Goal: Task Accomplishment & Management: Use online tool/utility

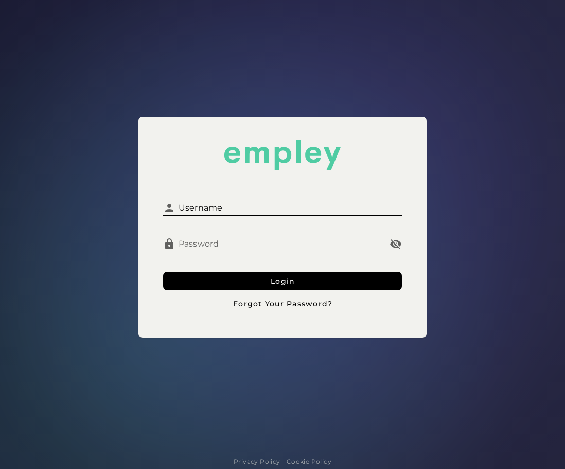
click at [303, 207] on input "Username" at bounding box center [288, 203] width 226 height 25
type input "**********"
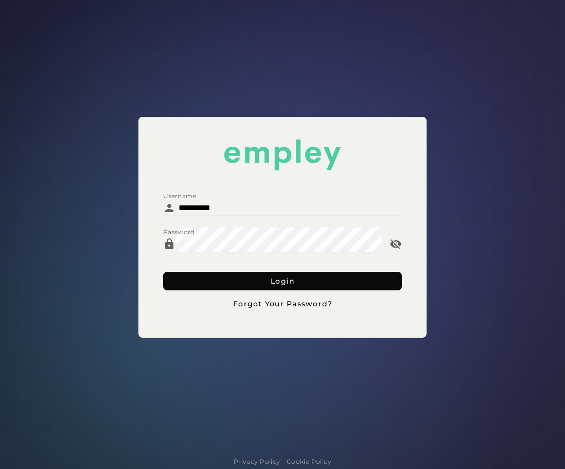
click at [259, 280] on button "Login" at bounding box center [282, 281] width 239 height 19
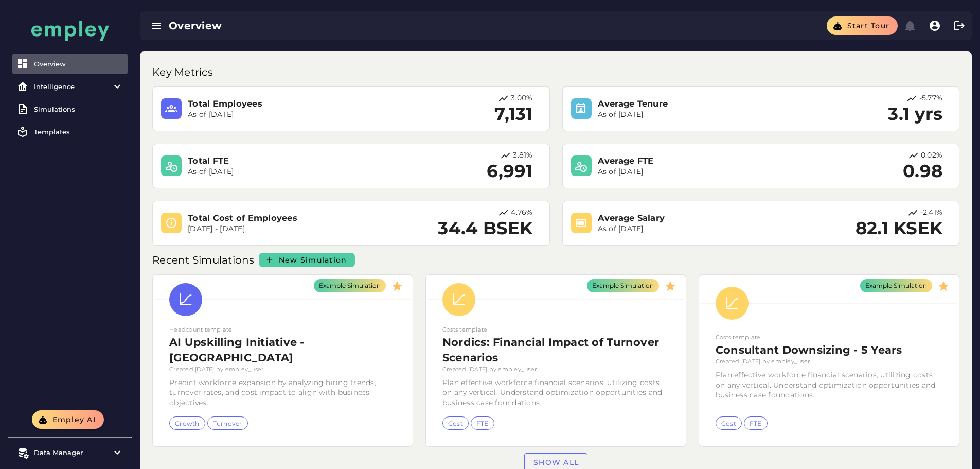
drag, startPoint x: 79, startPoint y: 83, endPoint x: 72, endPoint y: 100, distance: 18.9
click at [79, 83] on div "Intelligence" at bounding box center [70, 86] width 72 height 8
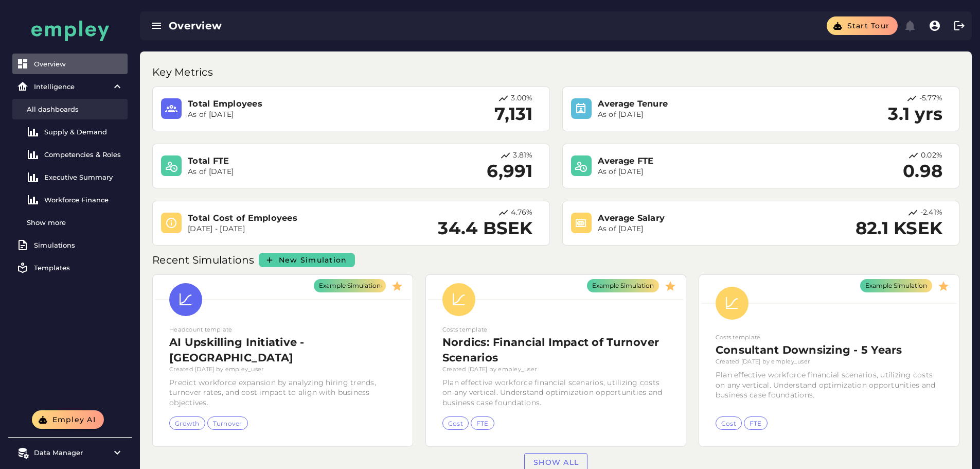
click at [67, 112] on div "All dashboards" at bounding box center [75, 109] width 97 height 8
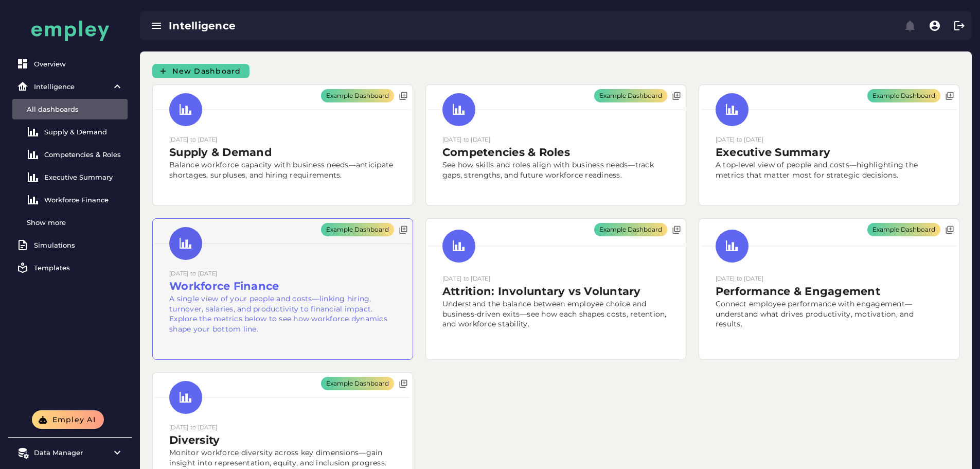
click at [413, 219] on div "Example Dashboard" at bounding box center [283, 289] width 260 height 141
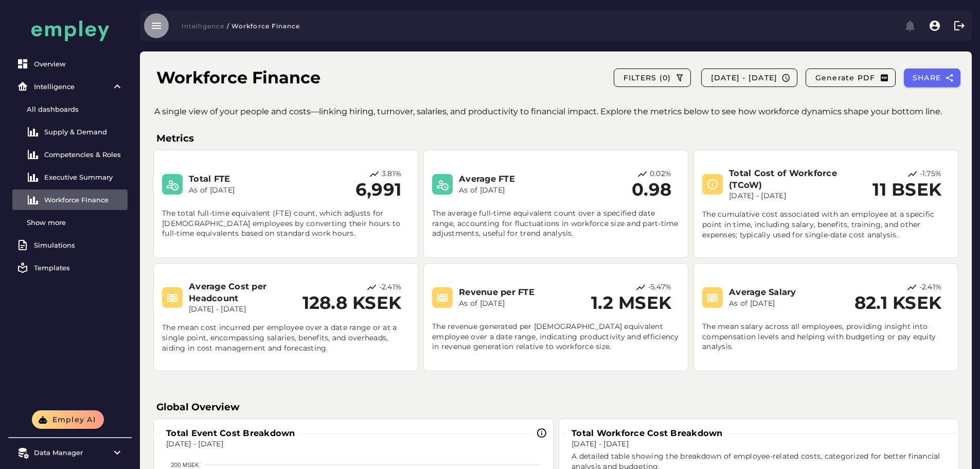
click at [155, 22] on icon "button" at bounding box center [156, 26] width 12 height 12
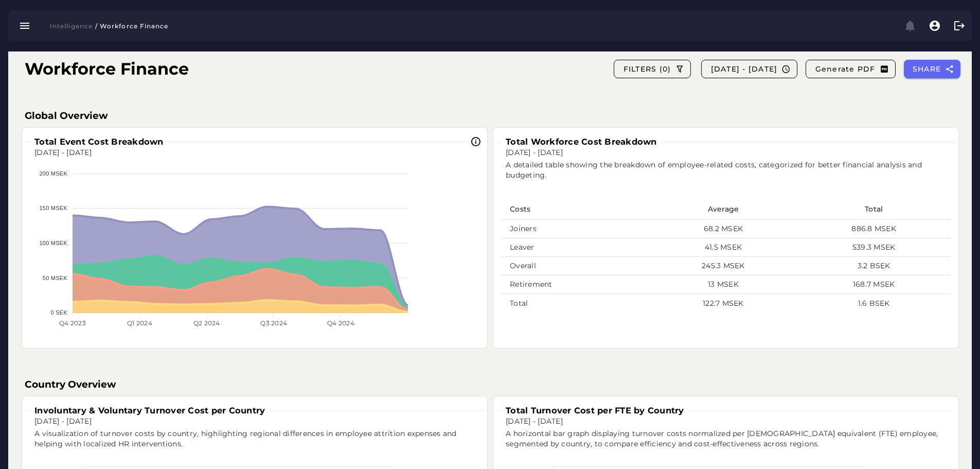
scroll to position [293, 0]
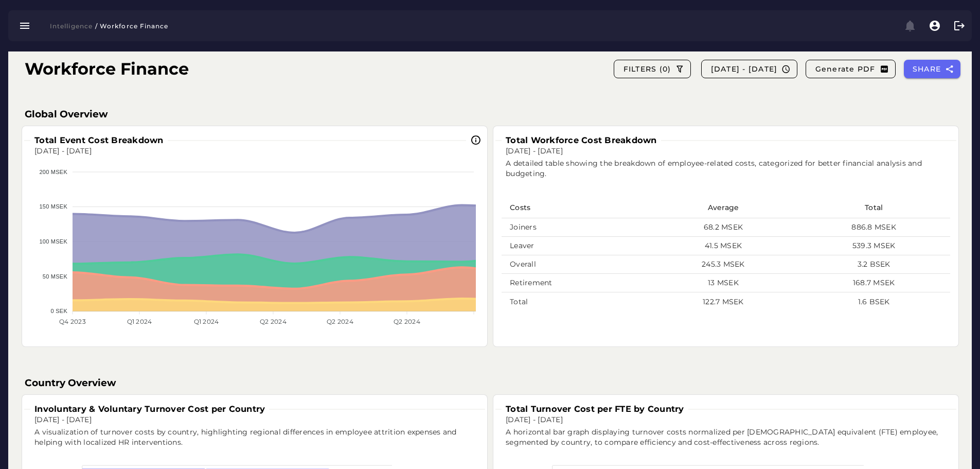
click at [564, 348] on div "Total Workforce Cost Breakdown [DATE] - [DATE] A detailed table showing the bre…" at bounding box center [489, 236] width 947 height 232
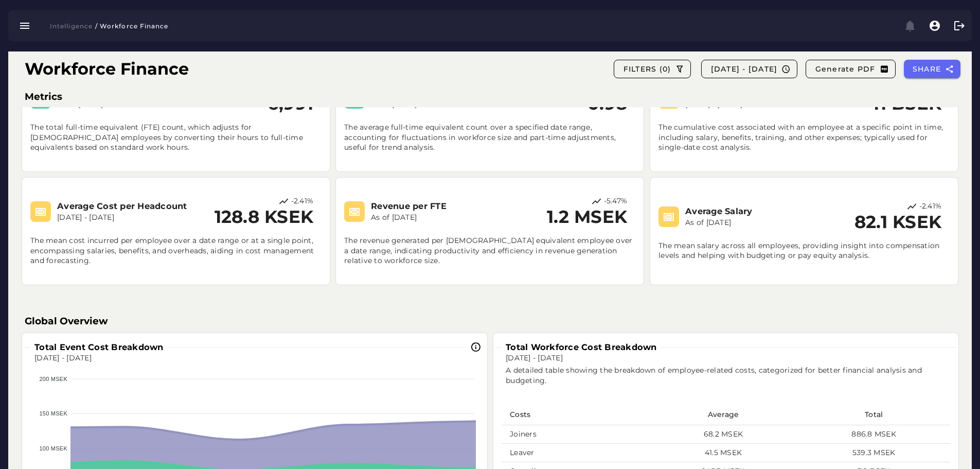
scroll to position [0, 0]
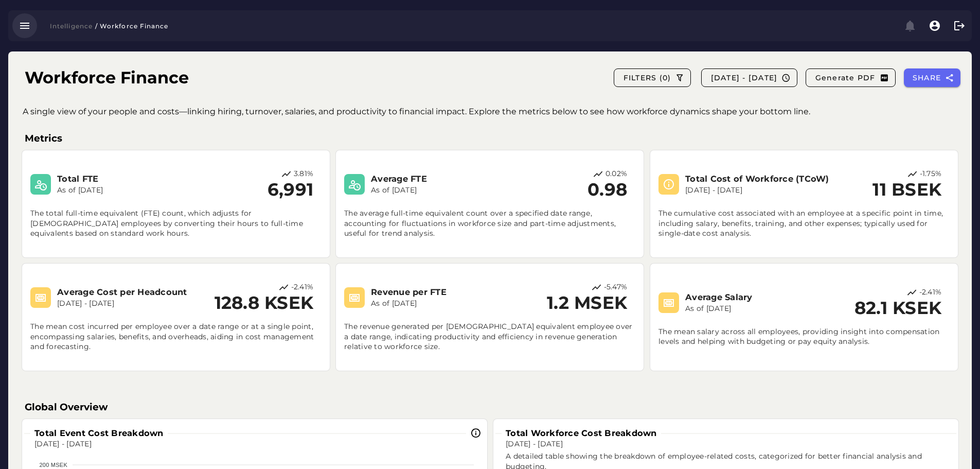
click at [23, 30] on icon "button" at bounding box center [25, 26] width 12 height 12
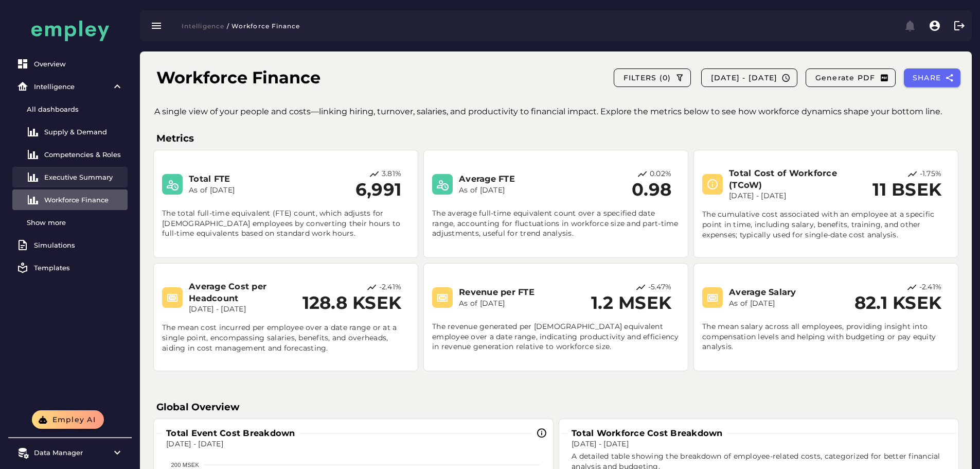
click at [91, 175] on div "Executive Summary" at bounding box center [83, 177] width 79 height 8
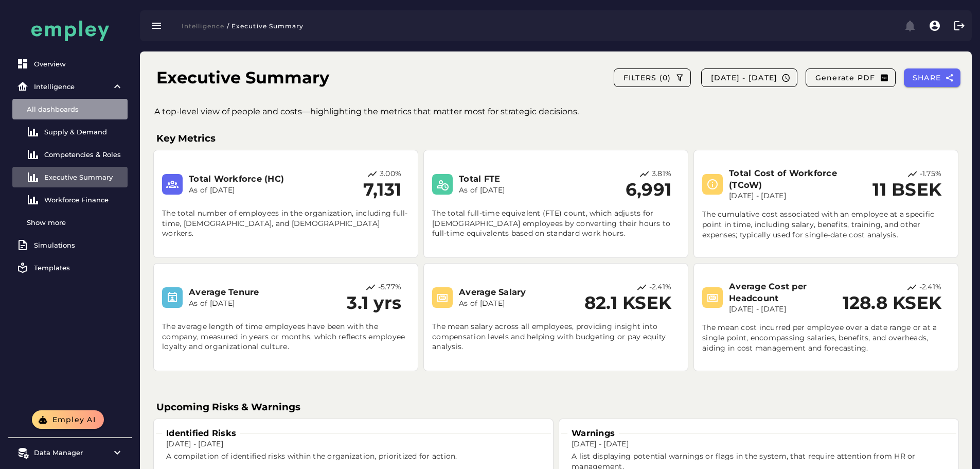
click at [81, 111] on div "All dashboards" at bounding box center [75, 109] width 97 height 8
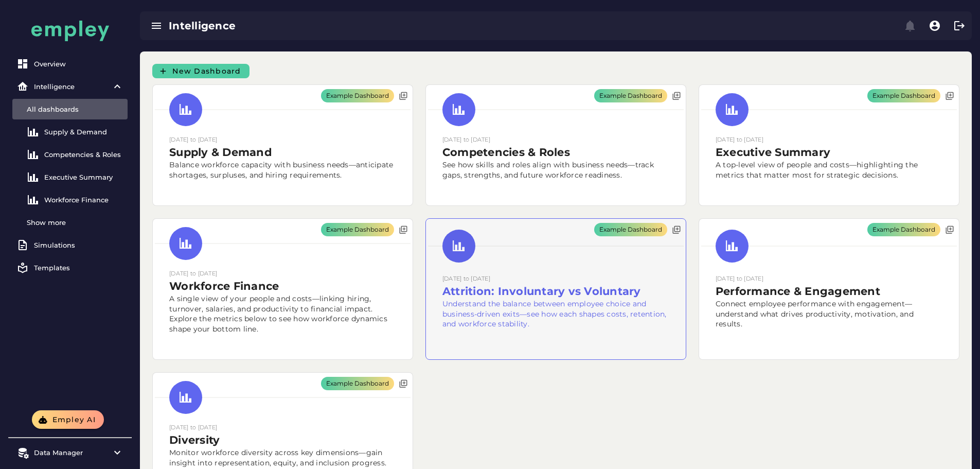
click at [426, 360] on div "Example Dashboard" at bounding box center [556, 289] width 260 height 141
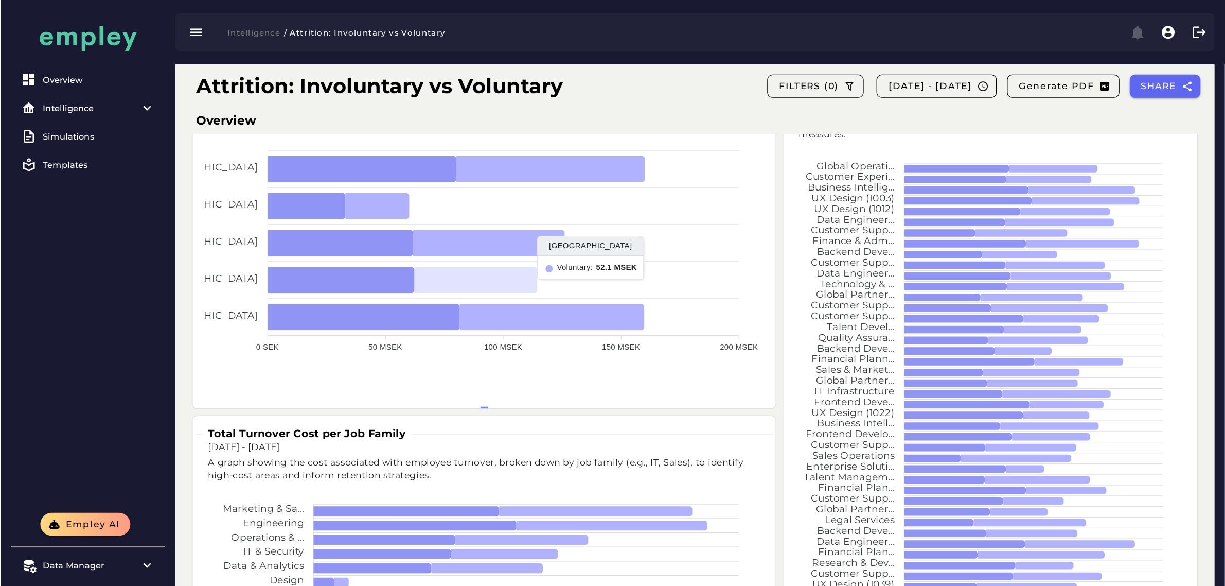
scroll to position [257, 0]
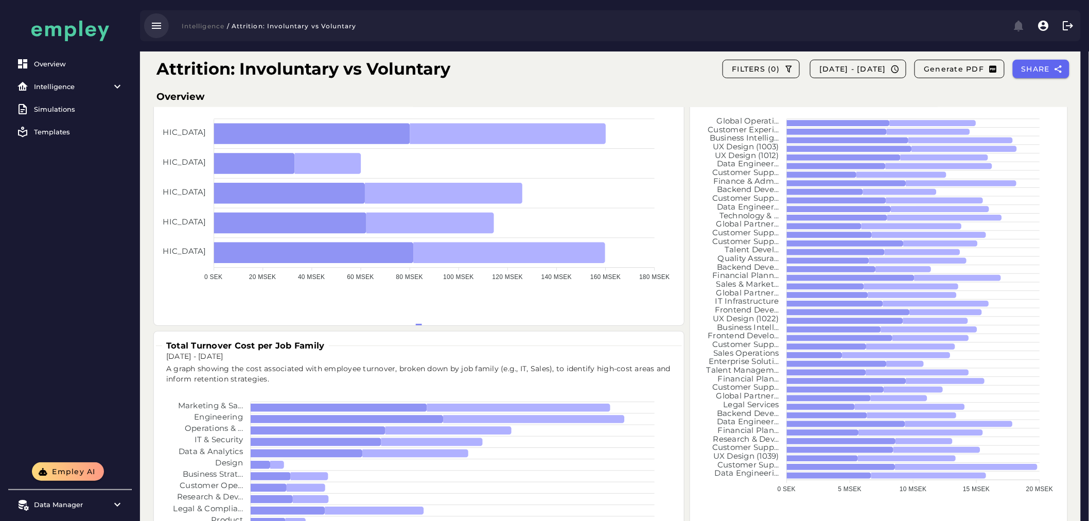
click at [158, 28] on icon "button" at bounding box center [156, 26] width 12 height 12
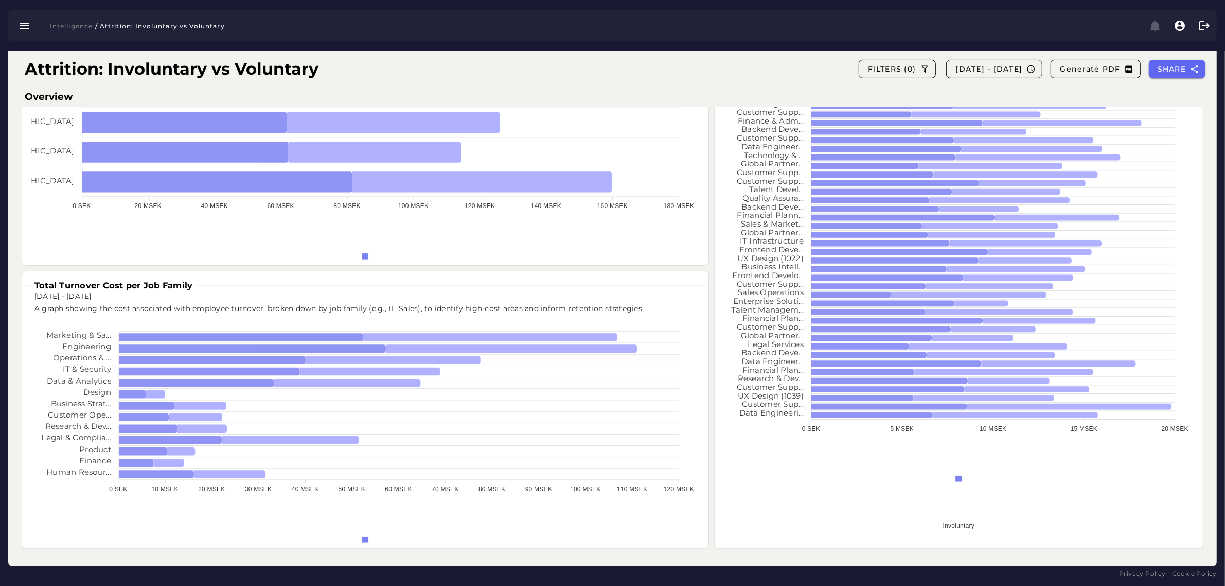
scroll to position [0, 0]
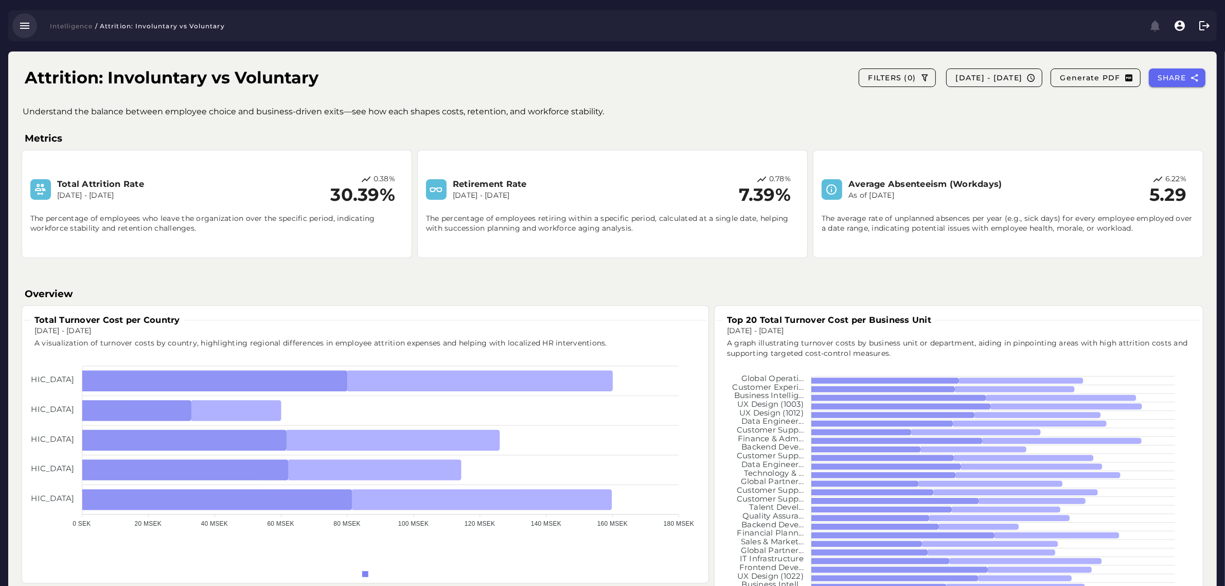
click at [19, 24] on icon "button" at bounding box center [25, 26] width 12 height 12
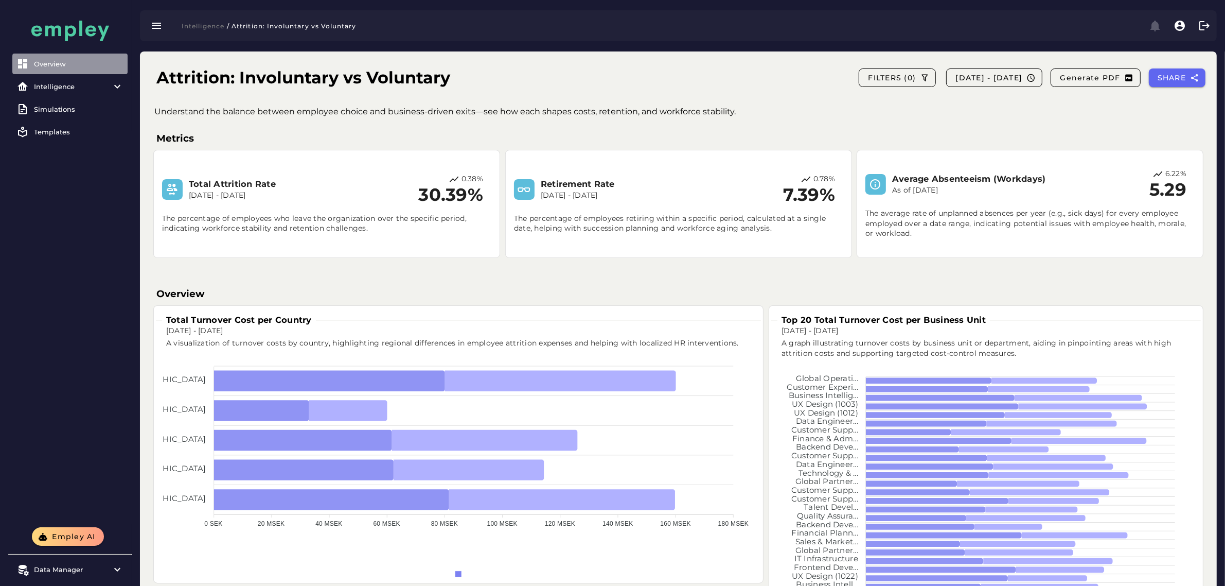
click at [42, 64] on div "Overview" at bounding box center [79, 64] width 90 height 8
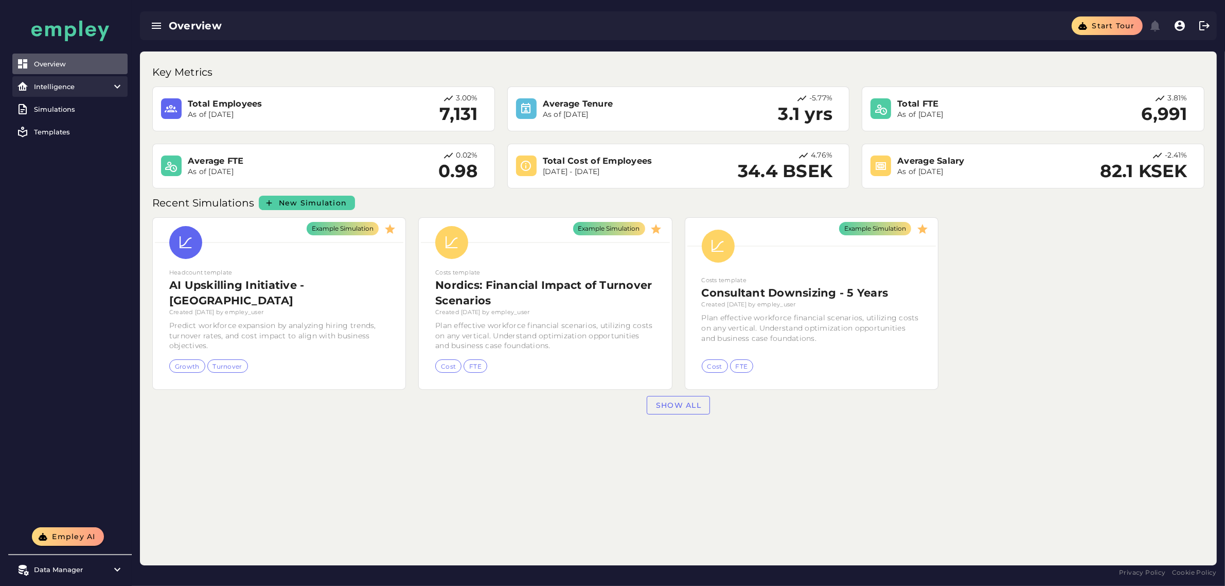
click at [58, 87] on div "Intelligence" at bounding box center [70, 86] width 72 height 8
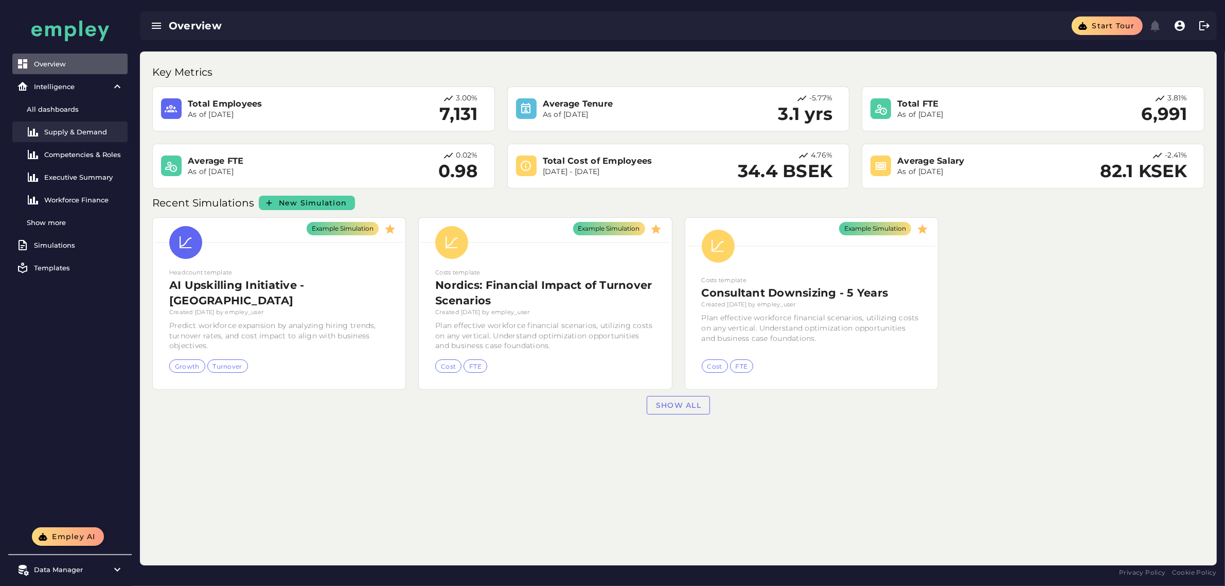
click at [52, 130] on div "Supply & Demand" at bounding box center [83, 132] width 79 height 8
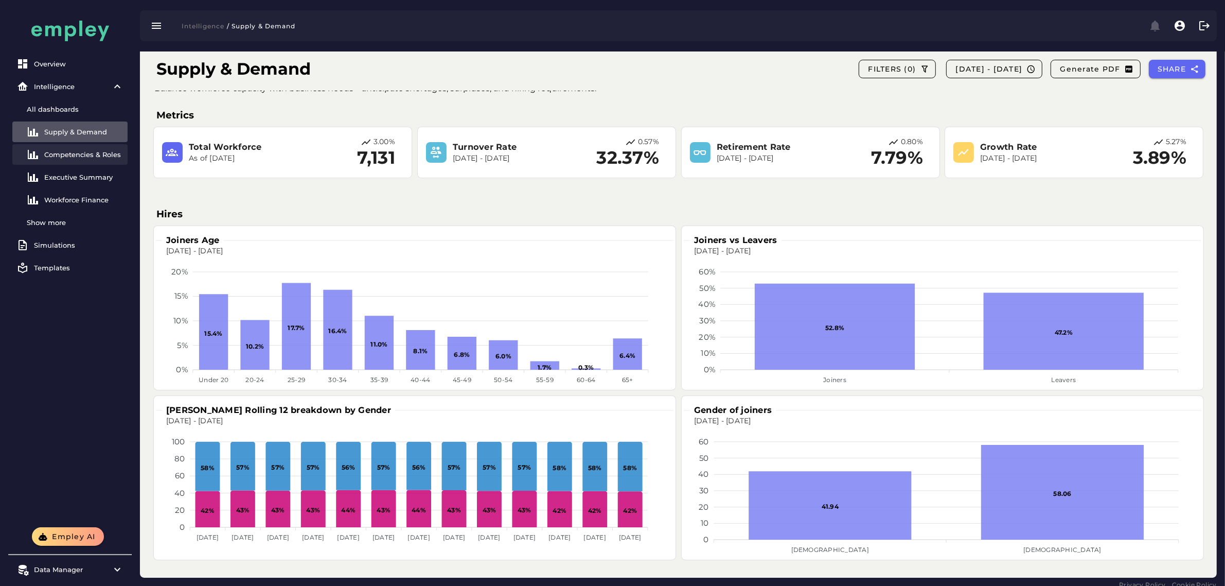
scroll to position [34, 0]
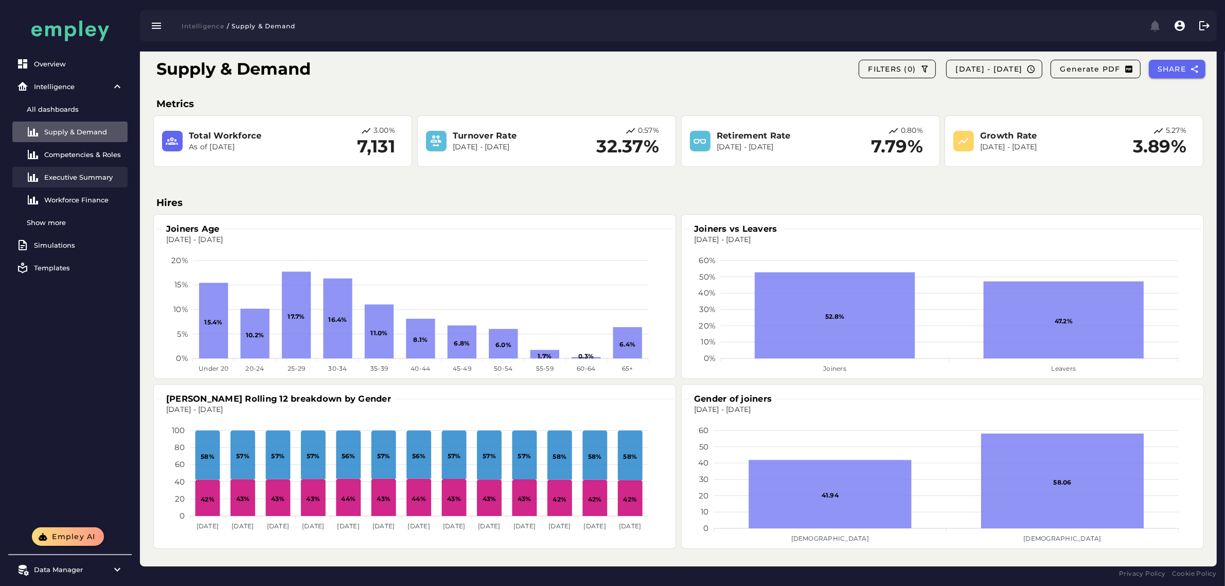
click at [99, 181] on div "Executive Summary" at bounding box center [83, 177] width 79 height 8
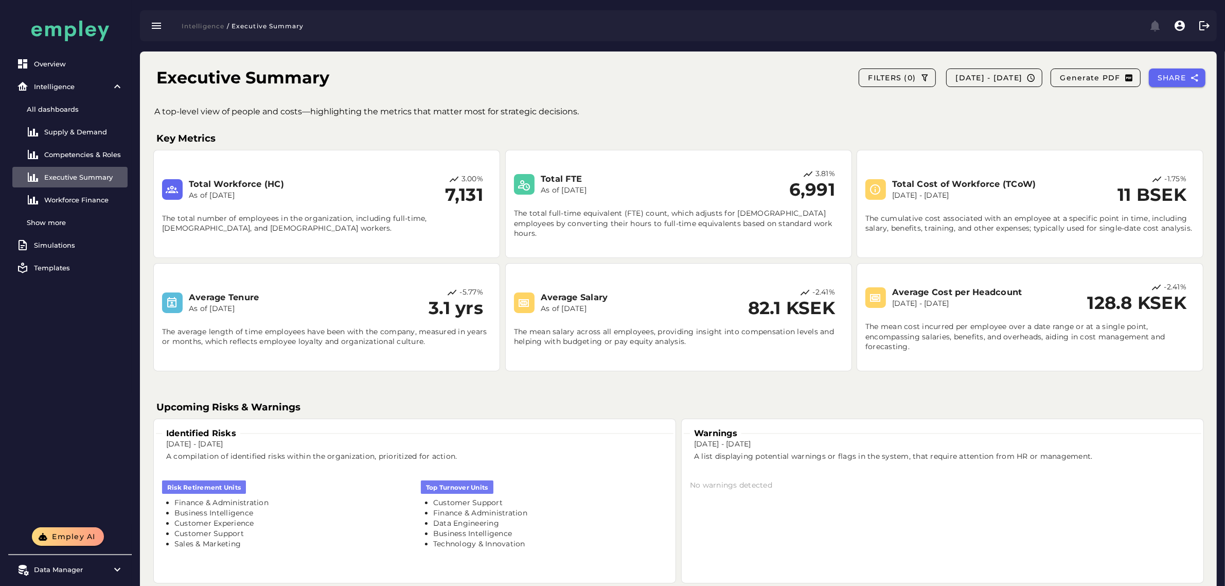
click at [242, 184] on h3 "Total Workforce (HC)" at bounding box center [271, 184] width 165 height 12
copy h3 "Total Workforce (HC)"
click at [550, 184] on h3 "Total FTE" at bounding box center [623, 179] width 165 height 12
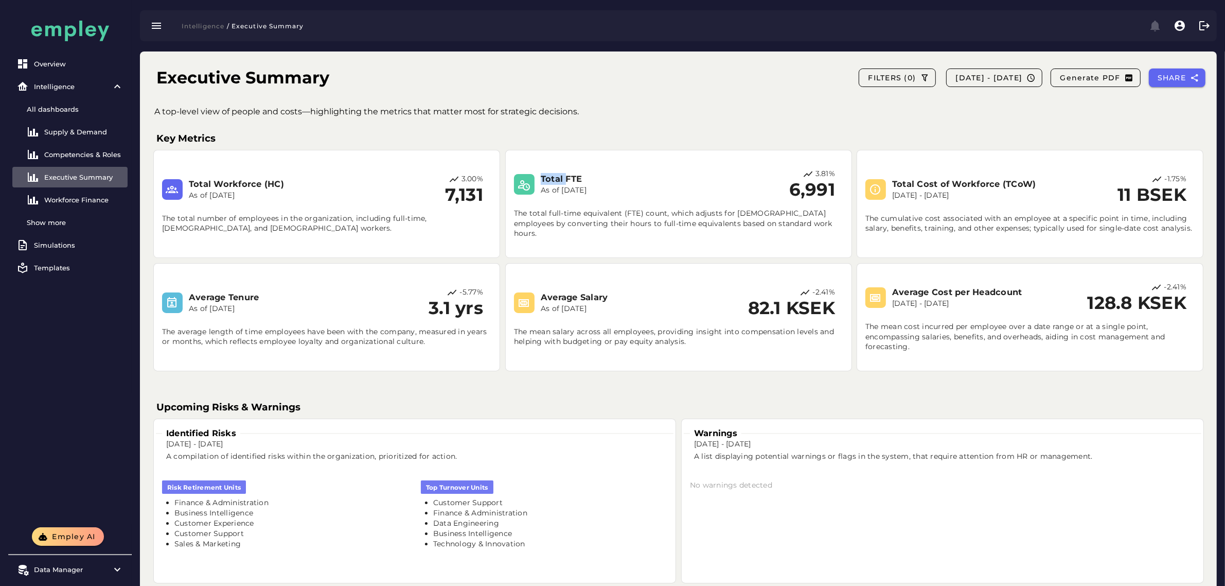
click at [550, 184] on h3 "Total FTE" at bounding box center [623, 179] width 165 height 12
click at [564, 190] on p "[DATE] - [DATE]" at bounding box center [974, 195] width 165 height 10
click at [564, 182] on h3 "Total Cost of Workforce (TCoW)" at bounding box center [974, 184] width 165 height 12
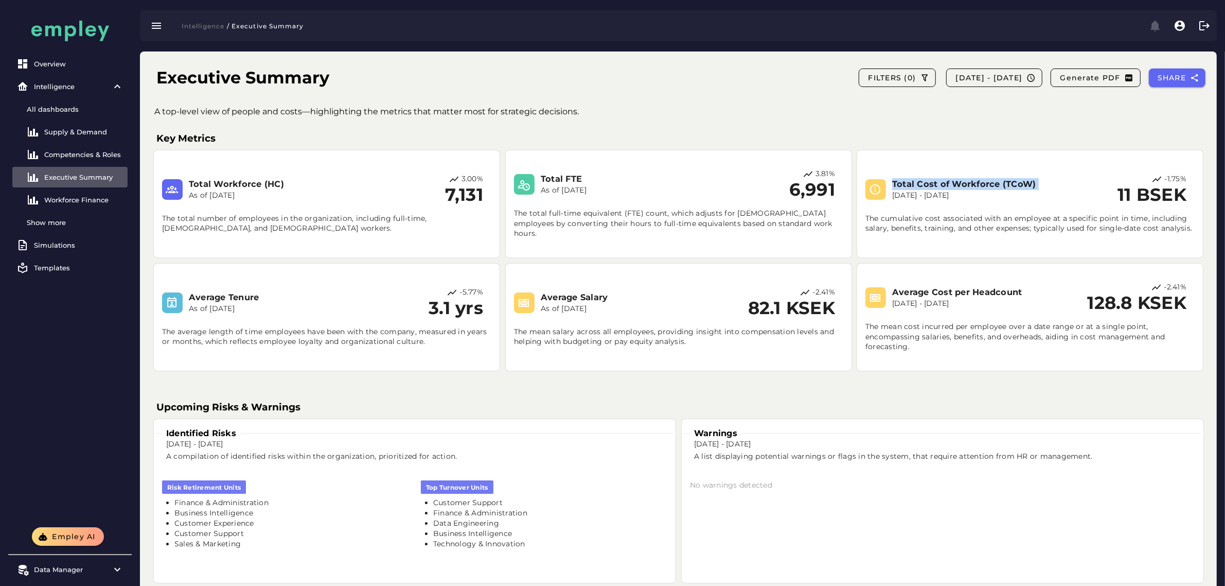
click at [564, 182] on h3 "Total Cost of Workforce (TCoW)" at bounding box center [974, 184] width 165 height 12
copy h3 "Total Cost of Workforce (TCoW)"
drag, startPoint x: 916, startPoint y: 297, endPoint x: 920, endPoint y: 293, distance: 5.8
click at [564, 298] on p "[DATE] - [DATE]" at bounding box center [974, 303] width 165 height 10
click at [564, 291] on h3 "Average Cost per Headcount" at bounding box center [974, 292] width 165 height 12
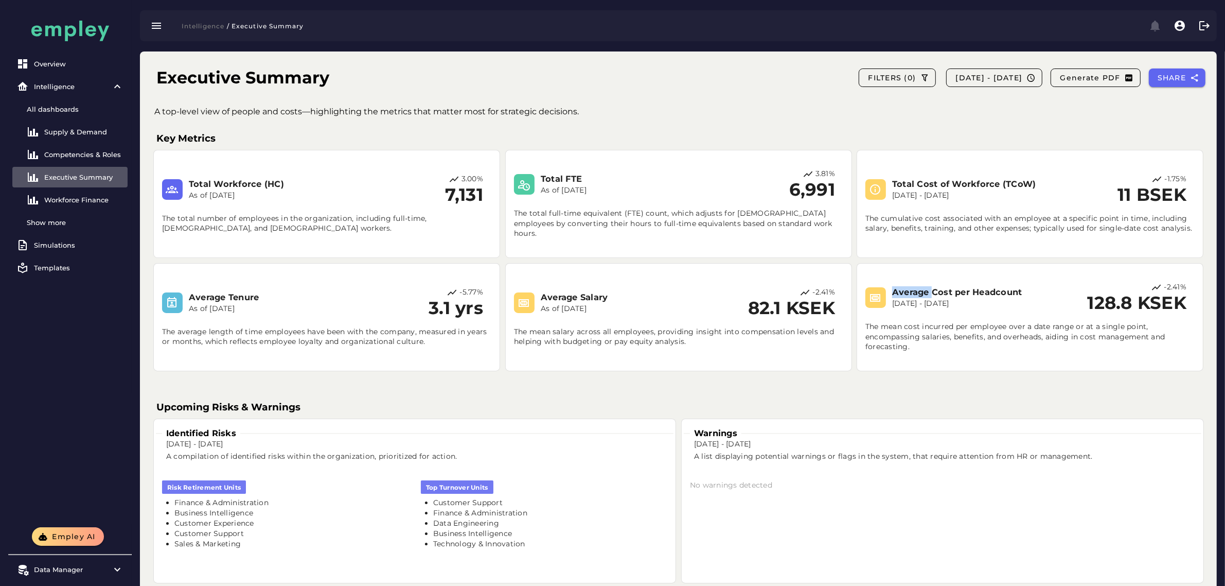
click at [564, 291] on h3 "Average Cost per Headcount" at bounding box center [974, 292] width 165 height 12
copy h3 "Average Cost per Headcount"
click at [562, 299] on h3 "Average Salary" at bounding box center [623, 297] width 165 height 12
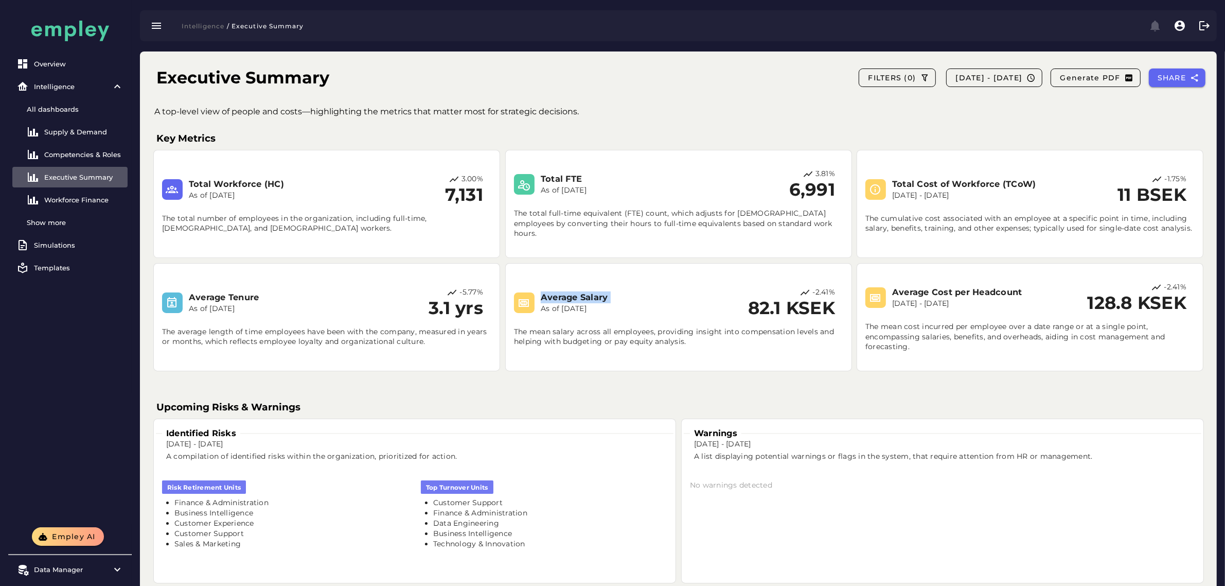
click at [562, 299] on h3 "Average Salary" at bounding box center [623, 297] width 165 height 12
copy h3 "Average Salary"
click at [115, 151] on div "Competencies & Roles" at bounding box center [83, 154] width 79 height 8
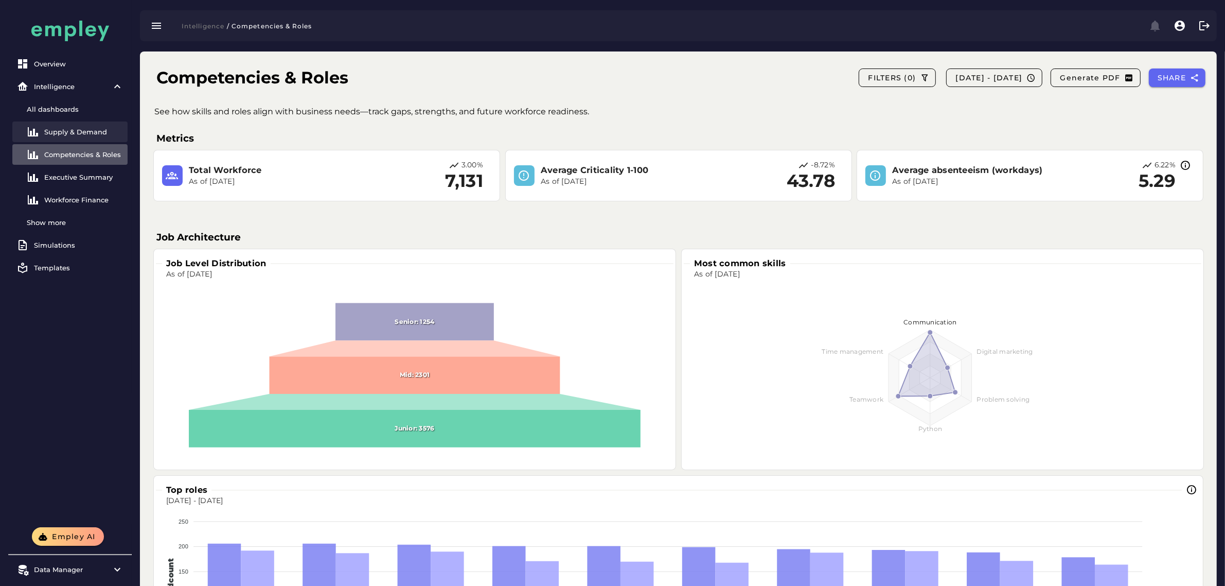
click at [75, 130] on div "Supply & Demand" at bounding box center [83, 132] width 79 height 8
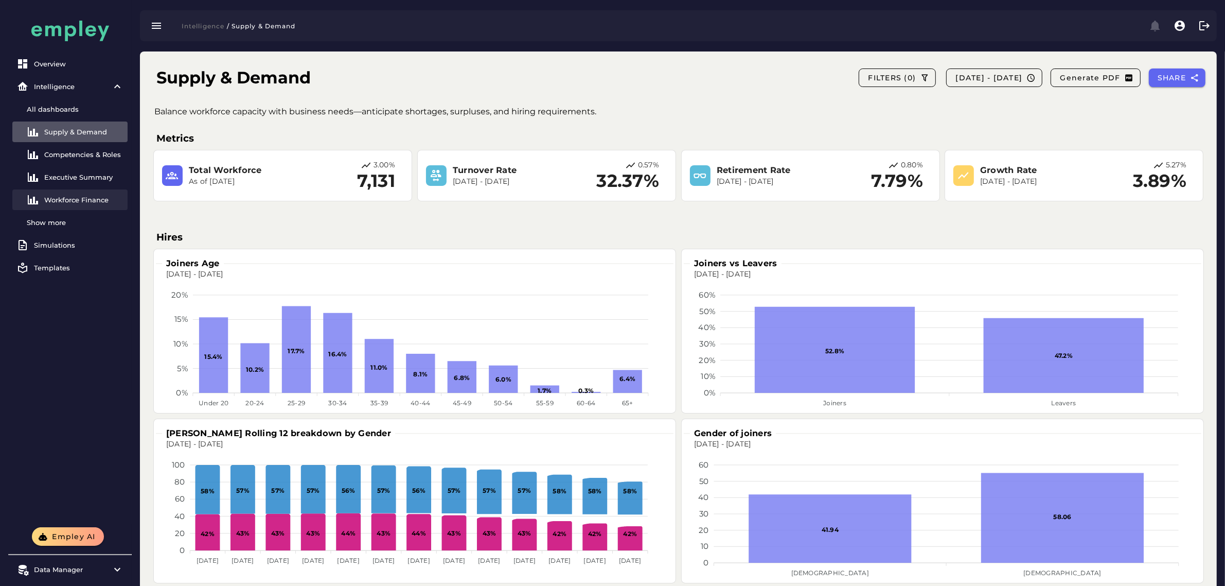
click at [68, 196] on div "Workforce Finance" at bounding box center [83, 200] width 79 height 8
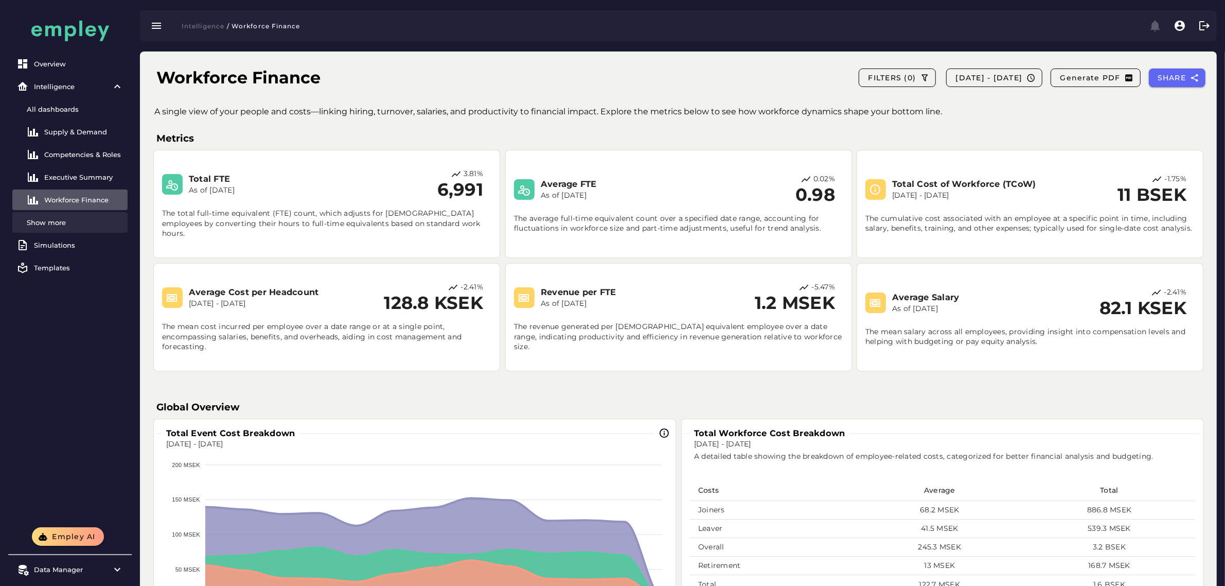
click at [55, 224] on div "Show more" at bounding box center [75, 222] width 97 height 8
click at [76, 225] on div "Attrition: Involuntary vs Voluntary" at bounding box center [83, 222] width 79 height 8
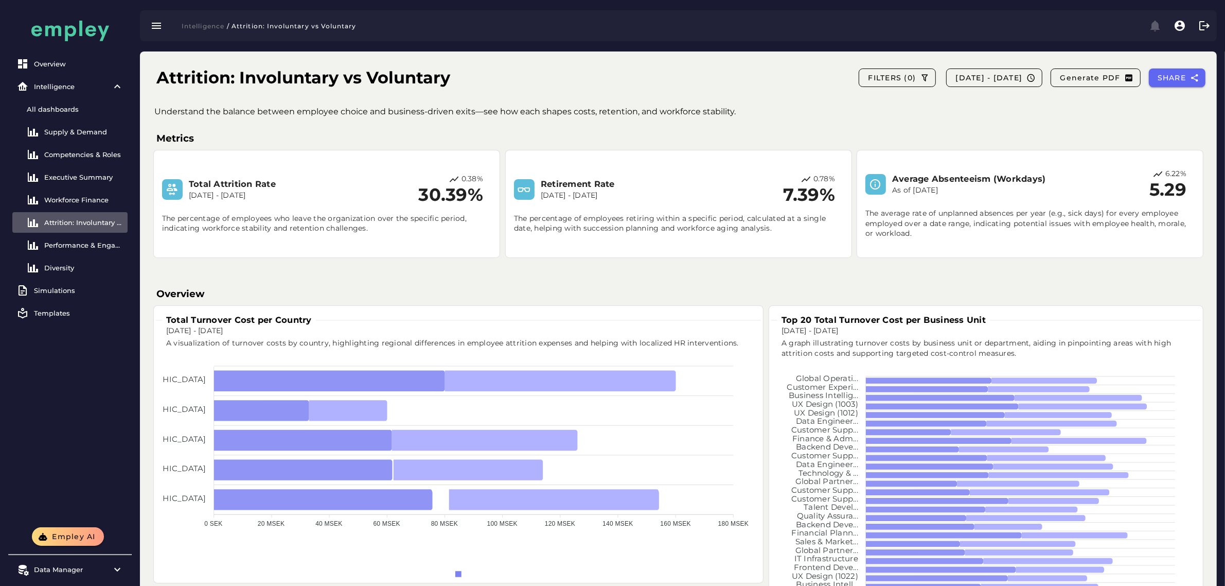
click at [238, 183] on h3 "Total Attrition Rate" at bounding box center [271, 184] width 165 height 12
copy h3 "Total Attrition Rate"
click at [564, 186] on h3 "Retirement Rate" at bounding box center [623, 184] width 165 height 12
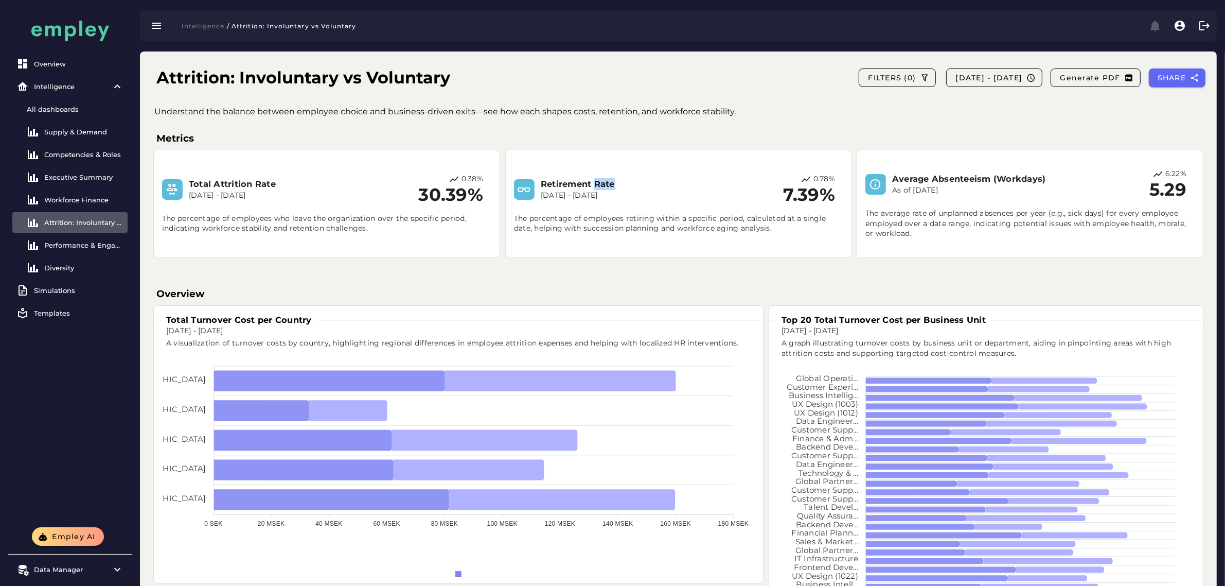
click at [564, 186] on h3 "Retirement Rate" at bounding box center [623, 184] width 165 height 12
copy h3 "Retirement Rate"
click at [86, 179] on div "Executive Summary" at bounding box center [83, 177] width 79 height 8
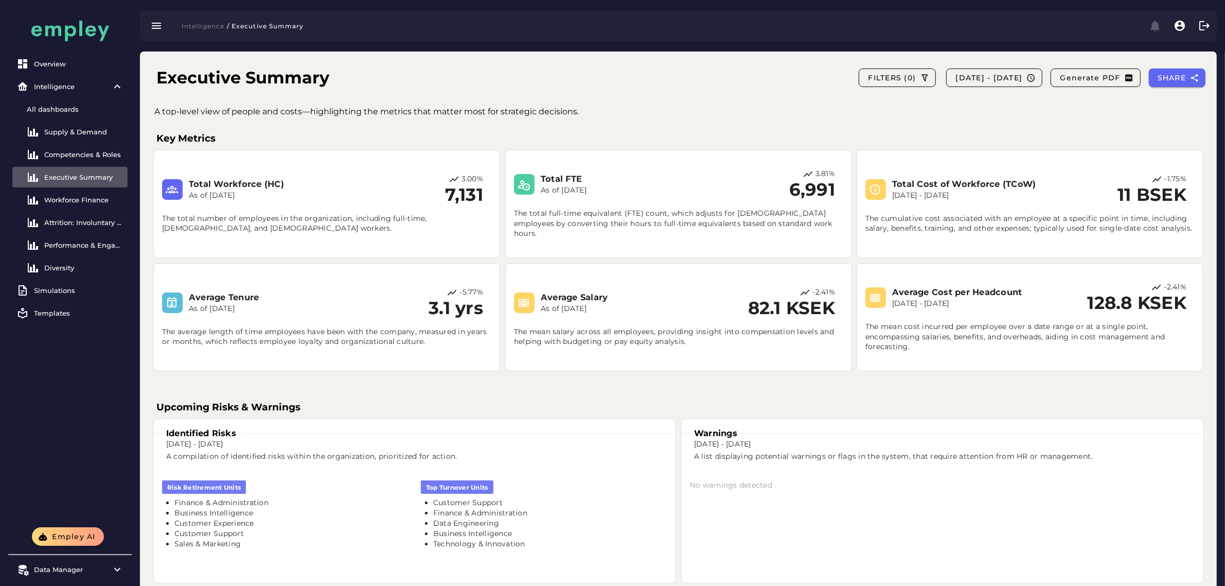
click at [217, 73] on h1 "Executive Summary" at bounding box center [242, 77] width 173 height 25
click at [199, 85] on h1 "Executive Summary" at bounding box center [242, 77] width 173 height 25
copy div "Executive Summary FILTERS [PHONE_NUMBER][DATE] - [DATE] Generate PDF SHARE"
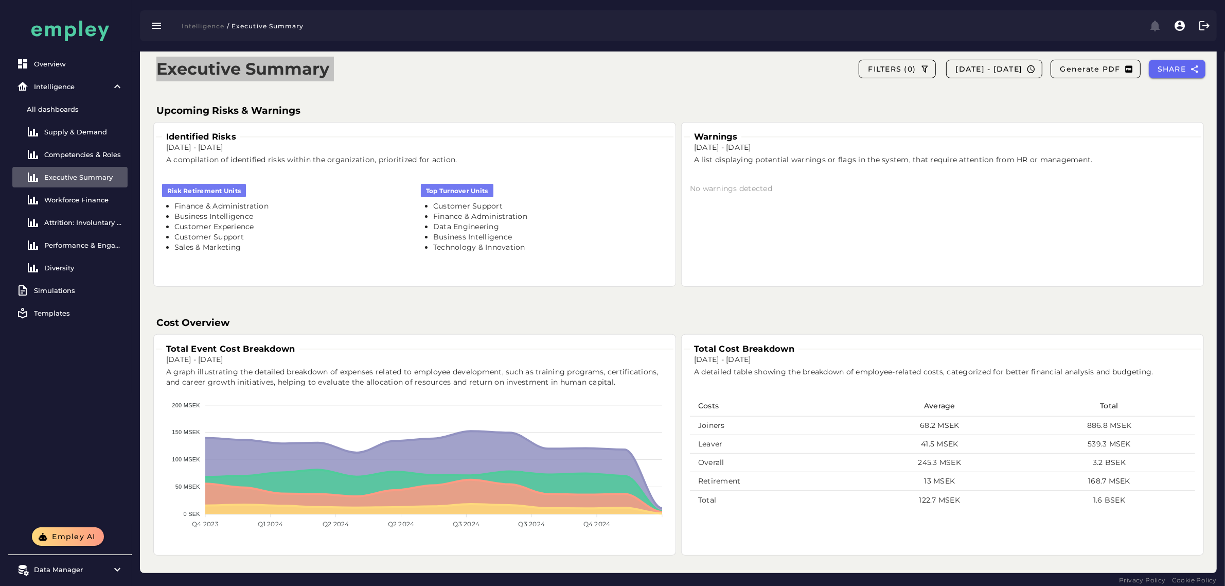
scroll to position [304, 0]
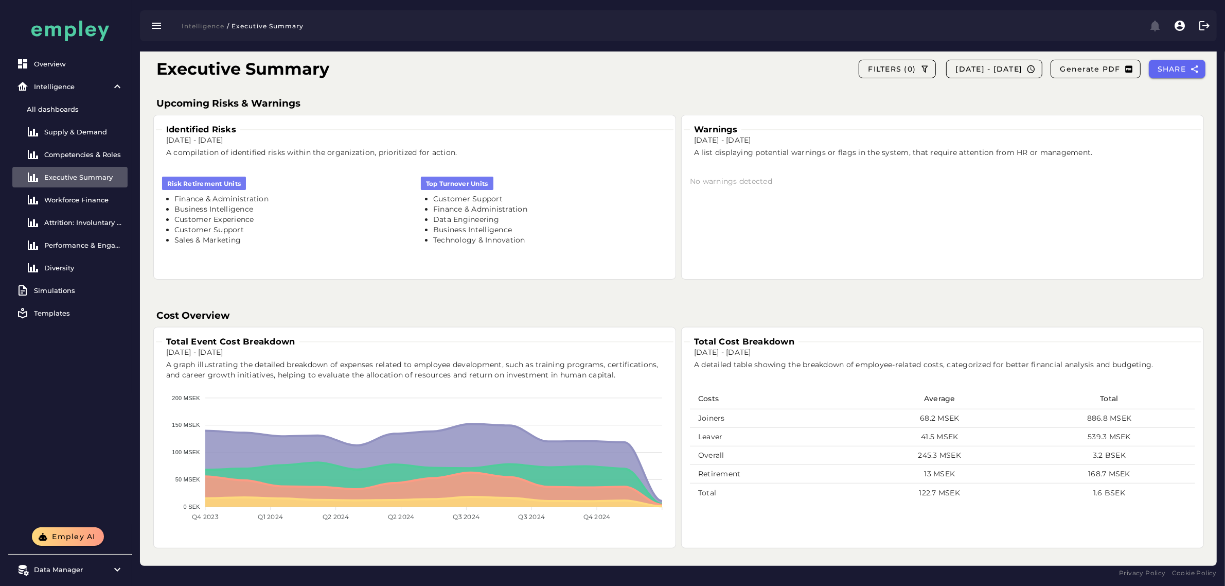
click at [228, 335] on h3 "Total Event Cost Breakdown" at bounding box center [230, 341] width 137 height 12
click at [228, 340] on h3 "Total Event Cost Breakdown" at bounding box center [230, 341] width 137 height 12
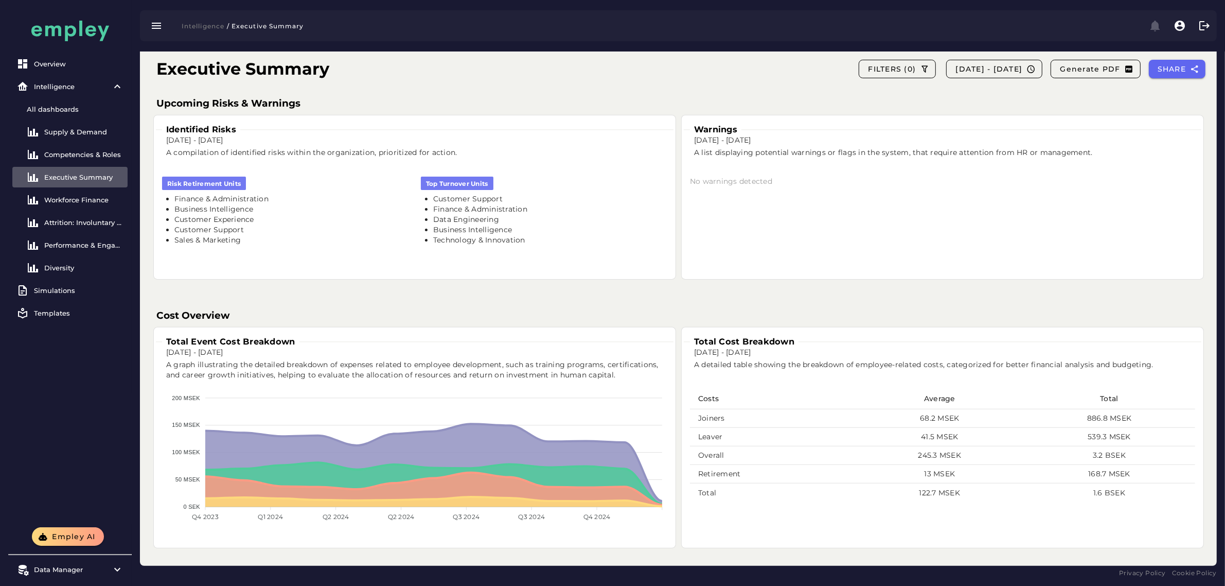
click at [564, 340] on h3 "Total Cost Breakdown" at bounding box center [744, 341] width 109 height 12
copy div "Total Cost Breakdown"
click at [93, 204] on link "Workforce Finance" at bounding box center [69, 199] width 115 height 21
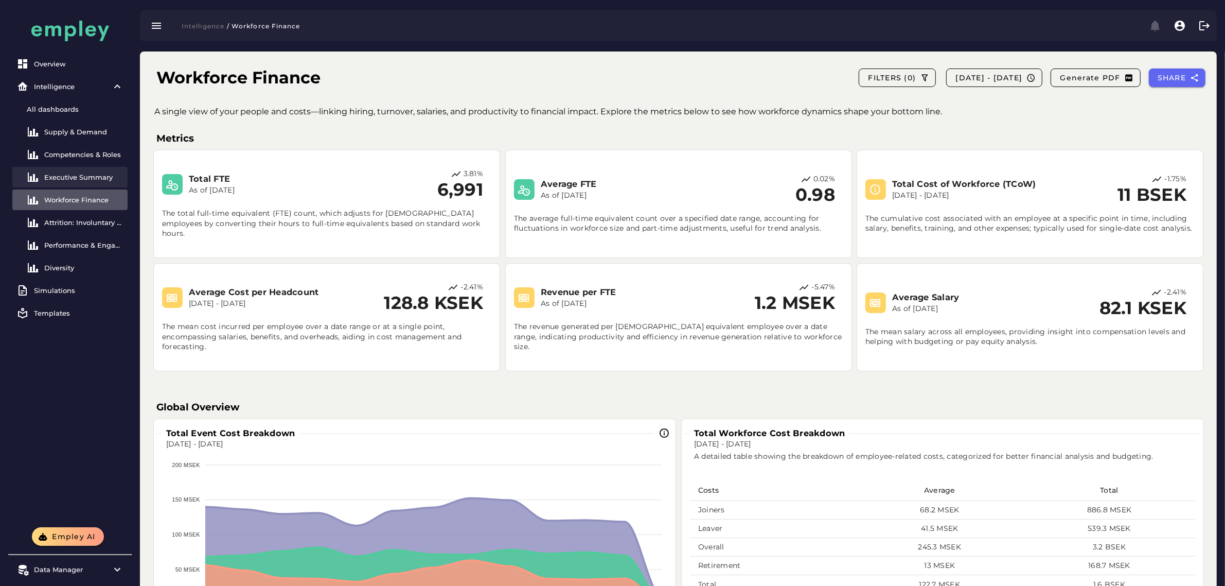
click at [93, 179] on div "Executive Summary" at bounding box center [83, 177] width 79 height 8
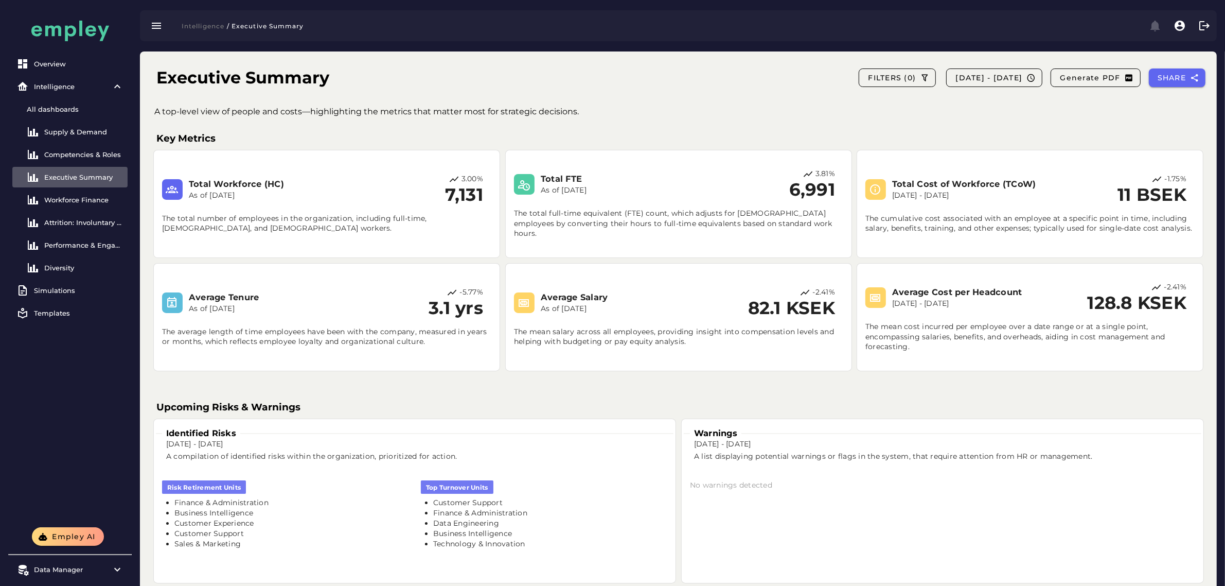
click at [289, 114] on p "A top-level view of people and costs—highlighting the metrics that matter most …" at bounding box center [686, 111] width 1065 height 12
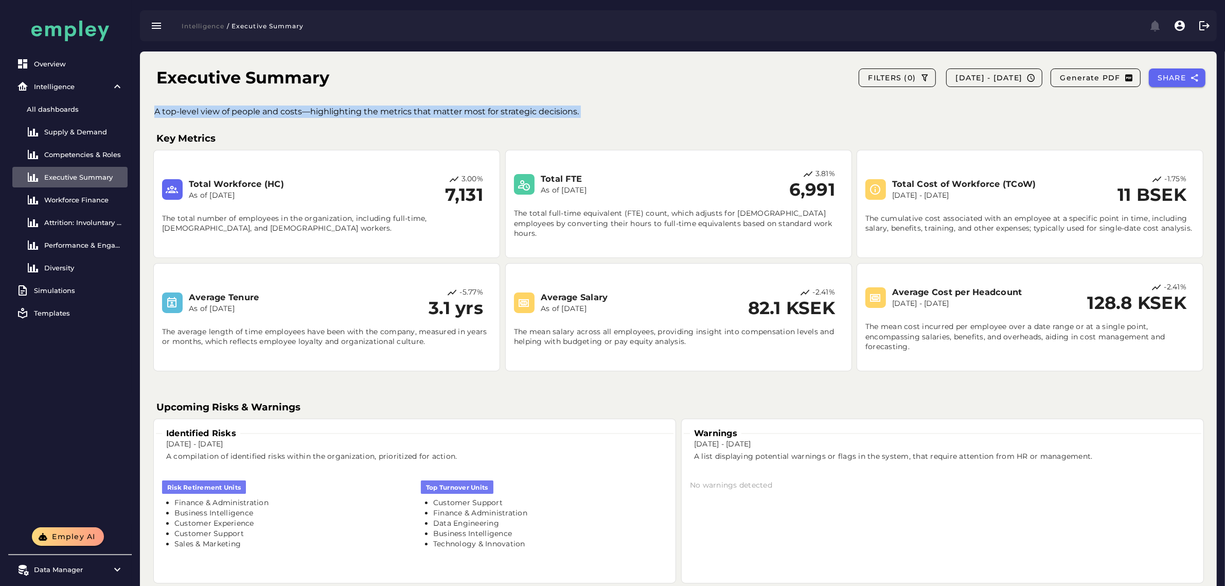
click at [289, 114] on p "A top-level view of people and costs—highlighting the metrics that matter most …" at bounding box center [686, 111] width 1065 height 12
copy div "A top-level view of people and costs—highlighting the metrics that matter most …"
click at [104, 207] on link "Workforce Finance" at bounding box center [69, 199] width 115 height 21
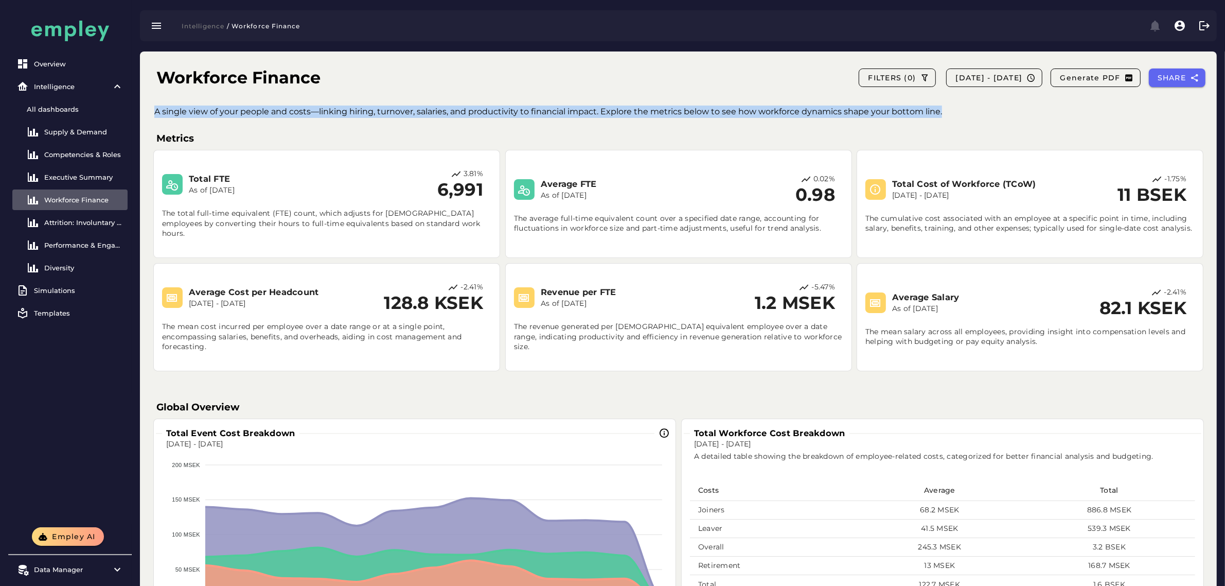
click at [403, 118] on div "A single view of your people and costs—linking hiring, turnover, salaries, and …" at bounding box center [686, 114] width 1081 height 19
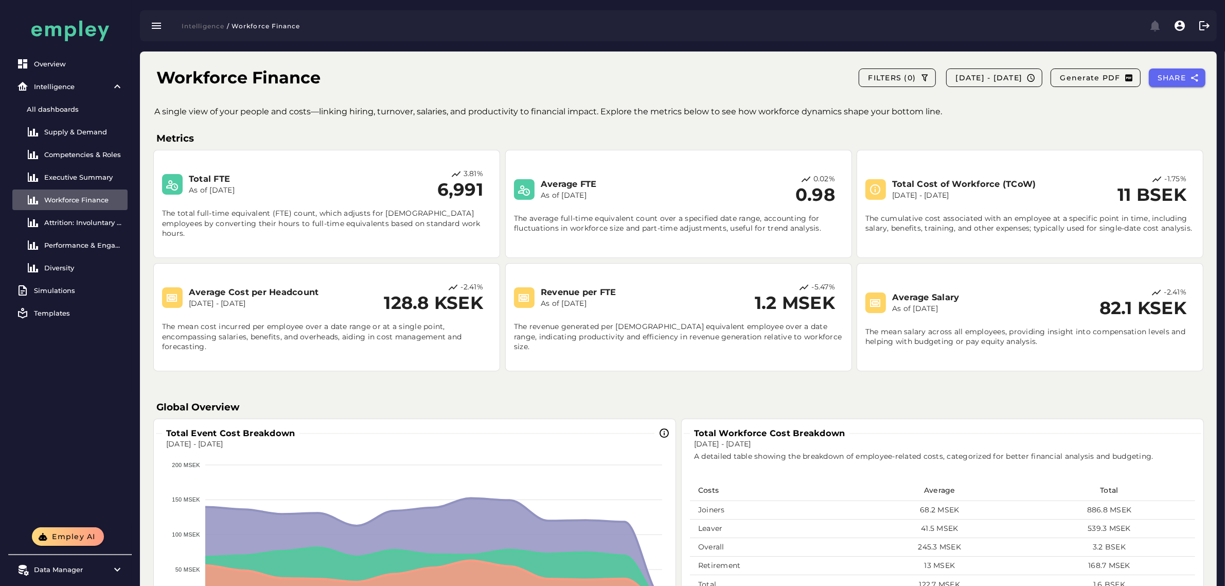
click at [403, 109] on p "A single view of your people and costs—linking hiring, turnover, salaries, and …" at bounding box center [686, 111] width 1065 height 12
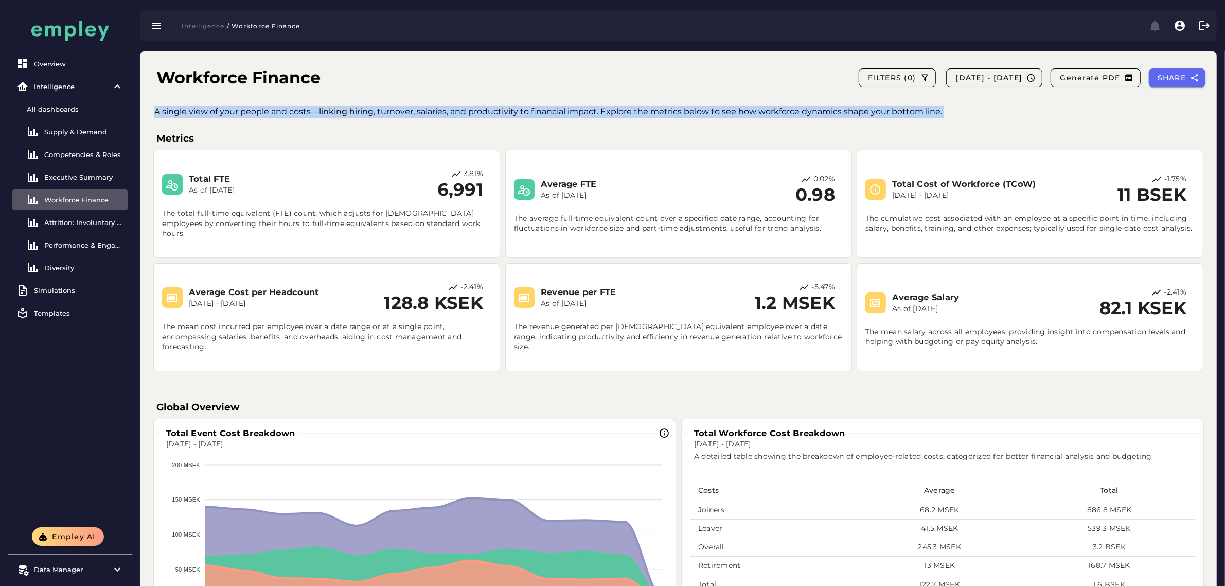
click at [403, 109] on p "A single view of your people and costs—linking hiring, turnover, salaries, and …" at bounding box center [686, 111] width 1065 height 12
copy div "A single view of your people and costs—linking hiring, turnover, salaries, and …"
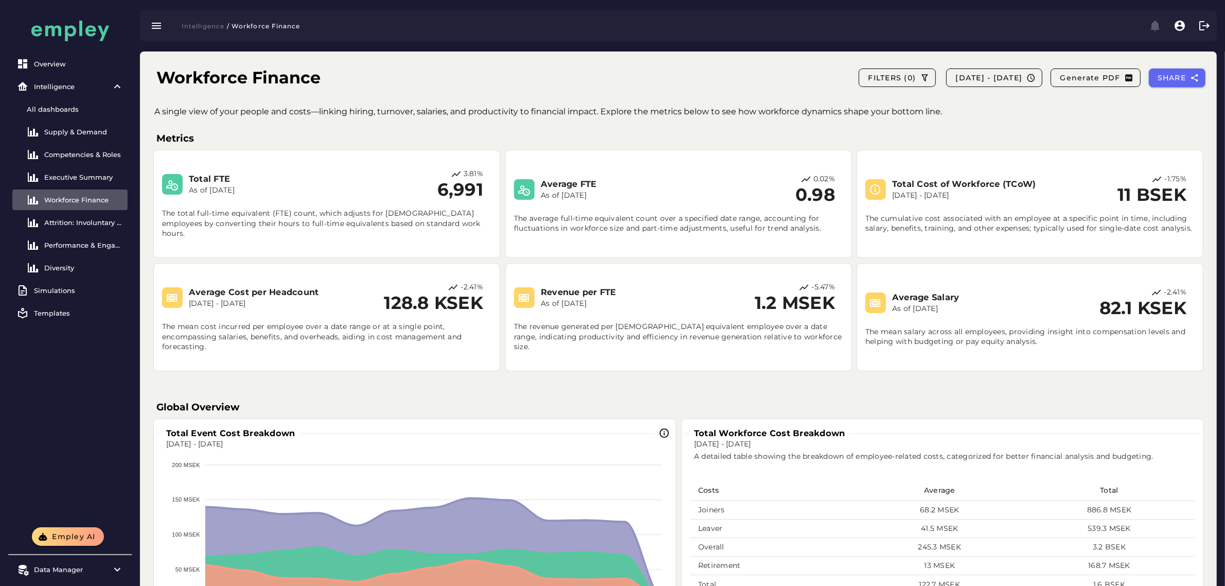
click at [564, 186] on h3 "Total Cost of Workforce (TCoW)" at bounding box center [974, 184] width 165 height 12
click at [564, 293] on h3 "Average Salary" at bounding box center [974, 297] width 165 height 12
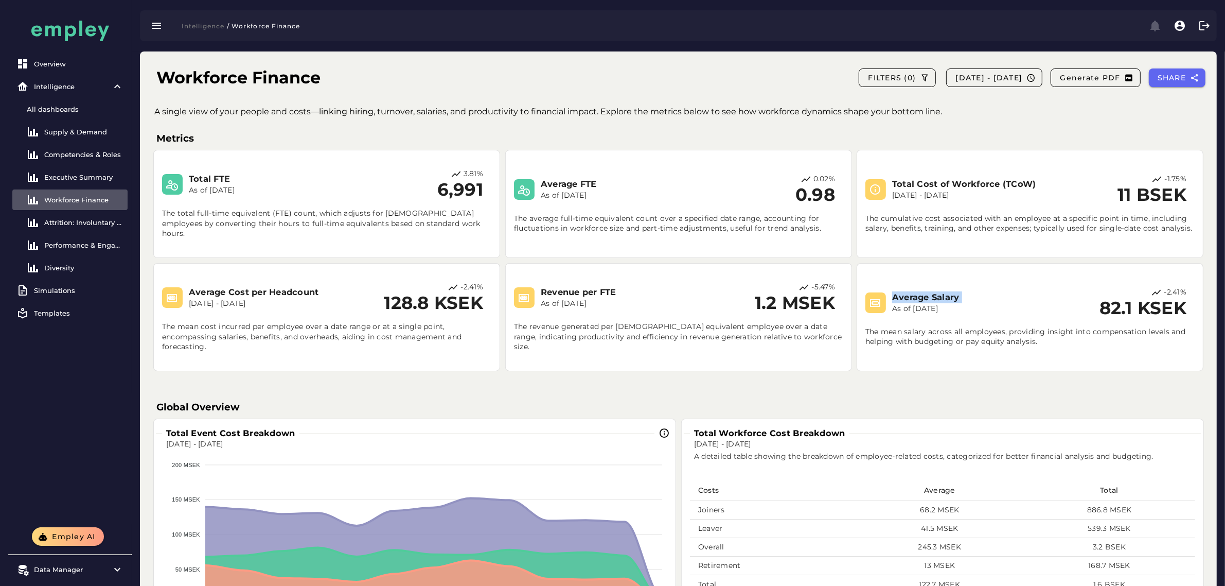
click at [564, 293] on h3 "Average Salary" at bounding box center [974, 297] width 165 height 12
click at [256, 294] on h3 "Average Cost per Headcount" at bounding box center [271, 292] width 165 height 12
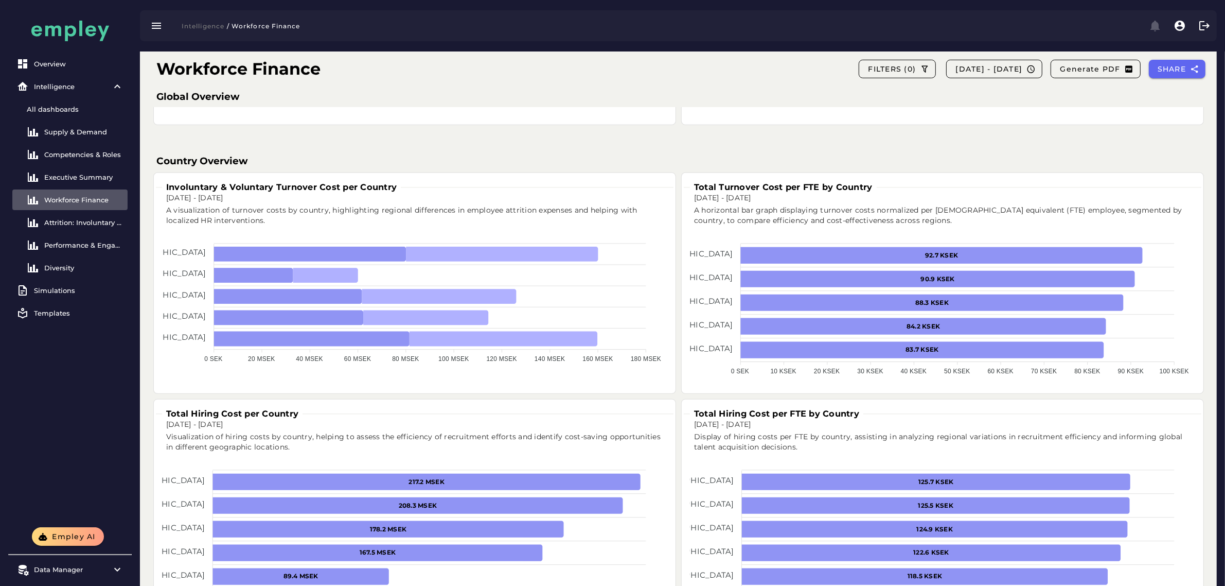
scroll to position [257, 0]
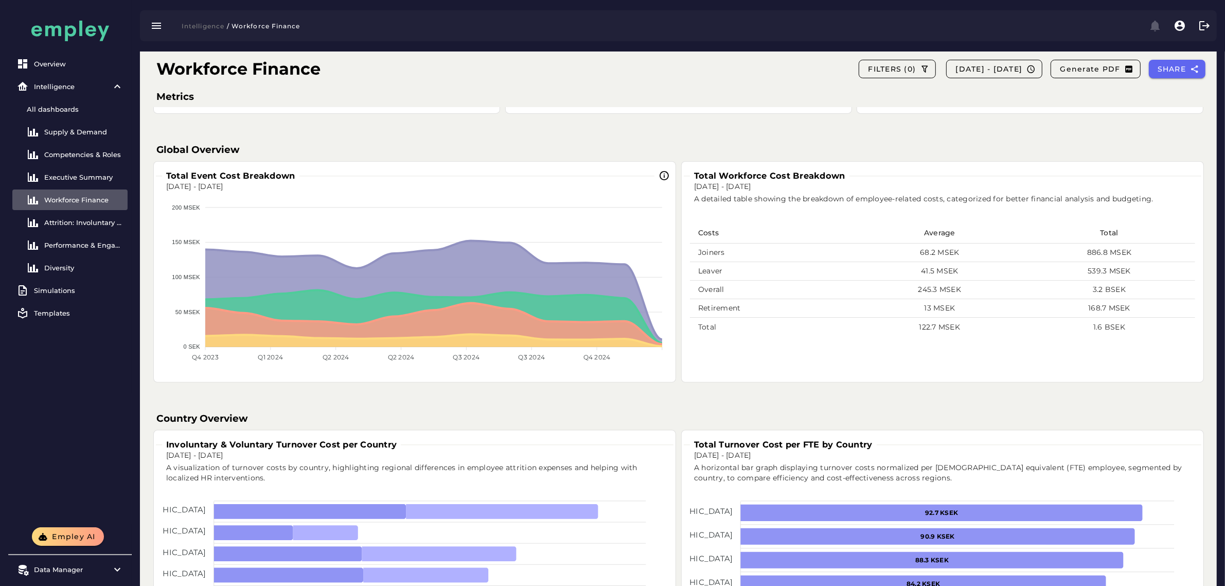
click at [215, 175] on h3 "Total Event Cost Breakdown" at bounding box center [230, 176] width 137 height 12
click at [564, 174] on h3 "Total Workforce Cost Breakdown" at bounding box center [770, 176] width 160 height 12
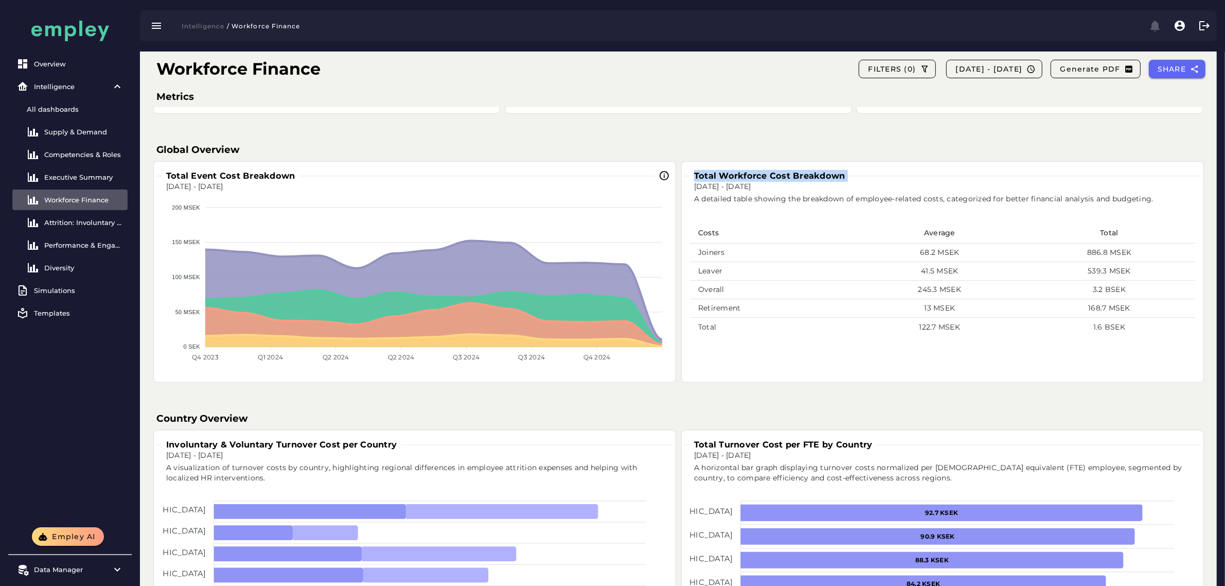
click at [564, 174] on h3 "Total Workforce Cost Breakdown" at bounding box center [770, 176] width 160 height 12
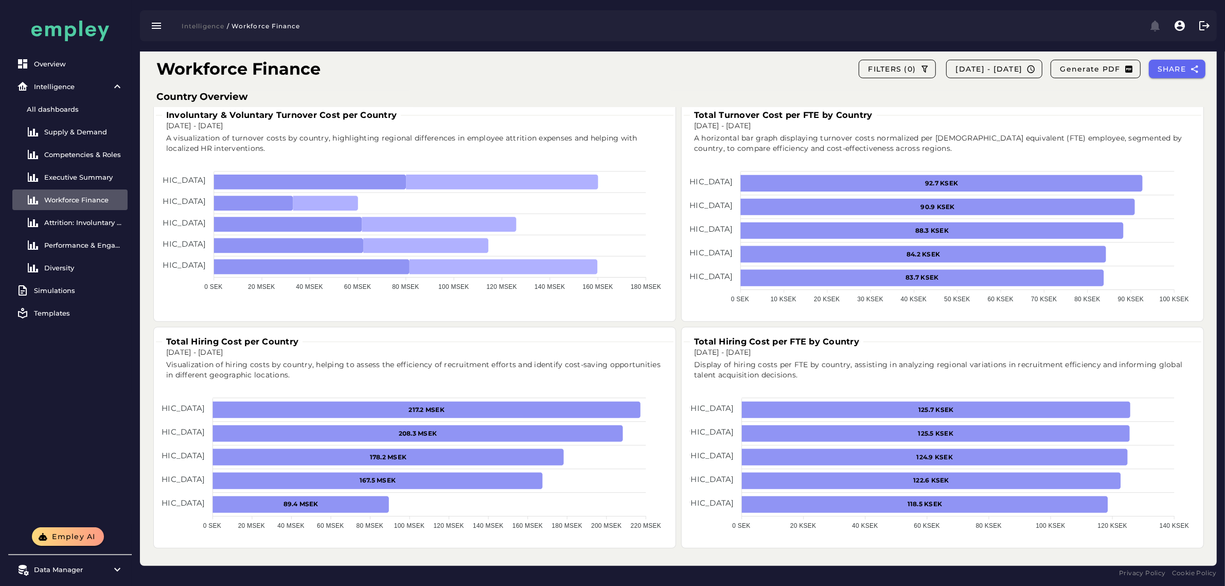
scroll to position [522, 0]
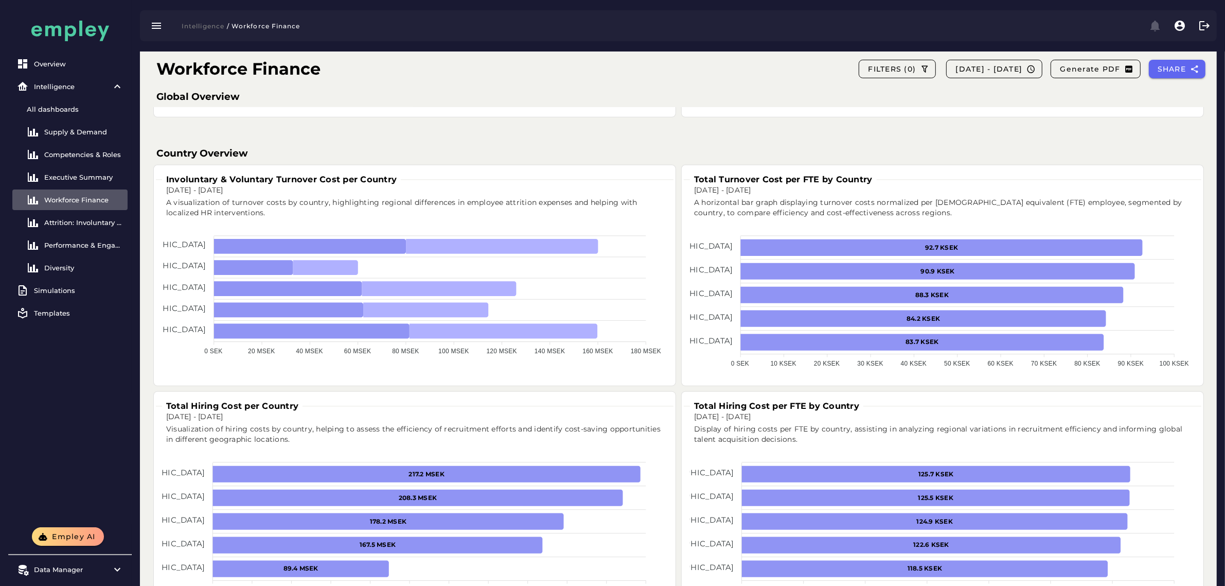
click at [245, 182] on h3 "Involuntary & Voluntary Turnover Cost per Country" at bounding box center [281, 179] width 239 height 12
click at [564, 183] on h3 "Total Turnover Cost per FTE by Country" at bounding box center [783, 179] width 187 height 12
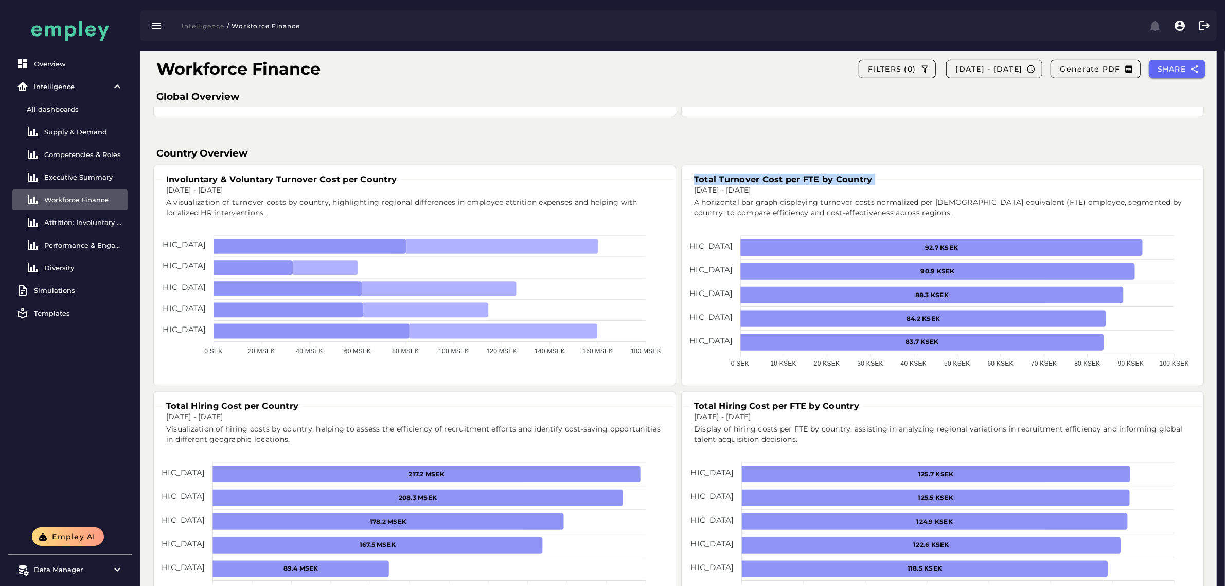
click at [564, 183] on h3 "Total Turnover Cost per FTE by Country" at bounding box center [783, 179] width 187 height 12
click at [205, 410] on h3 "Total Hiring Cost per Country" at bounding box center [232, 406] width 140 height 12
click at [564, 406] on h3 "Total Hiring Cost per FTE by Country" at bounding box center [776, 406] width 173 height 12
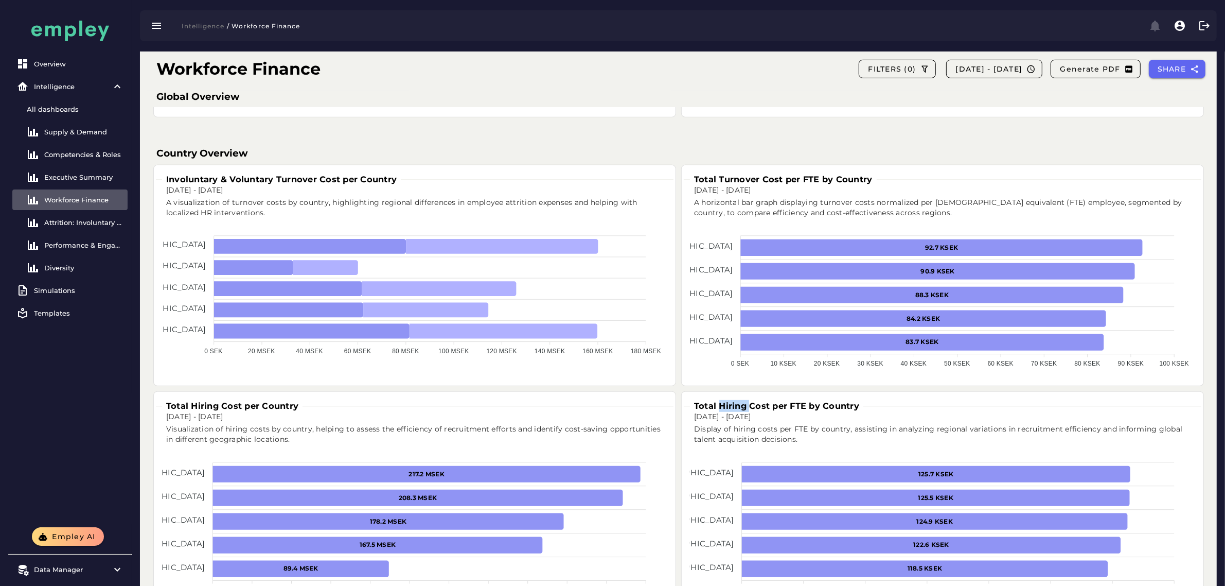
click at [564, 406] on h3 "Total Hiring Cost per FTE by Country" at bounding box center [776, 406] width 173 height 12
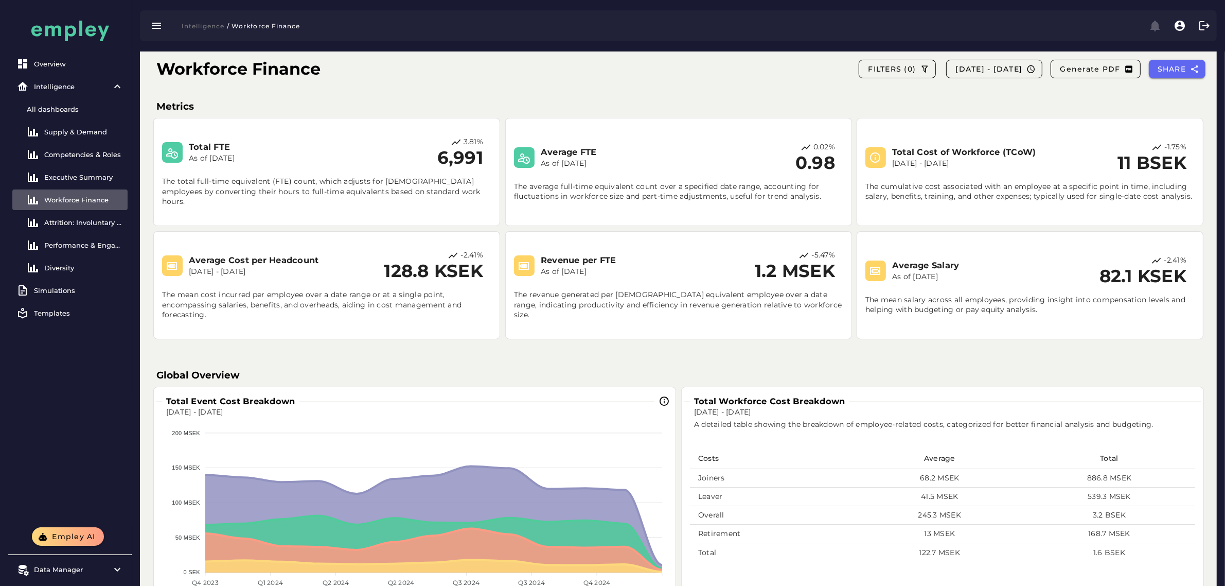
scroll to position [0, 0]
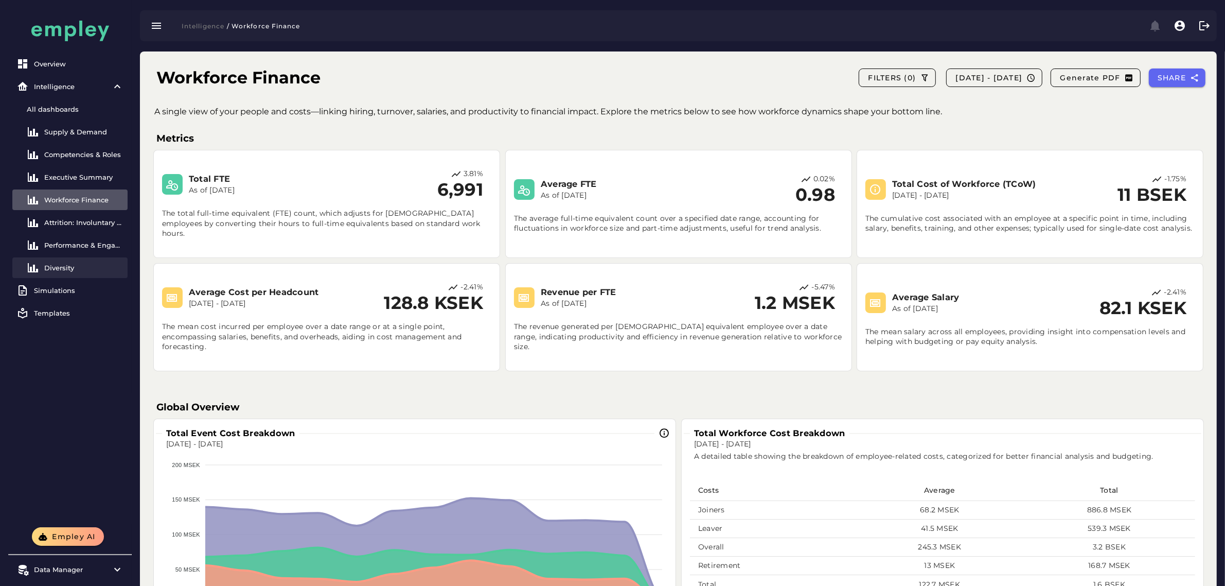
click at [81, 258] on link "Diversity" at bounding box center [69, 267] width 115 height 21
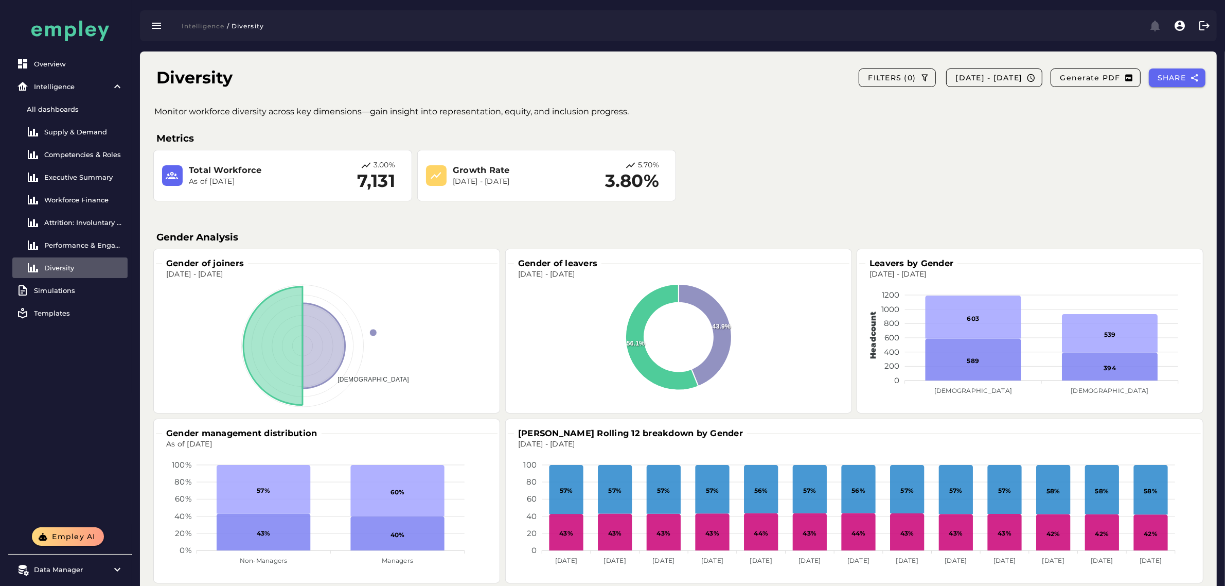
scroll to position [129, 0]
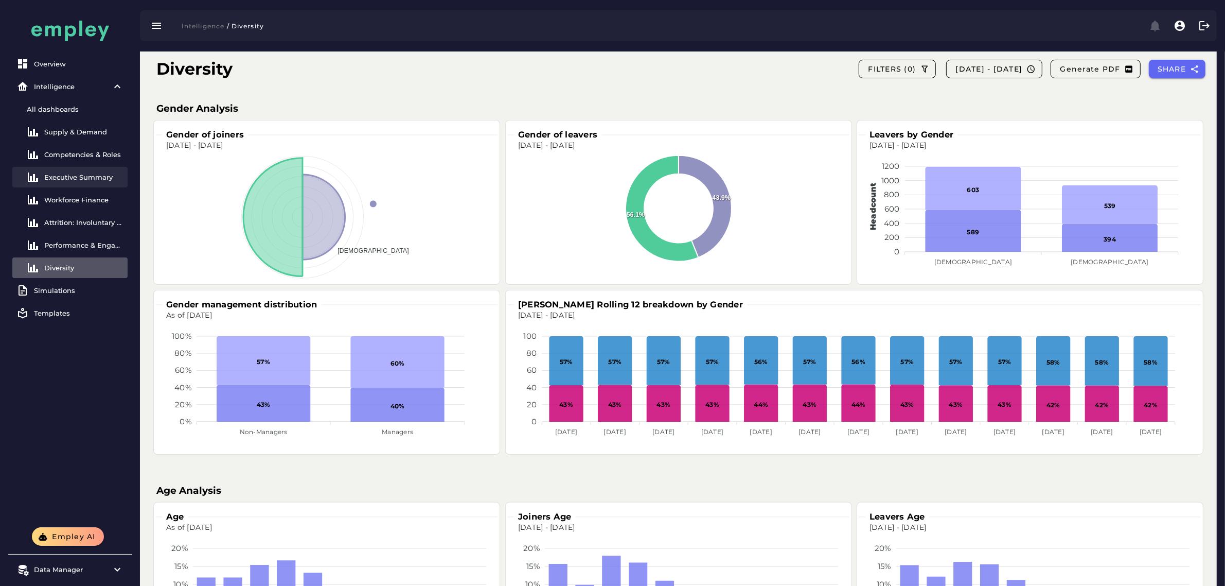
click at [81, 178] on div "Executive Summary" at bounding box center [83, 177] width 79 height 8
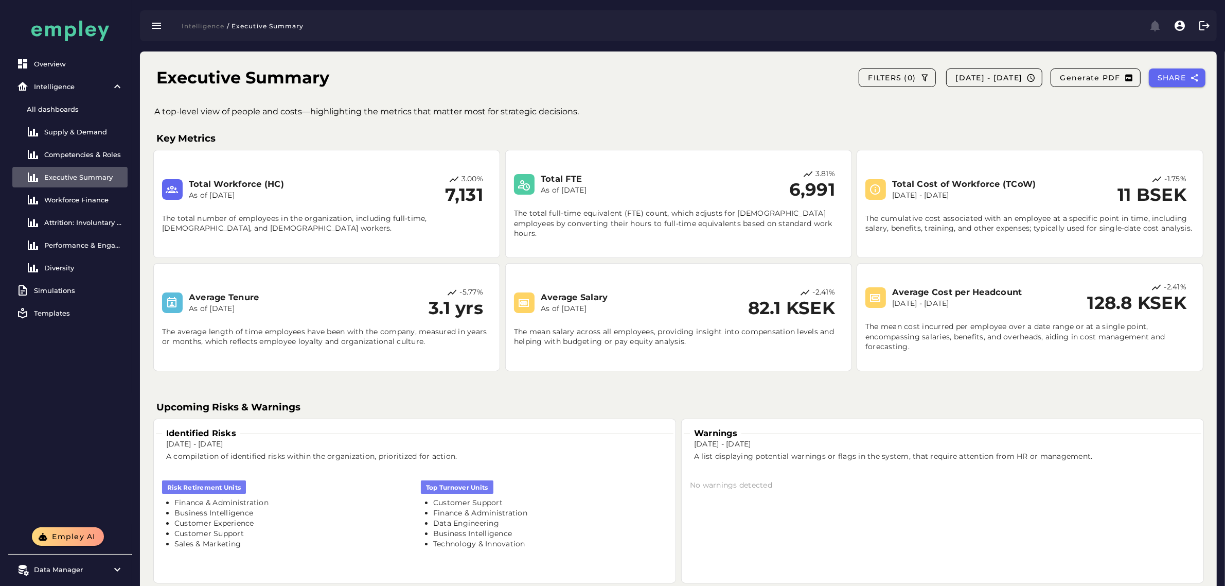
click at [222, 179] on h3 "Total Workforce (HC)" at bounding box center [271, 184] width 165 height 12
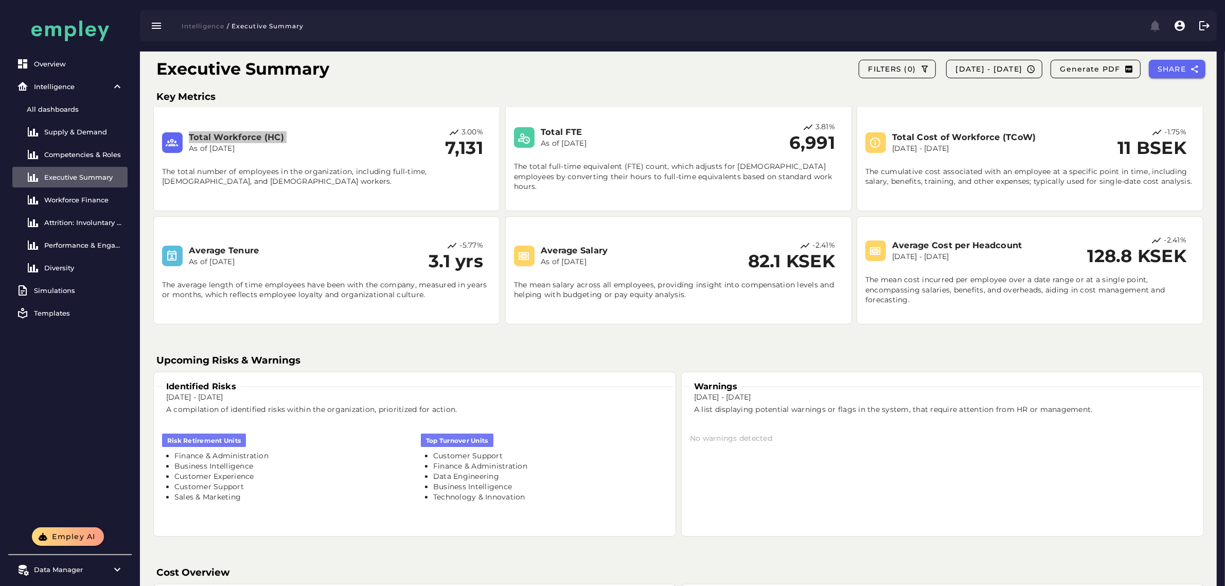
scroll to position [46, 0]
click at [90, 265] on div "Diversity" at bounding box center [83, 267] width 79 height 8
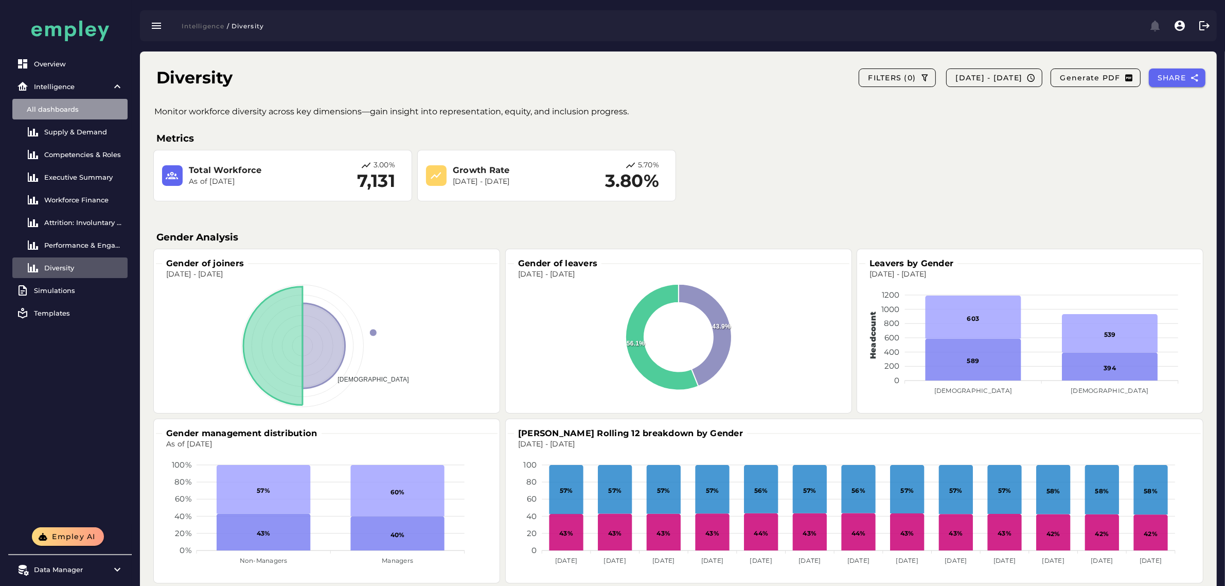
click at [63, 105] on div "All dashboards" at bounding box center [75, 109] width 97 height 8
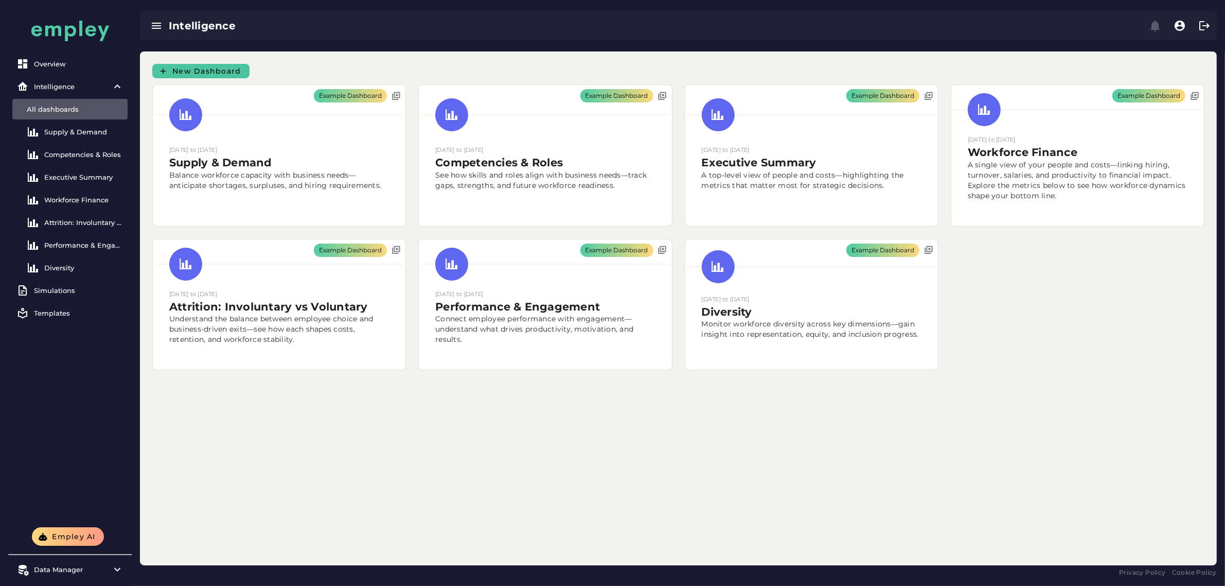
click at [226, 68] on span "New Dashboard" at bounding box center [206, 70] width 69 height 9
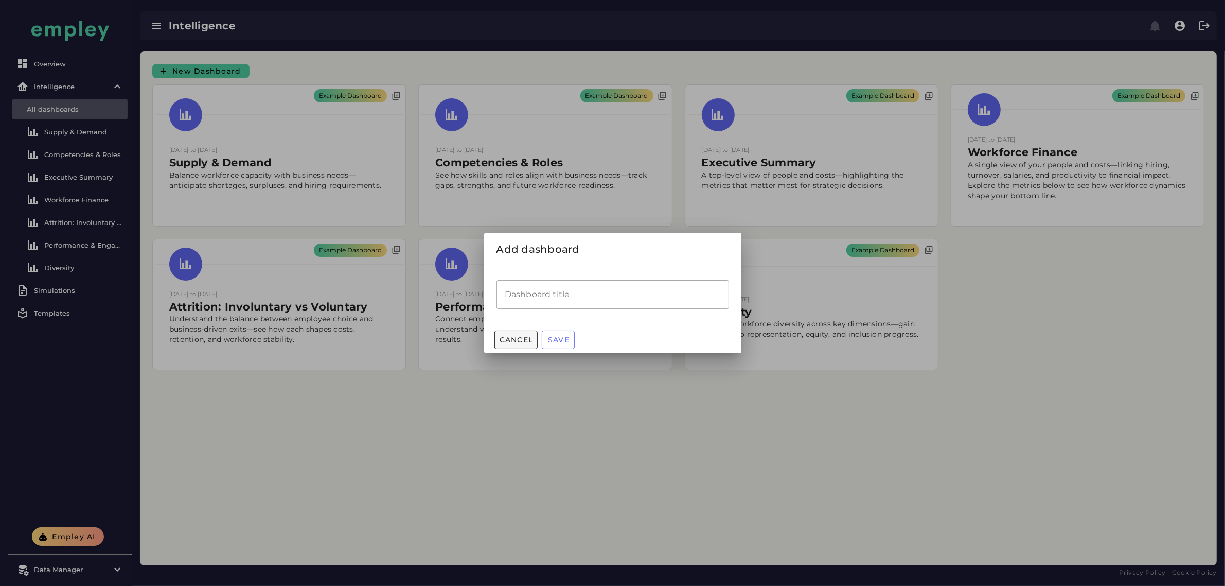
click at [515, 341] on span "Cancel" at bounding box center [516, 339] width 34 height 9
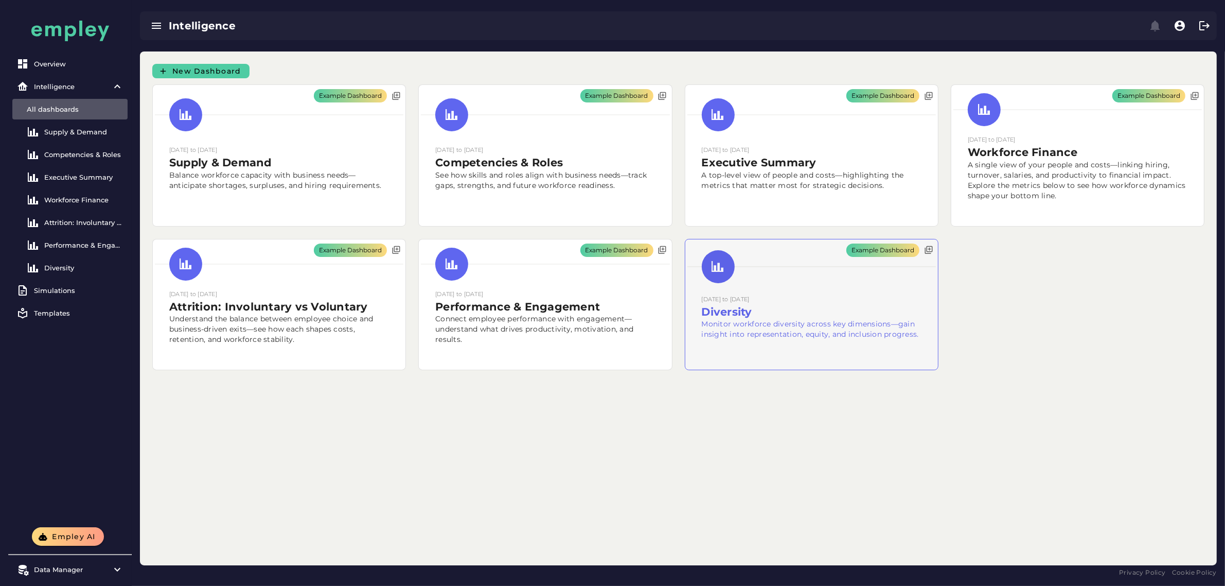
click at [564, 323] on div "Example Dashboard" at bounding box center [811, 304] width 253 height 131
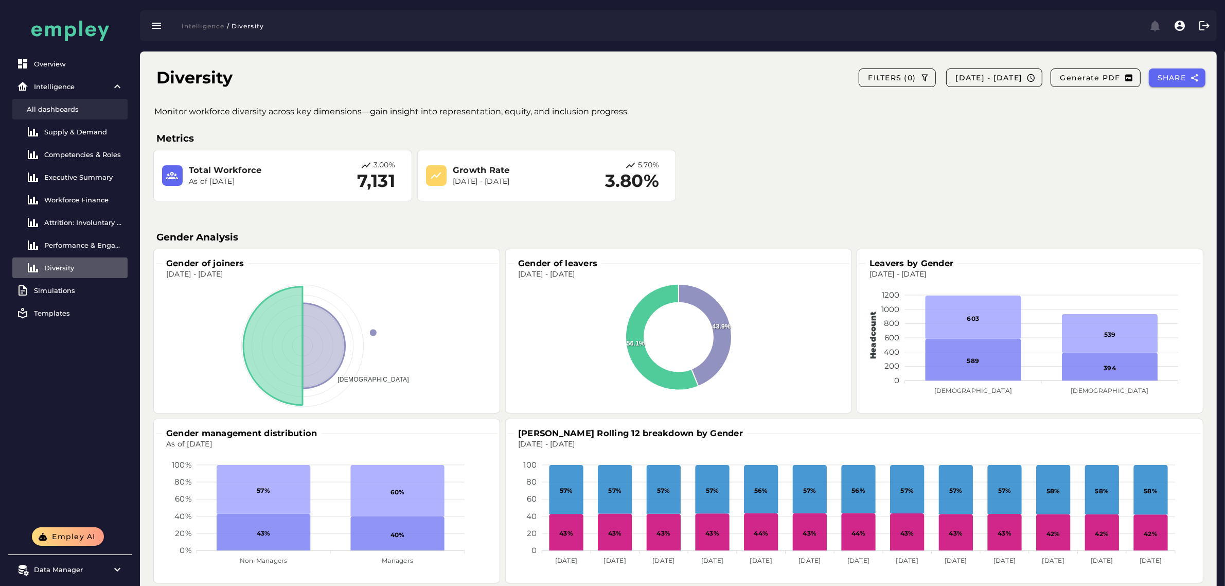
click at [54, 107] on div "All dashboards" at bounding box center [75, 109] width 97 height 8
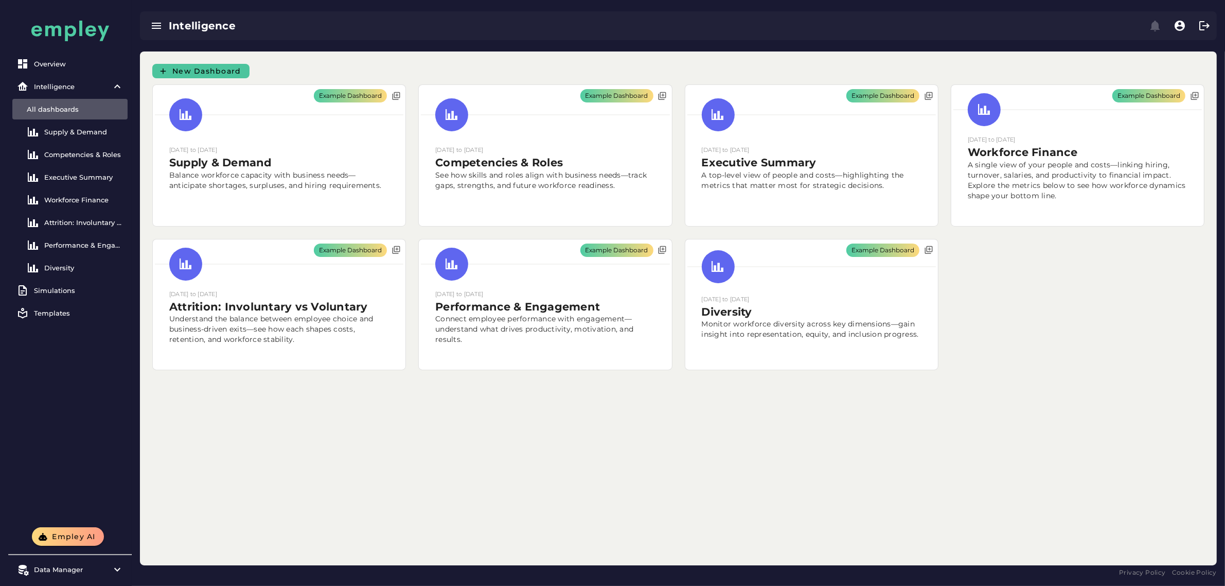
click at [245, 75] on button "New Dashboard" at bounding box center [200, 71] width 97 height 14
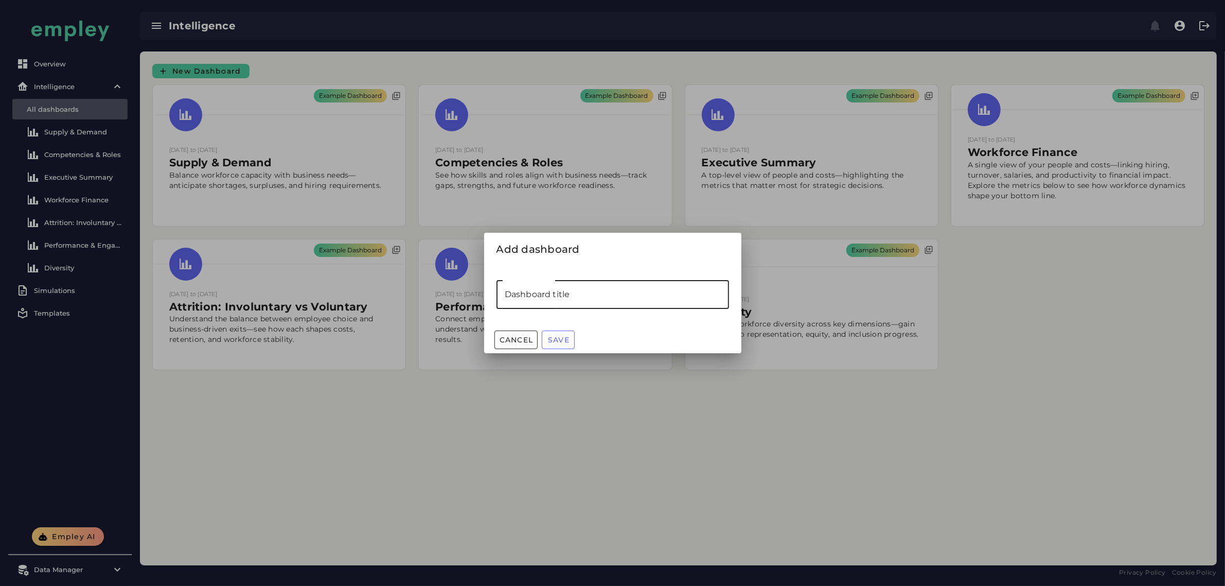
click at [564, 299] on input "Dashboard title" at bounding box center [613, 294] width 233 height 29
type input "****"
click at [561, 338] on span "Save" at bounding box center [558, 339] width 22 height 9
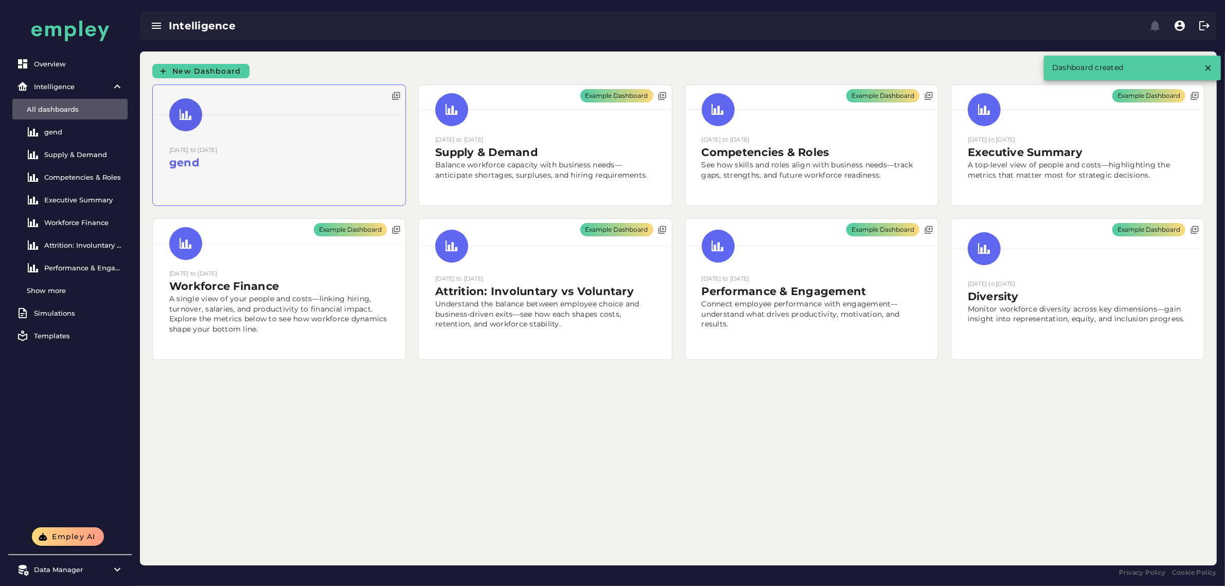
click at [313, 142] on div at bounding box center [279, 145] width 253 height 120
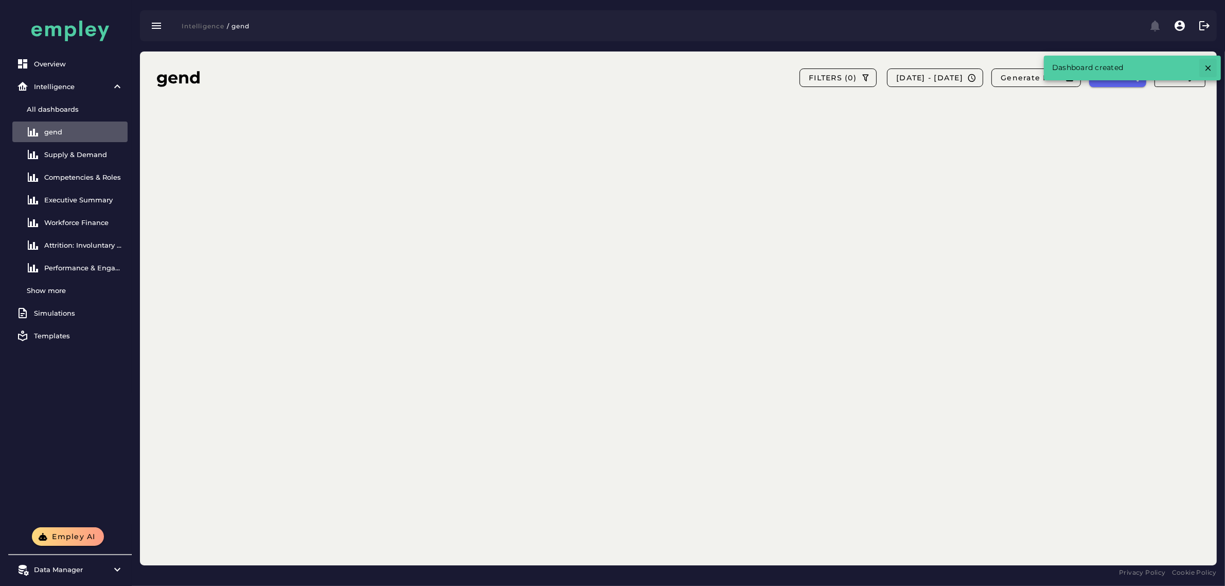
click at [564, 72] on icon "button" at bounding box center [1207, 67] width 9 height 9
click at [564, 86] on button "Edit" at bounding box center [1180, 77] width 51 height 19
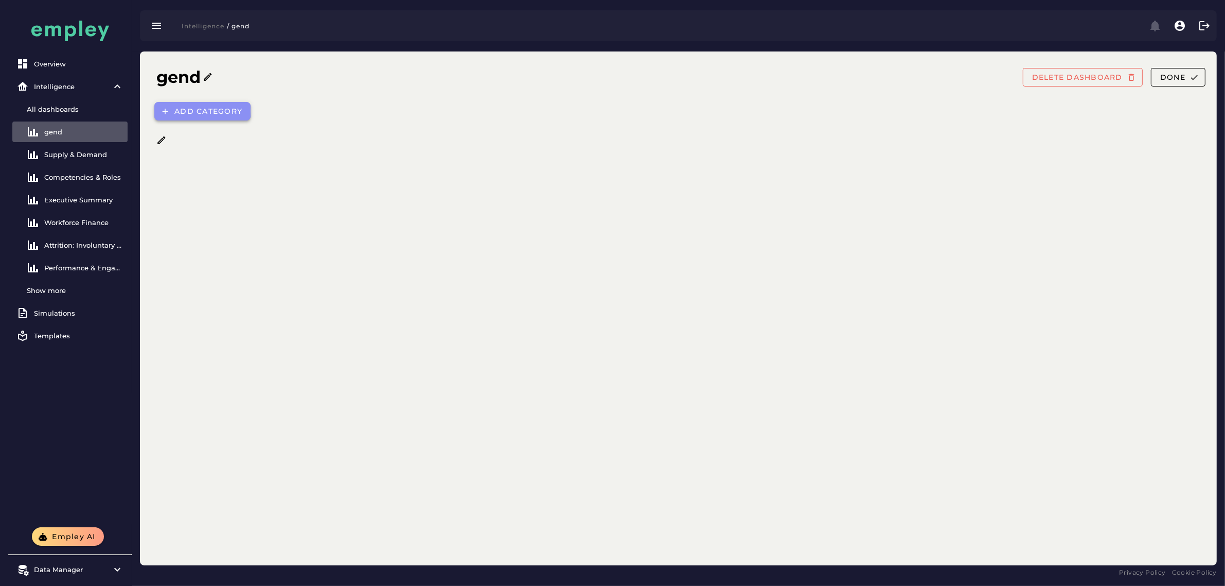
click at [219, 111] on span "Add category" at bounding box center [208, 111] width 68 height 9
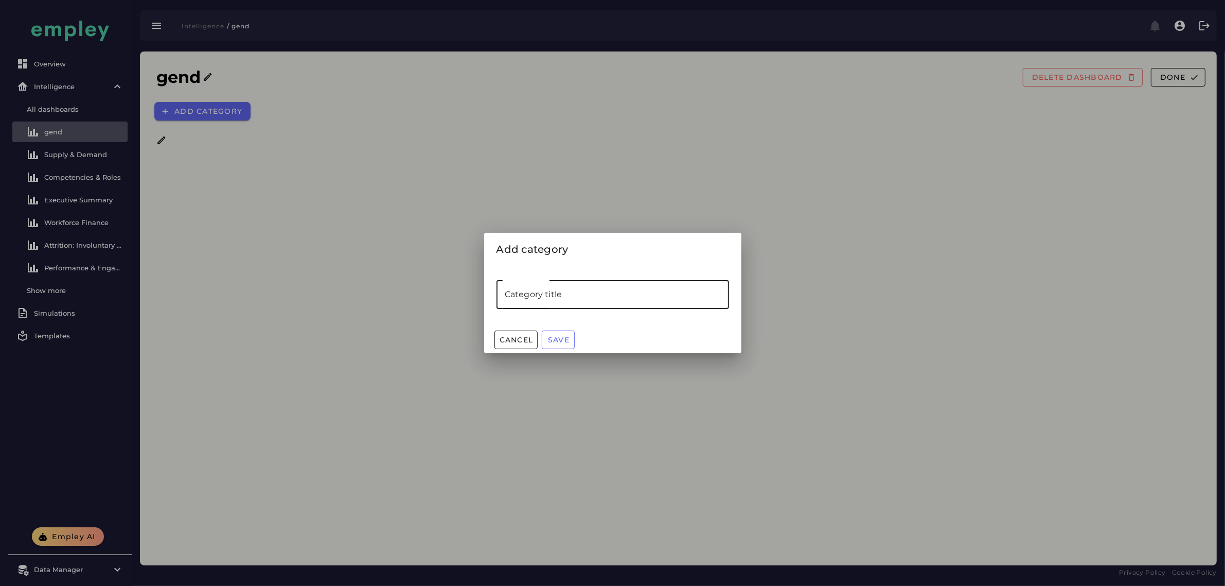
drag, startPoint x: 543, startPoint y: 294, endPoint x: 547, endPoint y: 323, distance: 28.6
click at [543, 294] on input "Category title" at bounding box center [613, 294] width 233 height 29
type input "***"
click at [554, 339] on span "Save" at bounding box center [558, 339] width 22 height 9
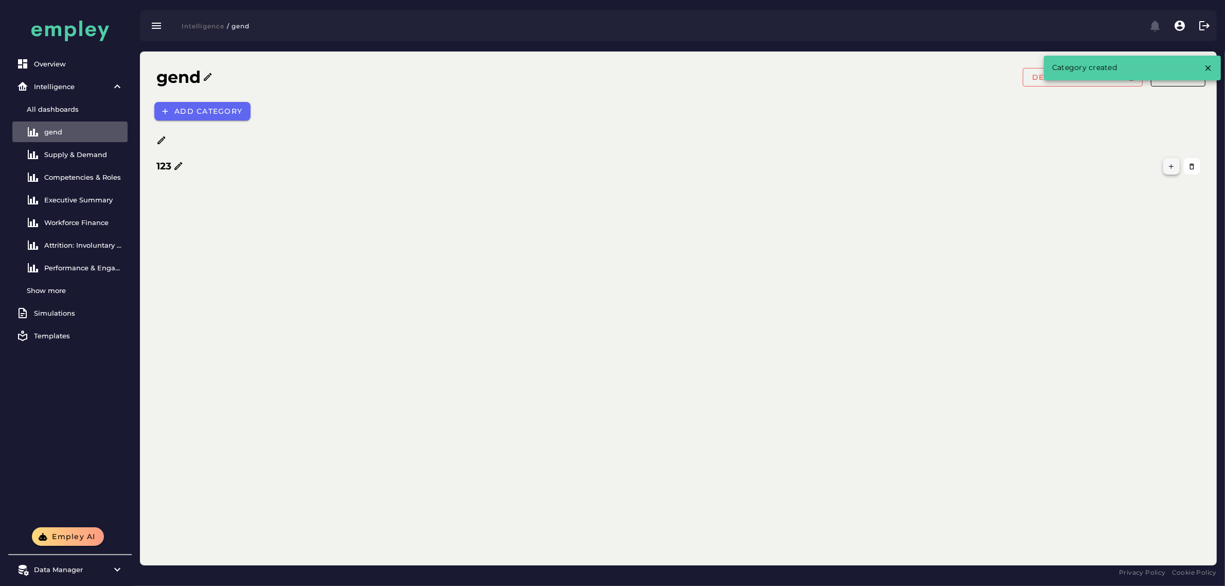
click at [564, 165] on icon "button" at bounding box center [1172, 167] width 8 height 8
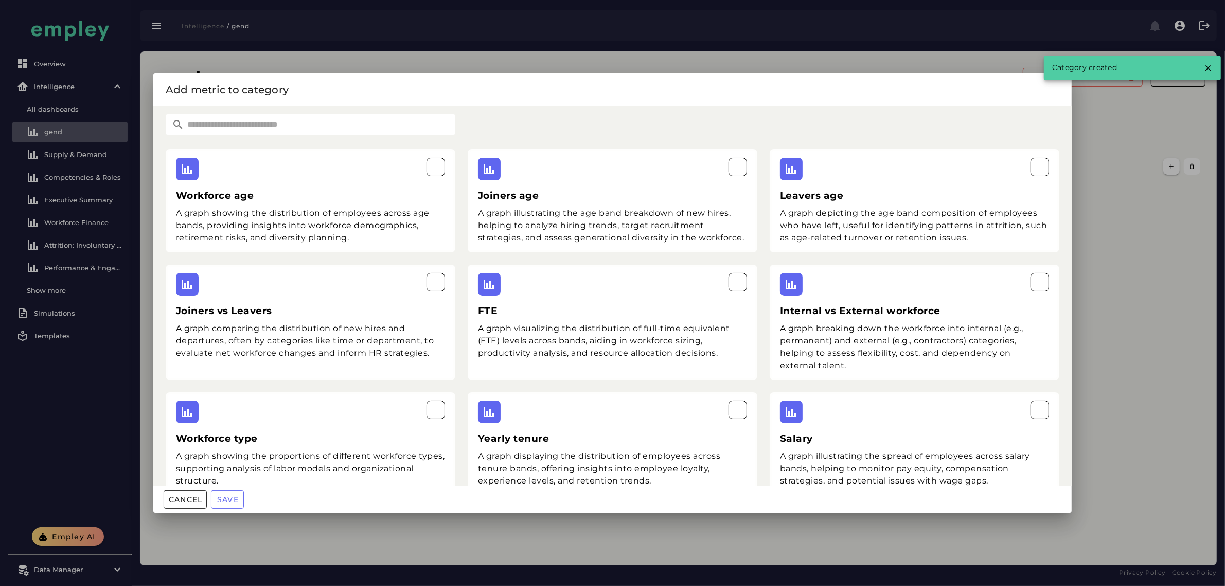
click at [291, 124] on input "text" at bounding box center [319, 124] width 271 height 21
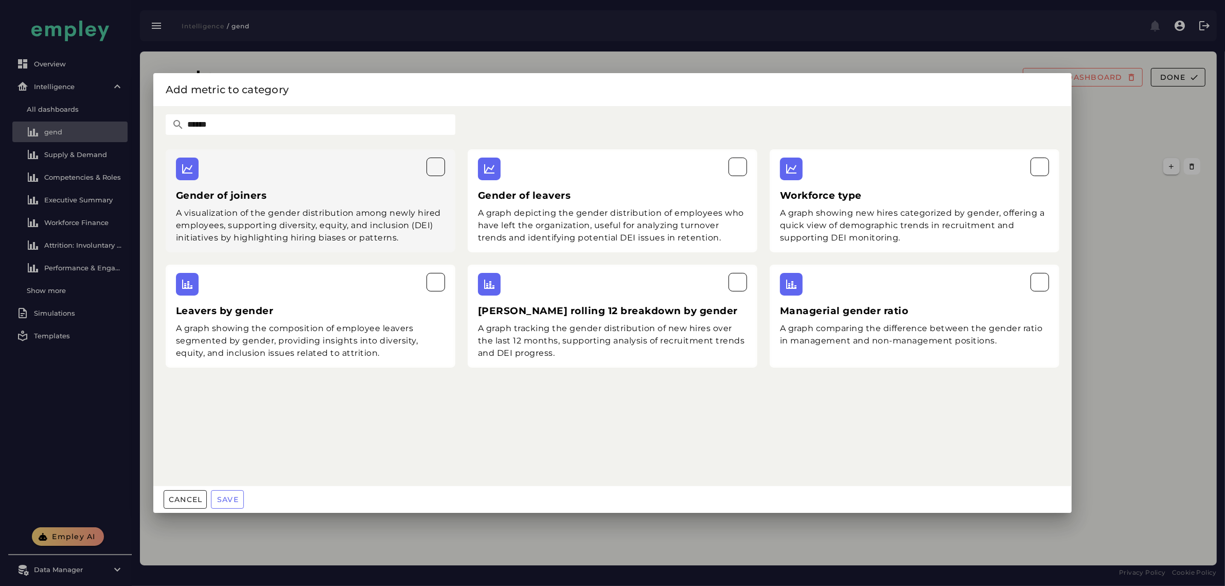
type input "******"
drag, startPoint x: 328, startPoint y: 181, endPoint x: 341, endPoint y: 235, distance: 55.7
click at [330, 186] on div "Gender of joiners A visualization of the gender distribution among newly hired …" at bounding box center [311, 200] width 290 height 103
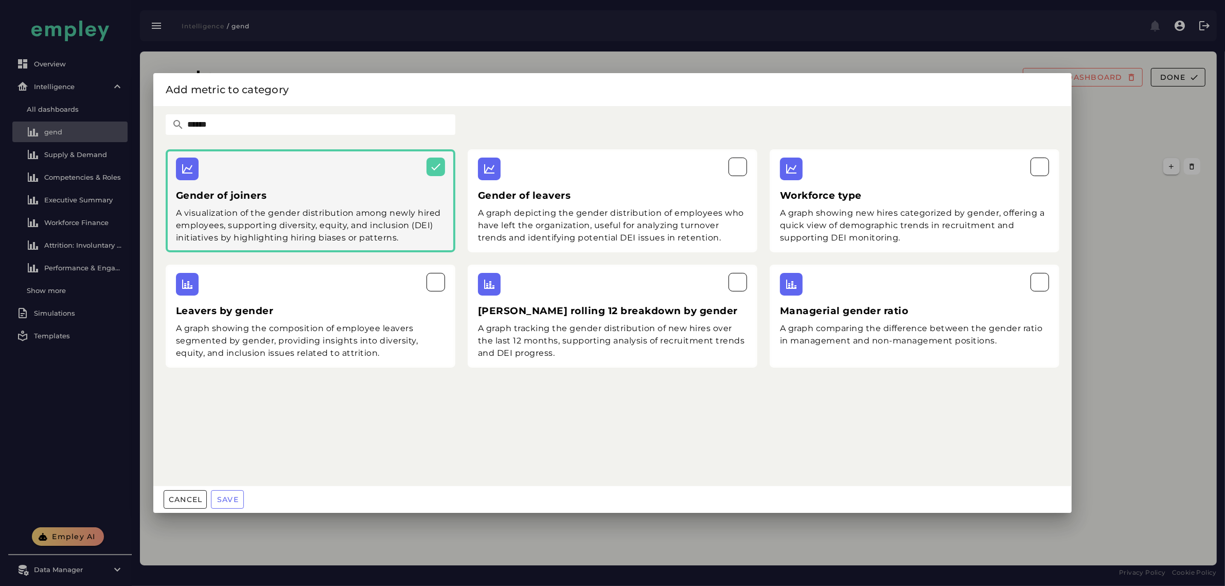
click at [375, 314] on div "Leavers by gender A graph showing the composition of employee leavers segmented…" at bounding box center [311, 315] width 290 height 103
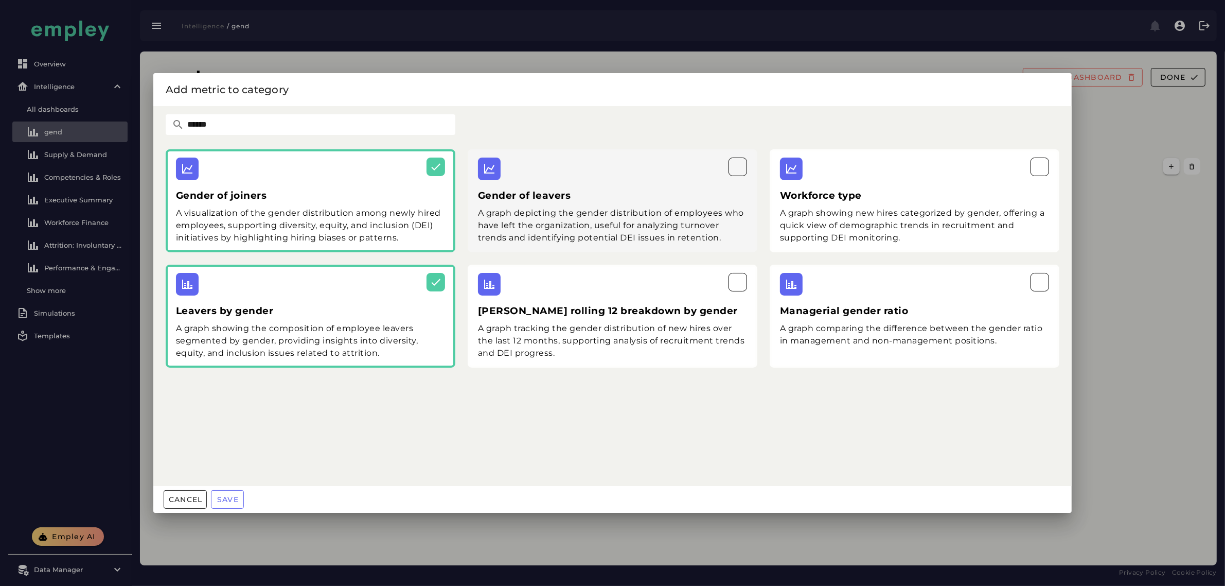
click at [564, 204] on div "Gender of leavers A graph depicting the gender distribution of employees who ha…" at bounding box center [613, 200] width 290 height 103
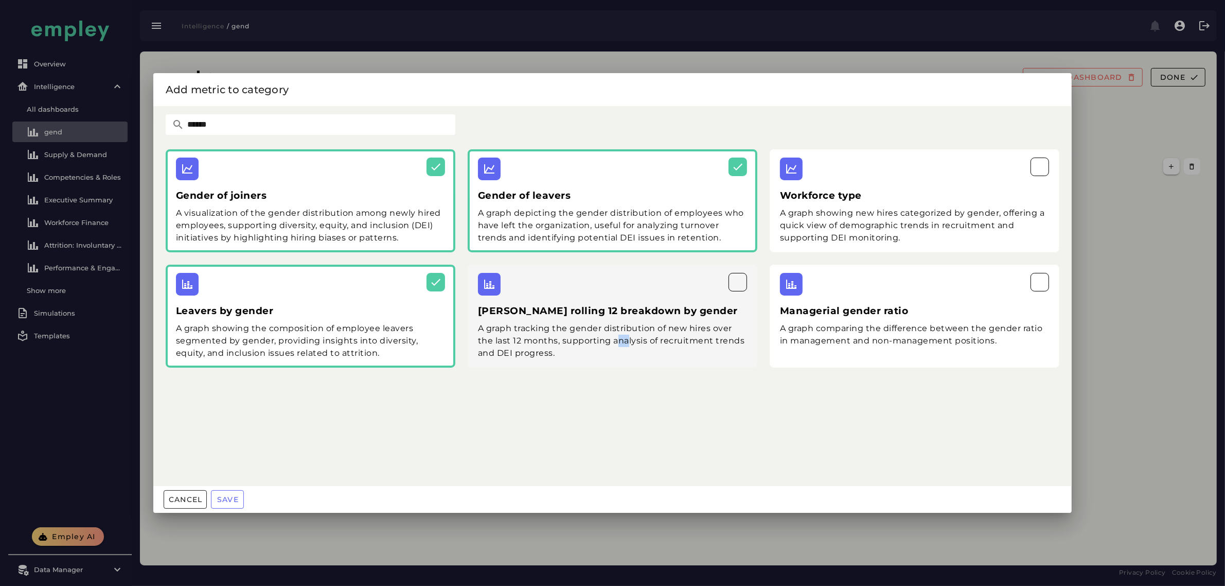
drag, startPoint x: 615, startPoint y: 345, endPoint x: 649, endPoint y: 323, distance: 40.8
click at [564, 323] on div "A graph tracking the gender distribution of new hires over the last 12 months, …" at bounding box center [612, 340] width 269 height 37
click at [564, 214] on div "Workforce type A graph showing new hires categorized by gender, offering a quic…" at bounding box center [915, 200] width 290 height 103
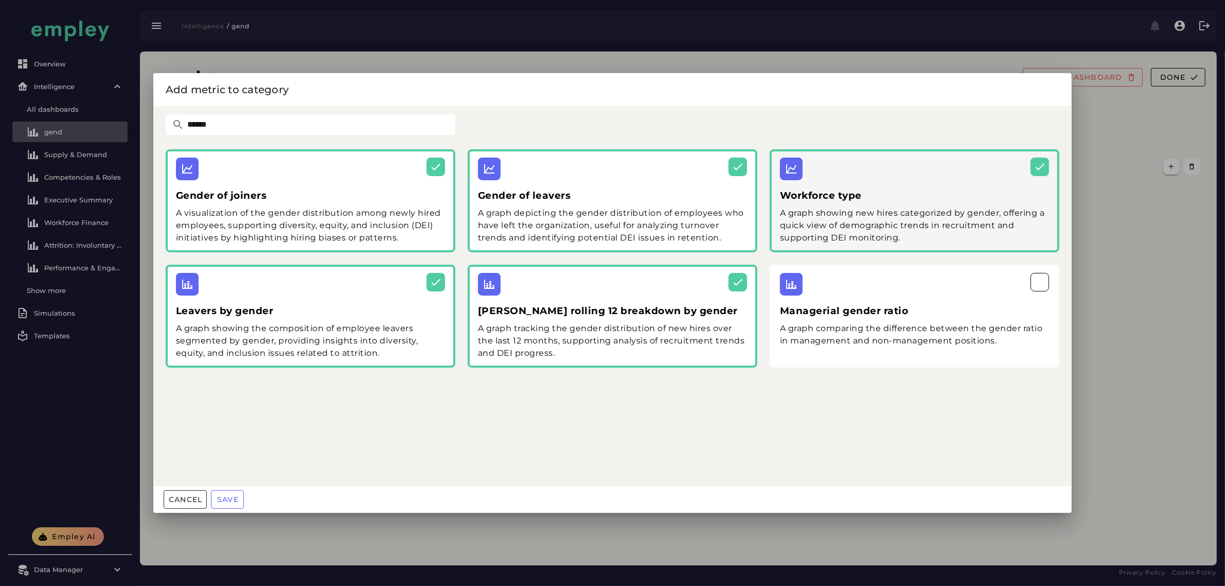
click at [564, 314] on h3 "Managerial gender ratio" at bounding box center [914, 311] width 269 height 14
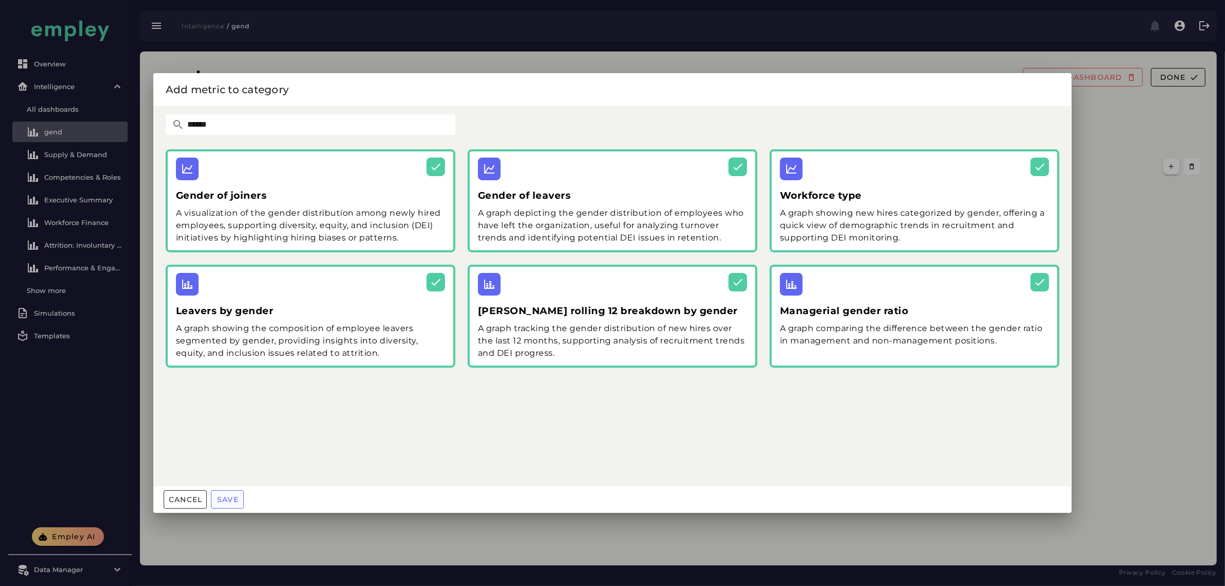
click at [220, 468] on span "Save" at bounding box center [228, 498] width 22 height 9
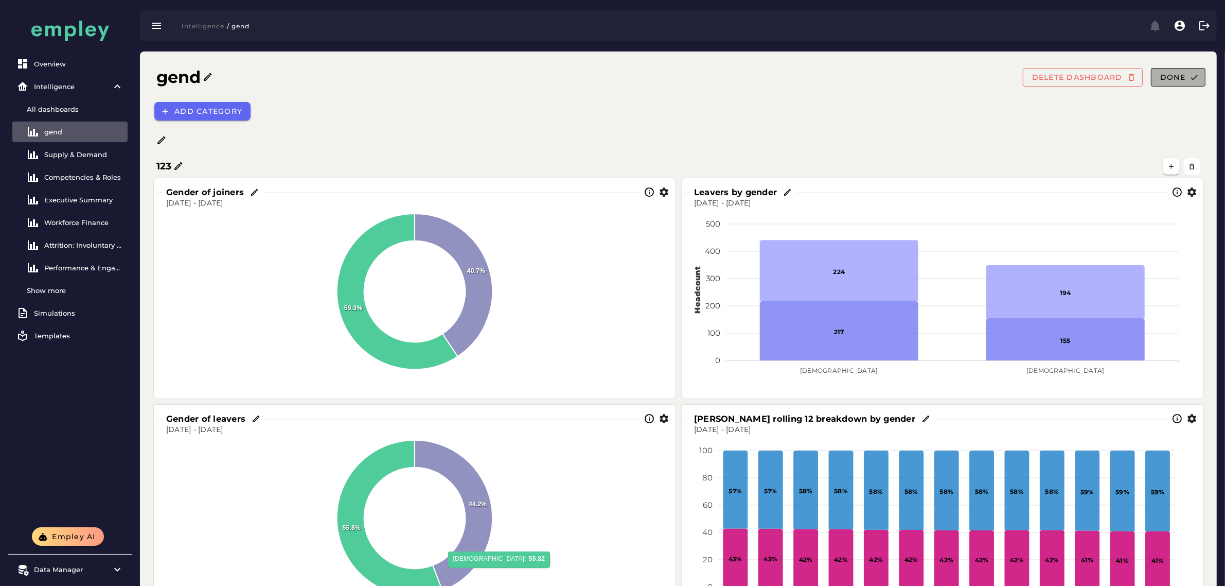
click at [564, 82] on button "Done" at bounding box center [1178, 77] width 55 height 19
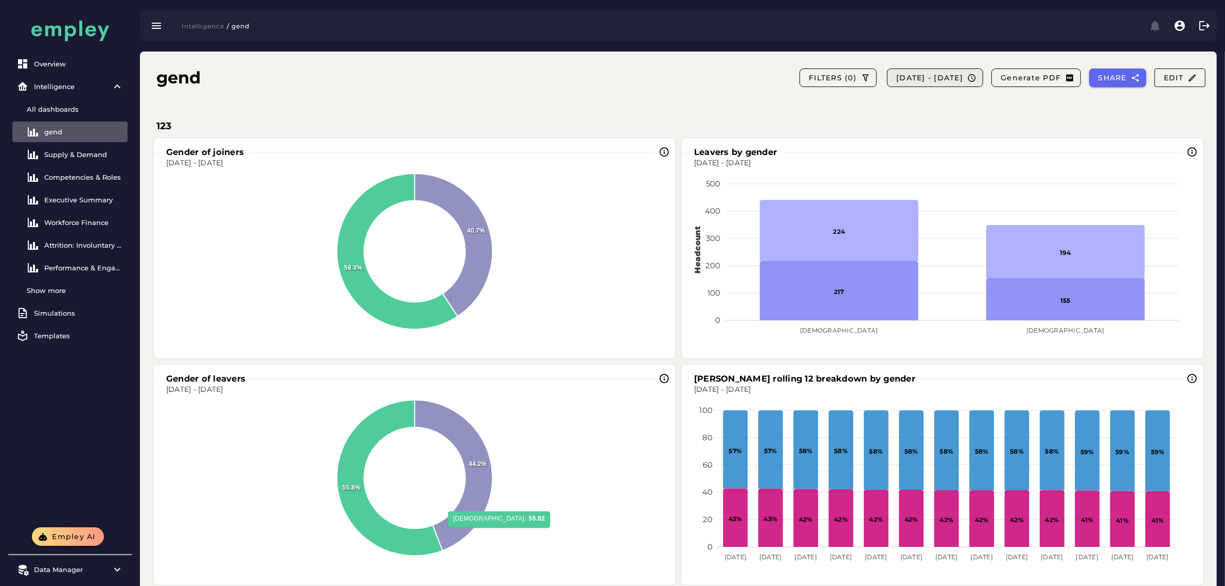
click at [564, 77] on span "[DATE] - [DATE]" at bounding box center [929, 77] width 67 height 9
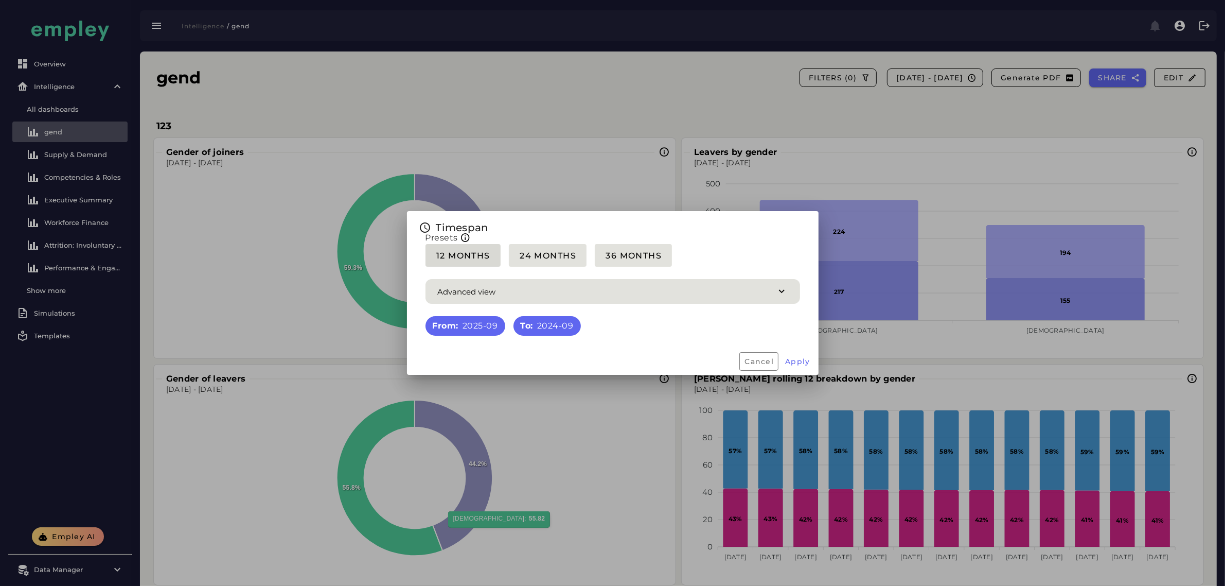
click at [485, 263] on button "12 Months" at bounding box center [463, 255] width 75 height 23
click at [564, 366] on button "Apply" at bounding box center [798, 361] width 34 height 19
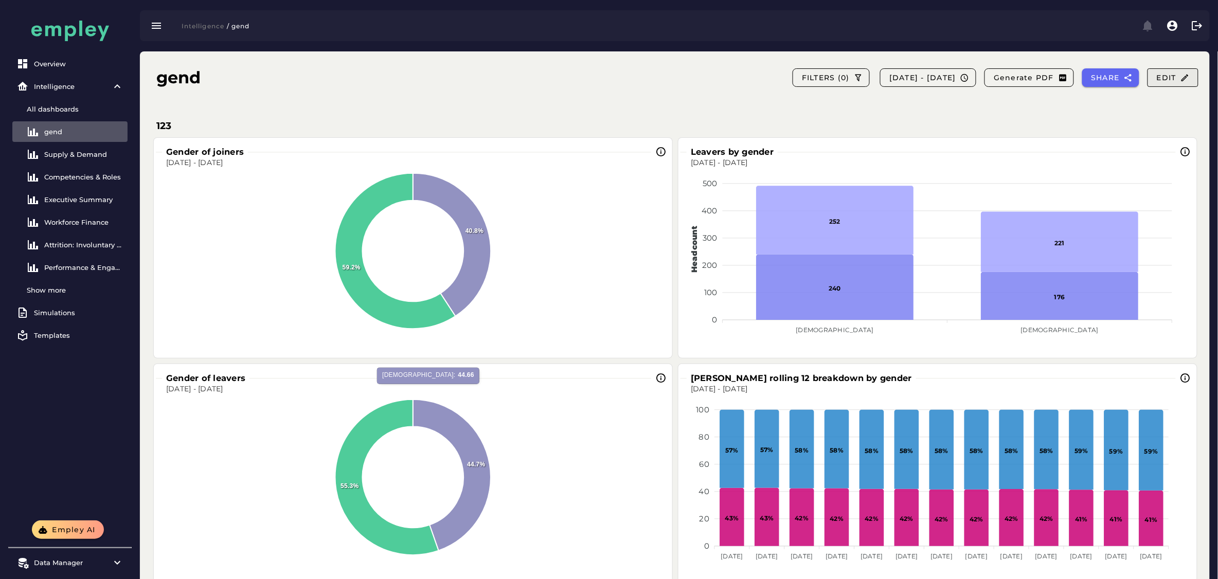
click at [564, 75] on span "Edit" at bounding box center [1173, 77] width 33 height 9
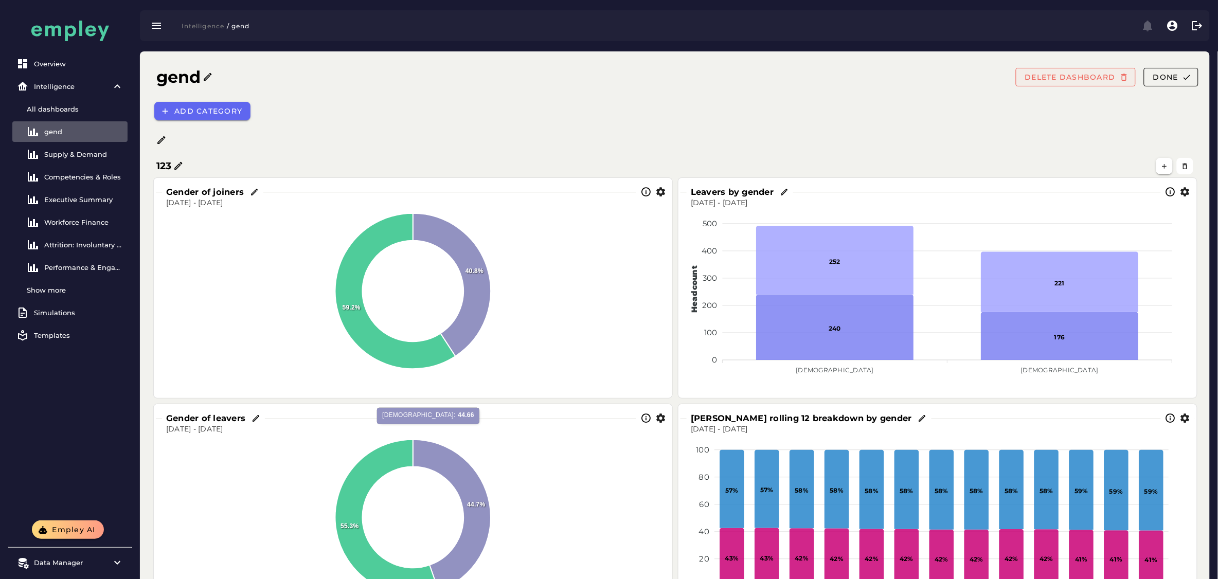
click at [564, 75] on span "DELETE DASHBOARD" at bounding box center [1070, 77] width 91 height 9
click at [564, 79] on span "DELETE DASHBOARD" at bounding box center [1070, 77] width 91 height 9
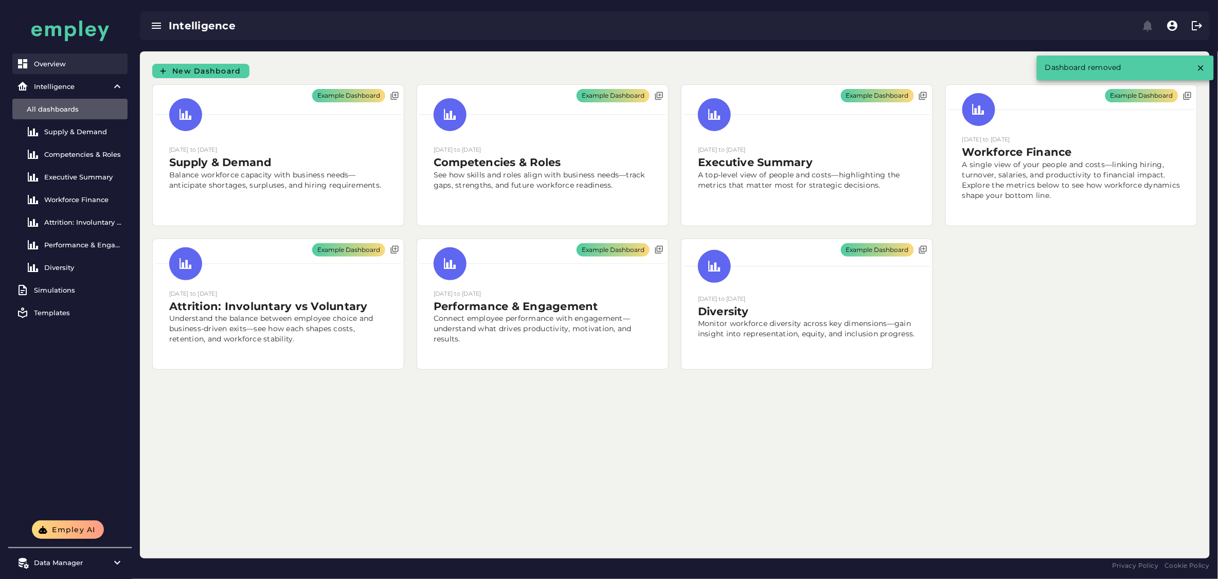
click at [64, 65] on div "Overview" at bounding box center [79, 64] width 90 height 8
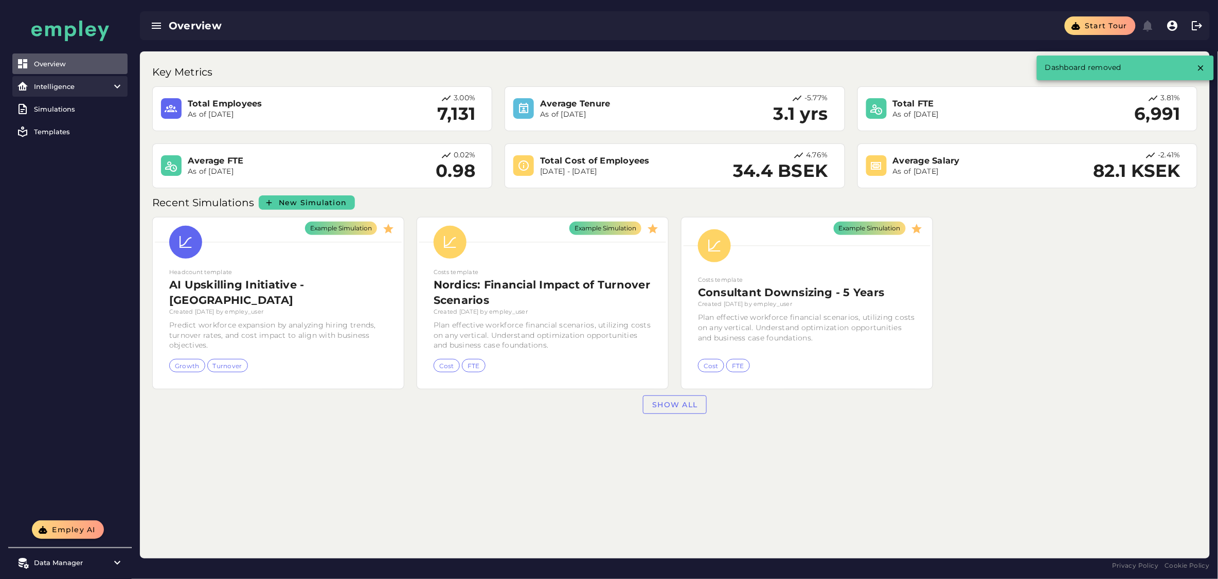
click at [47, 88] on div "Intelligence" at bounding box center [70, 86] width 72 height 8
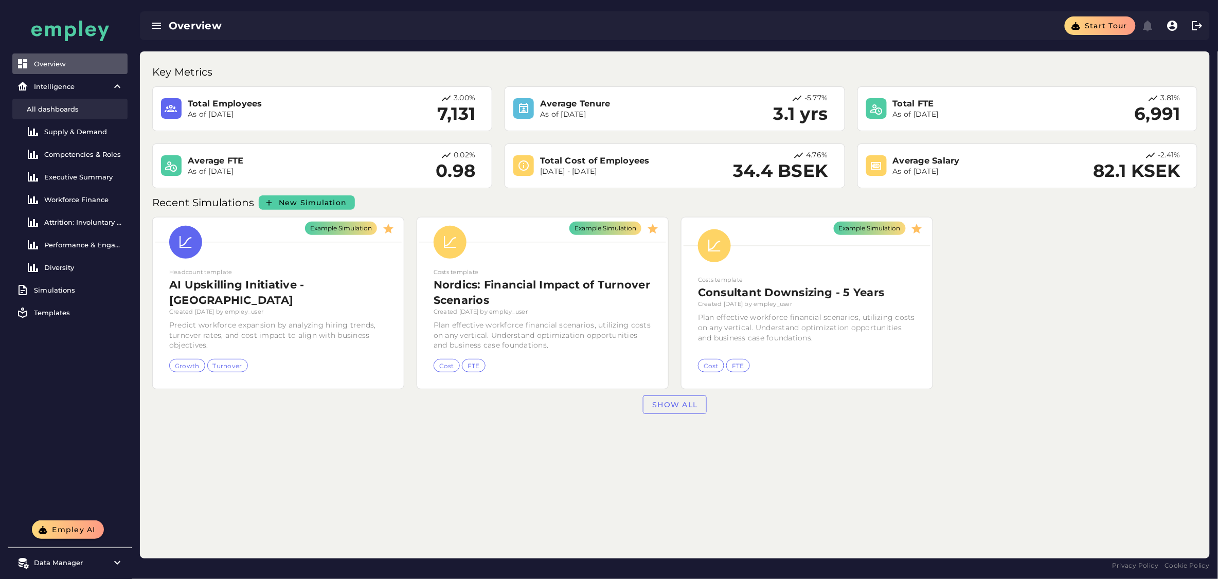
click at [52, 105] on div "All dashboards" at bounding box center [75, 109] width 97 height 8
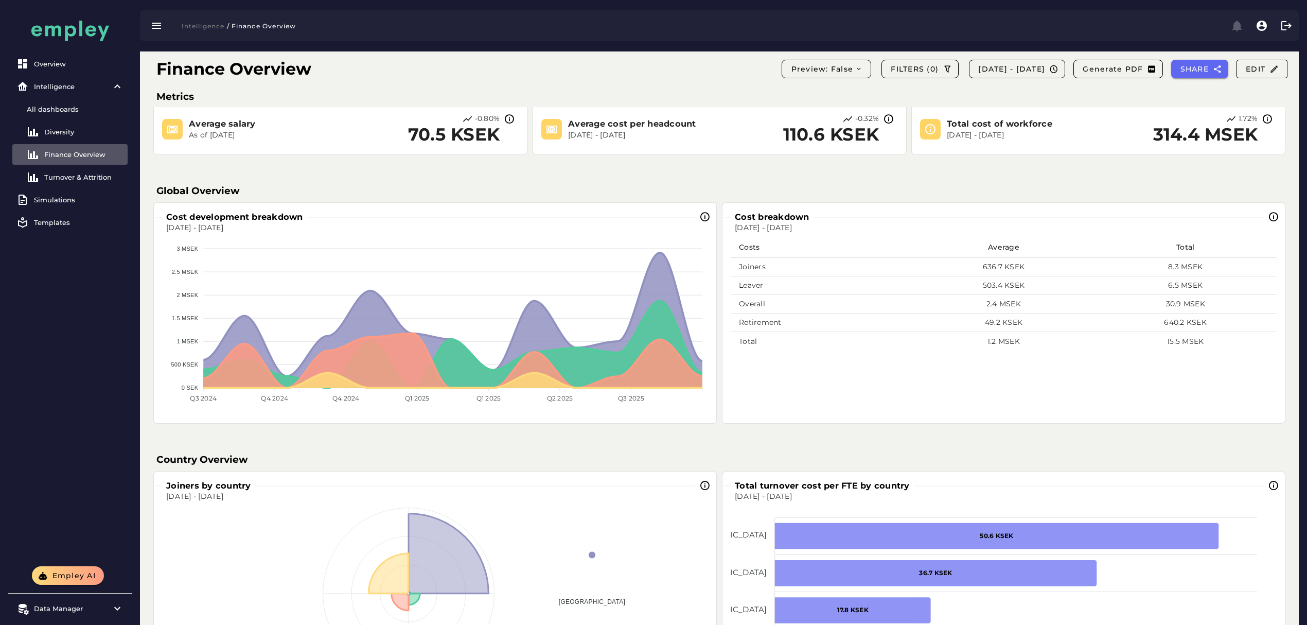
scroll to position [343, 0]
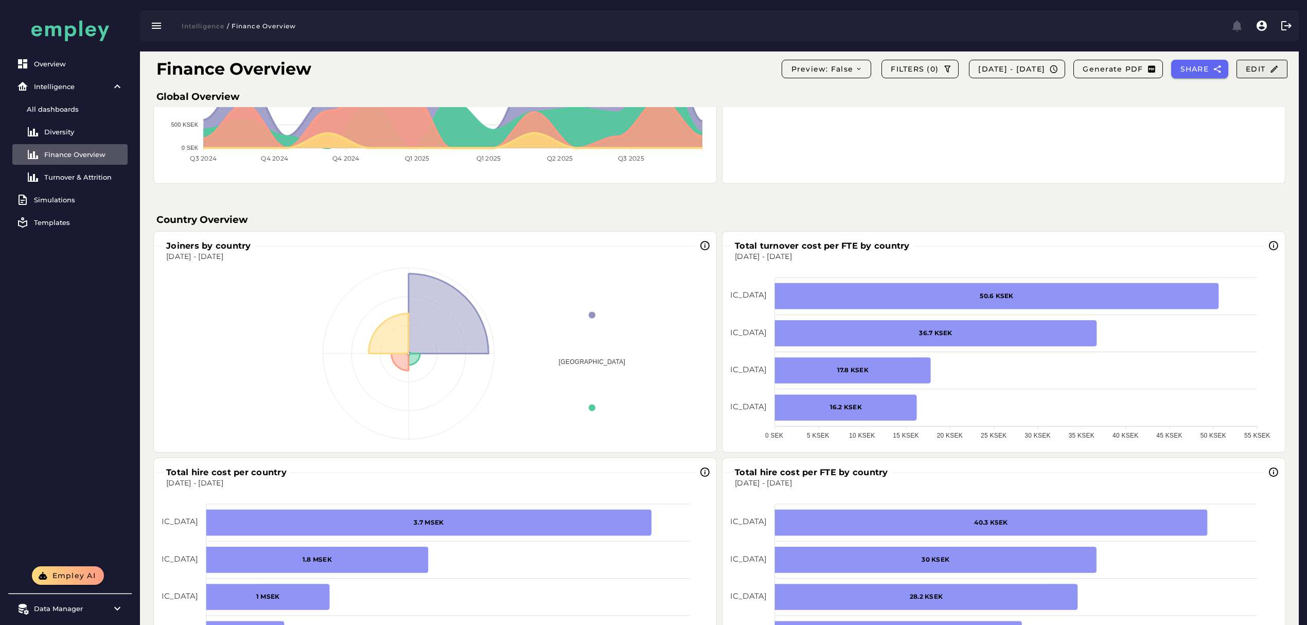
click at [1264, 70] on span "Edit" at bounding box center [1261, 68] width 33 height 9
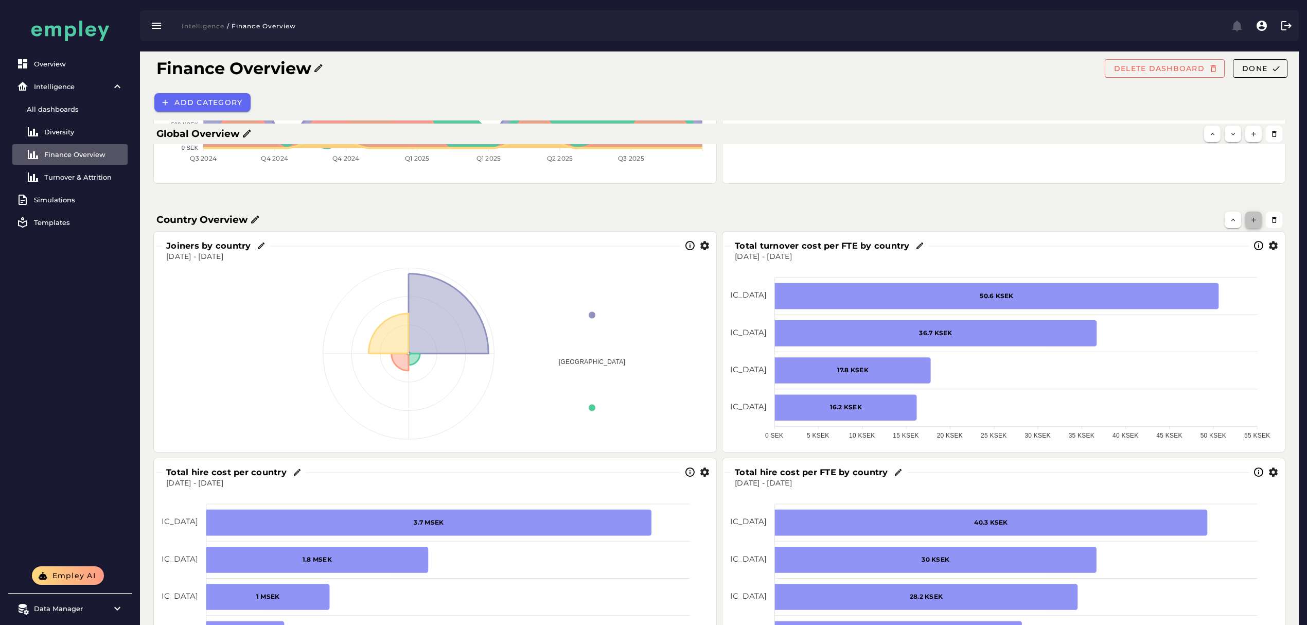
click at [1254, 220] on icon "button" at bounding box center [1254, 220] width 8 height 8
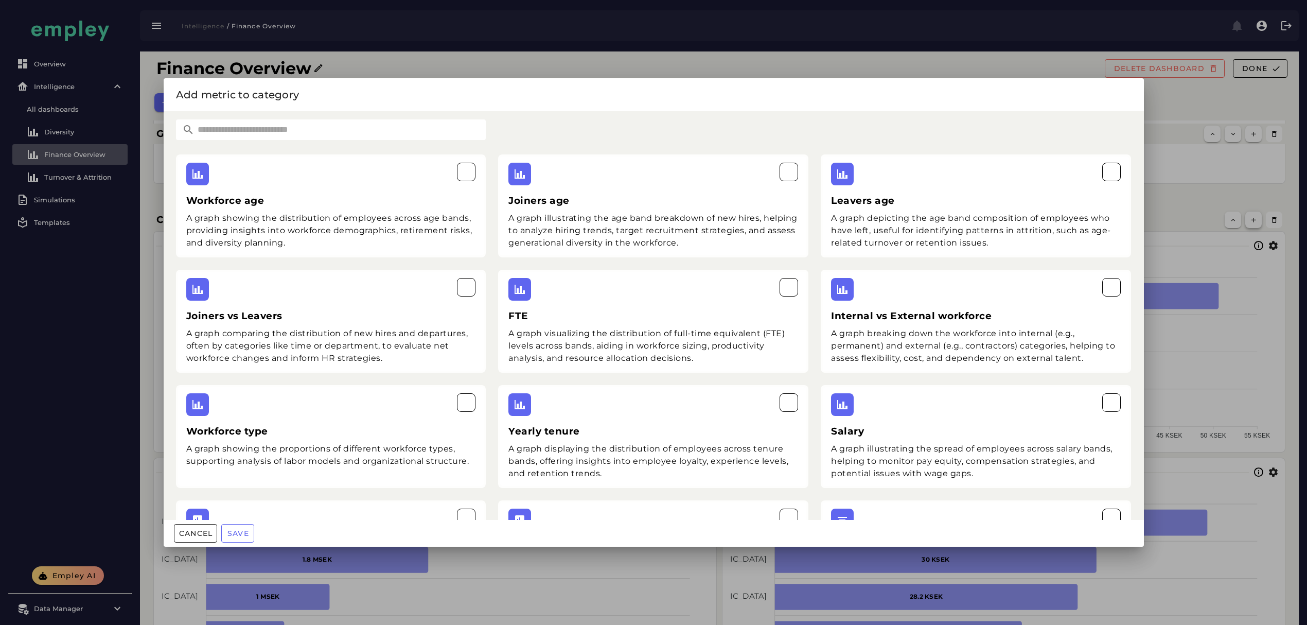
scroll to position [0, 0]
click at [287, 132] on input "text" at bounding box center [340, 129] width 292 height 21
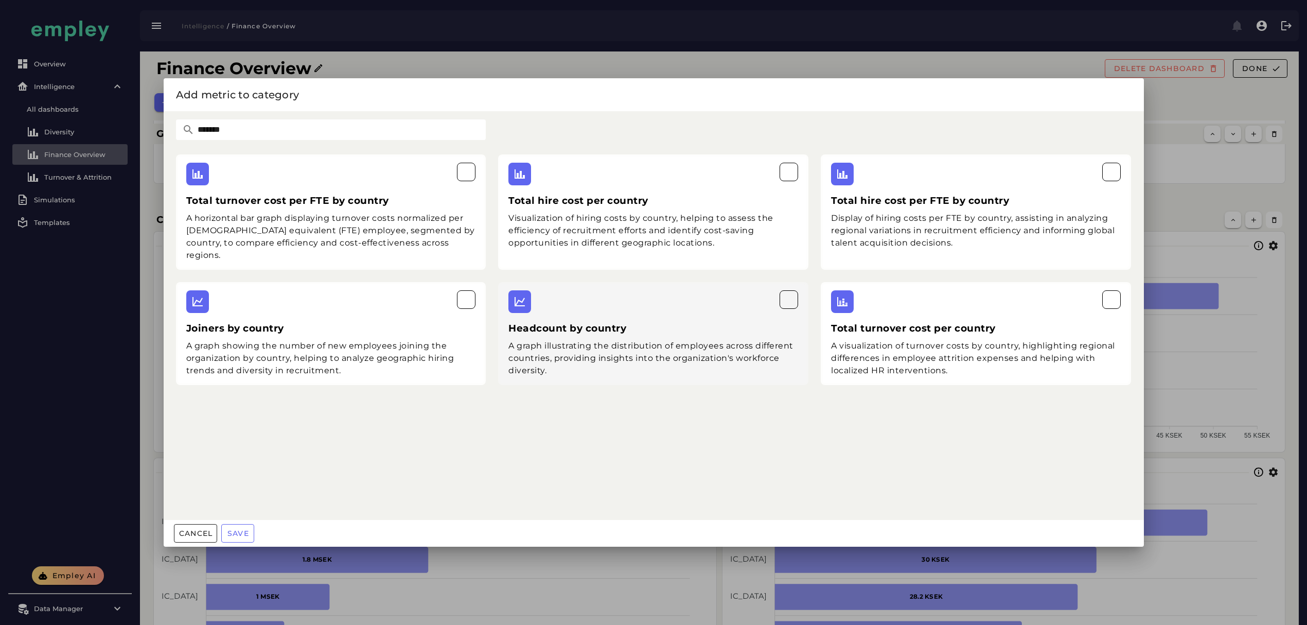
type input "*******"
click at [616, 363] on div "A graph illustrating the distribution of employees across different countries, …" at bounding box center [653, 358] width 290 height 37
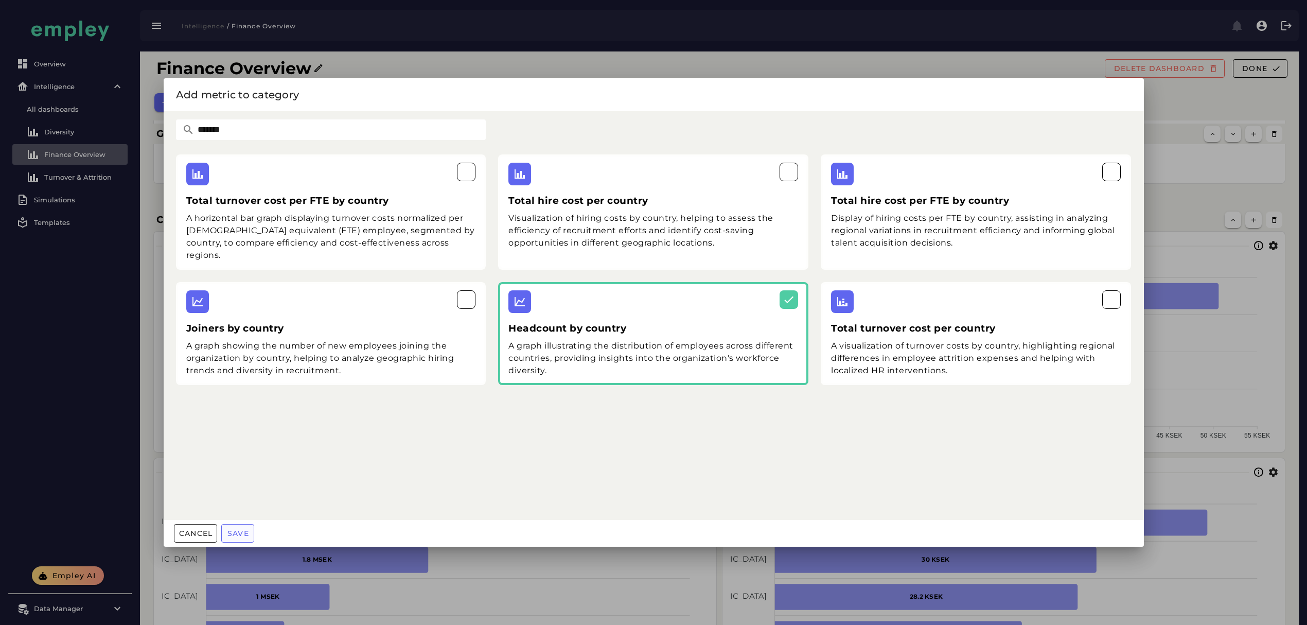
click at [242, 525] on button "Save" at bounding box center [237, 533] width 33 height 19
click at [914, 38] on div at bounding box center [653, 312] width 1307 height 625
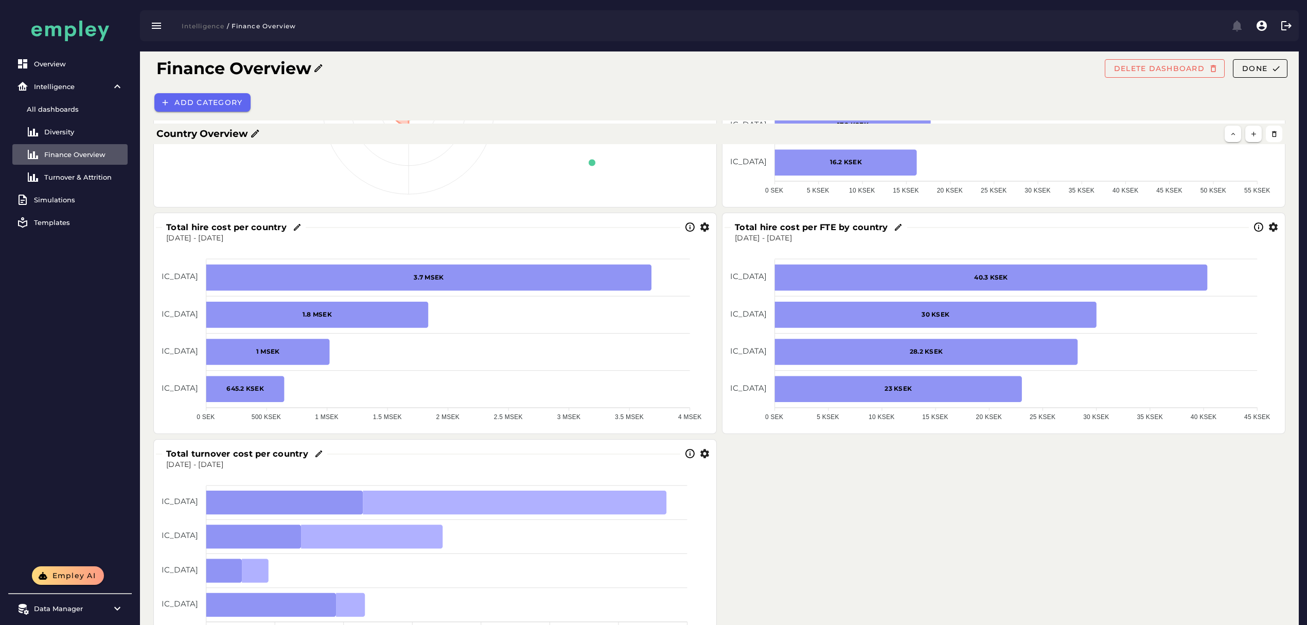
scroll to position [412, 0]
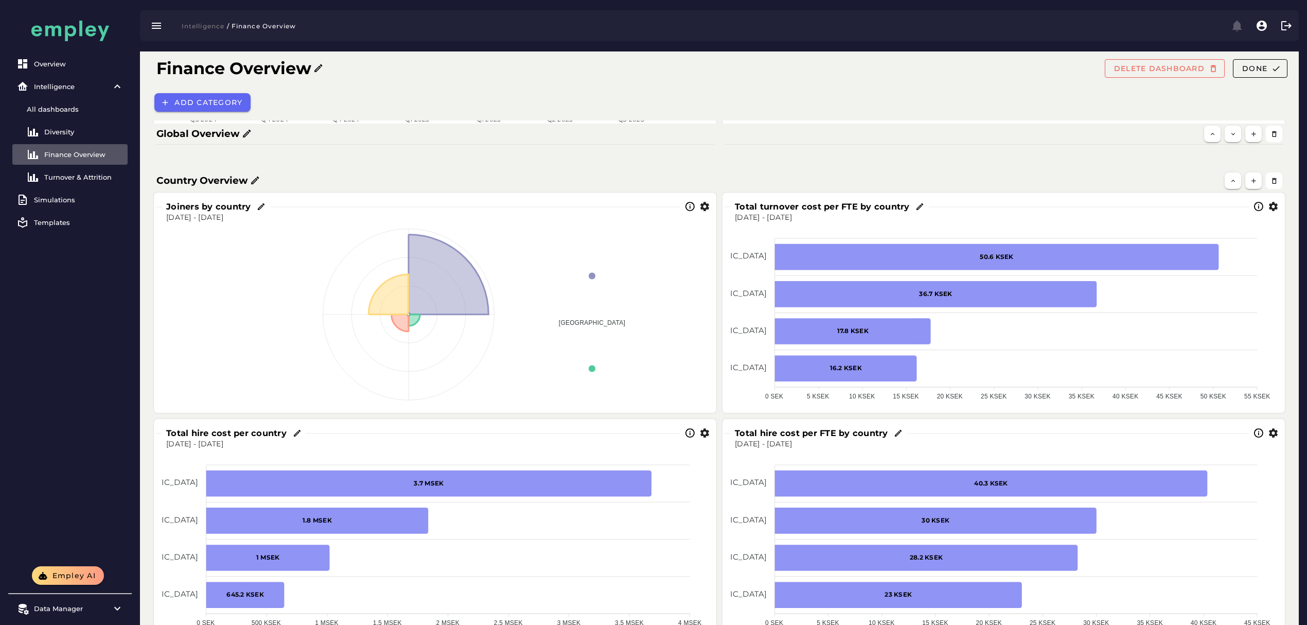
click at [704, 208] on icon "button" at bounding box center [704, 206] width 11 height 11
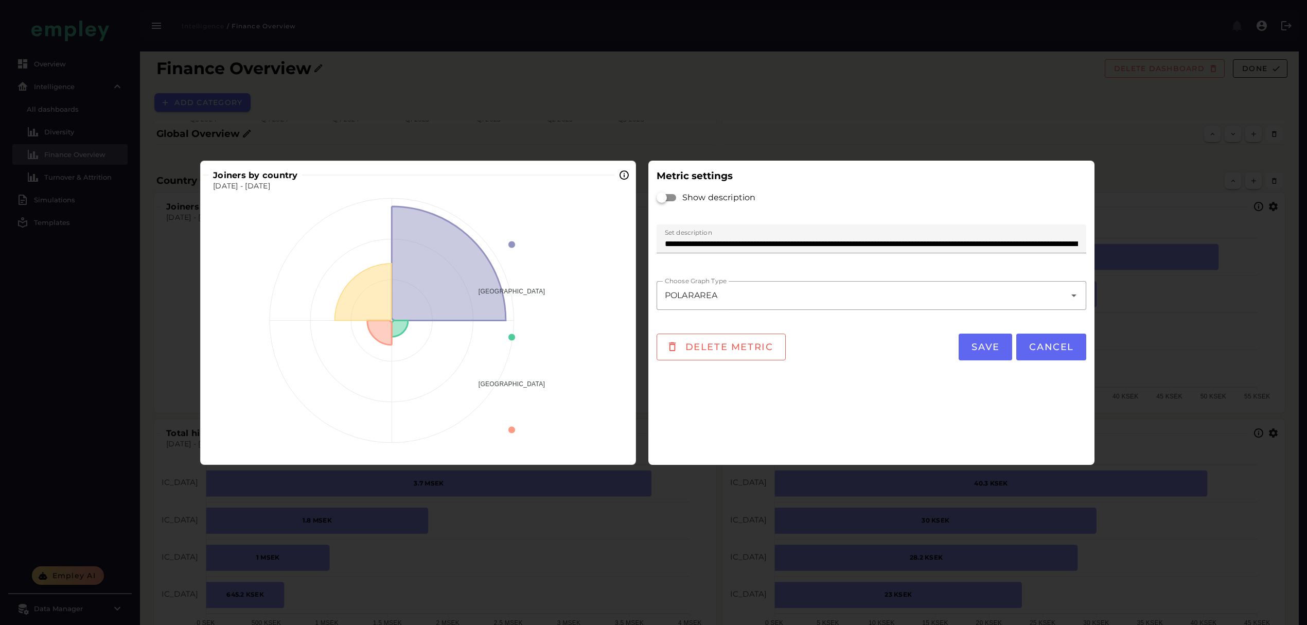
click at [785, 302] on div "POLARAREA *********" at bounding box center [861, 295] width 409 height 29
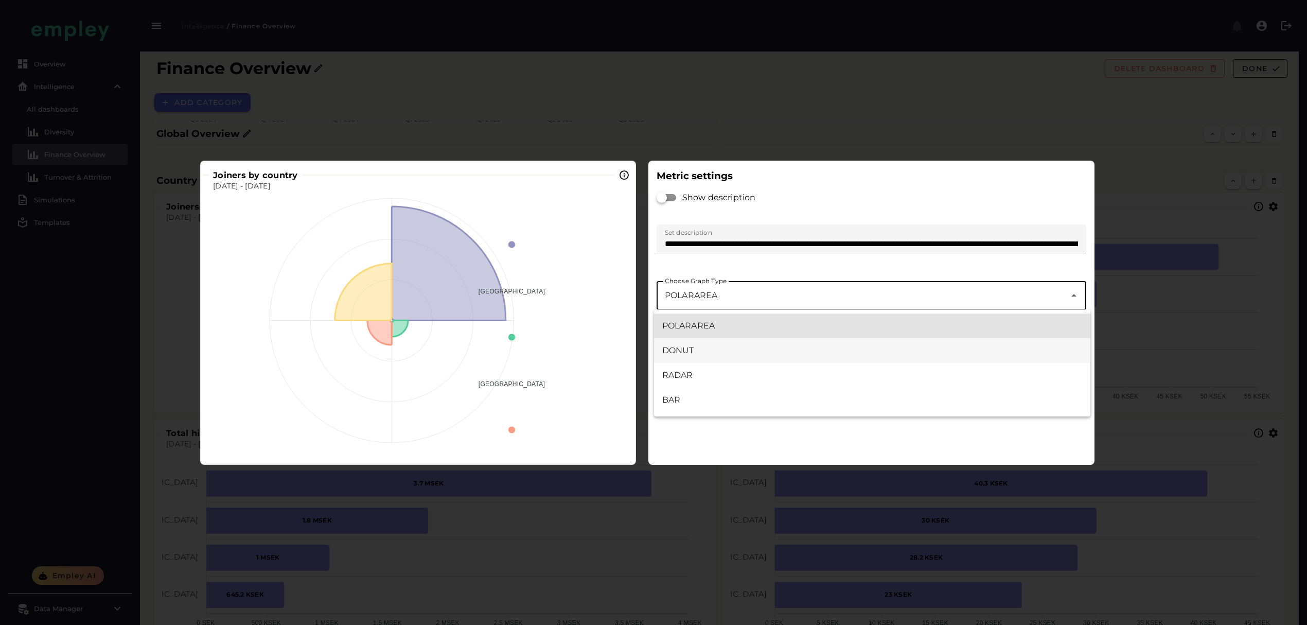
click at [706, 350] on div "DONUT" at bounding box center [872, 350] width 420 height 12
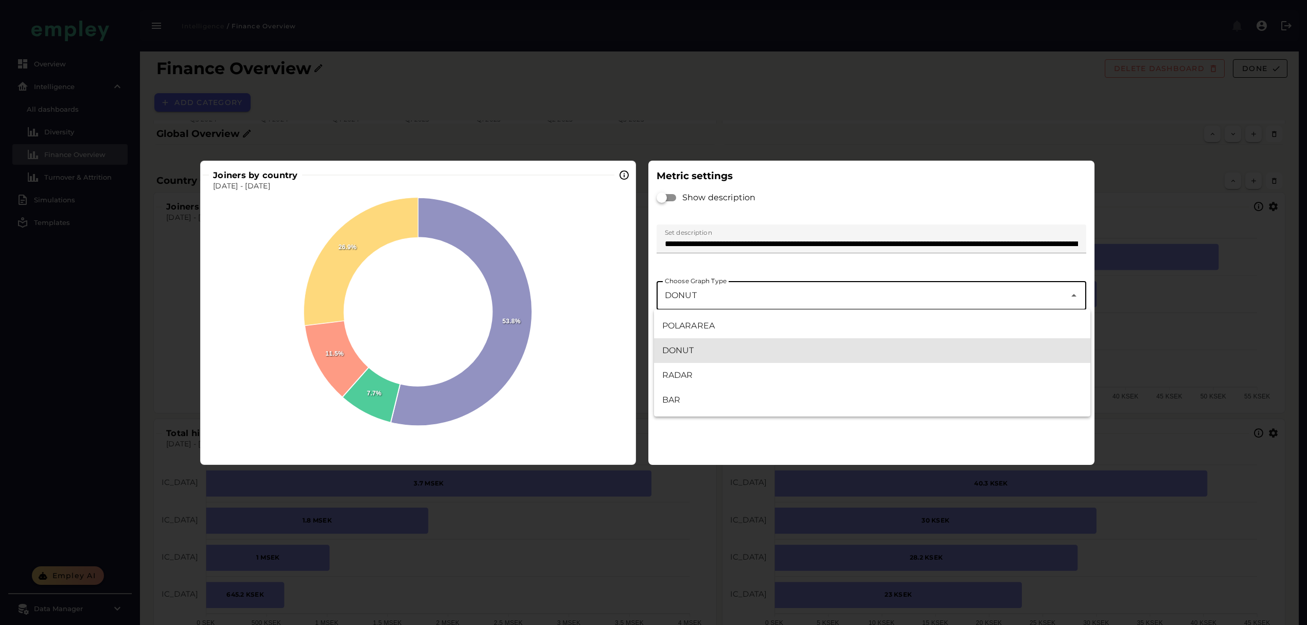
drag, startPoint x: 746, startPoint y: 293, endPoint x: 712, endPoint y: 348, distance: 64.7
click at [746, 293] on div "DONUT *****" at bounding box center [861, 295] width 409 height 29
click at [698, 375] on div "RADAR" at bounding box center [872, 375] width 420 height 12
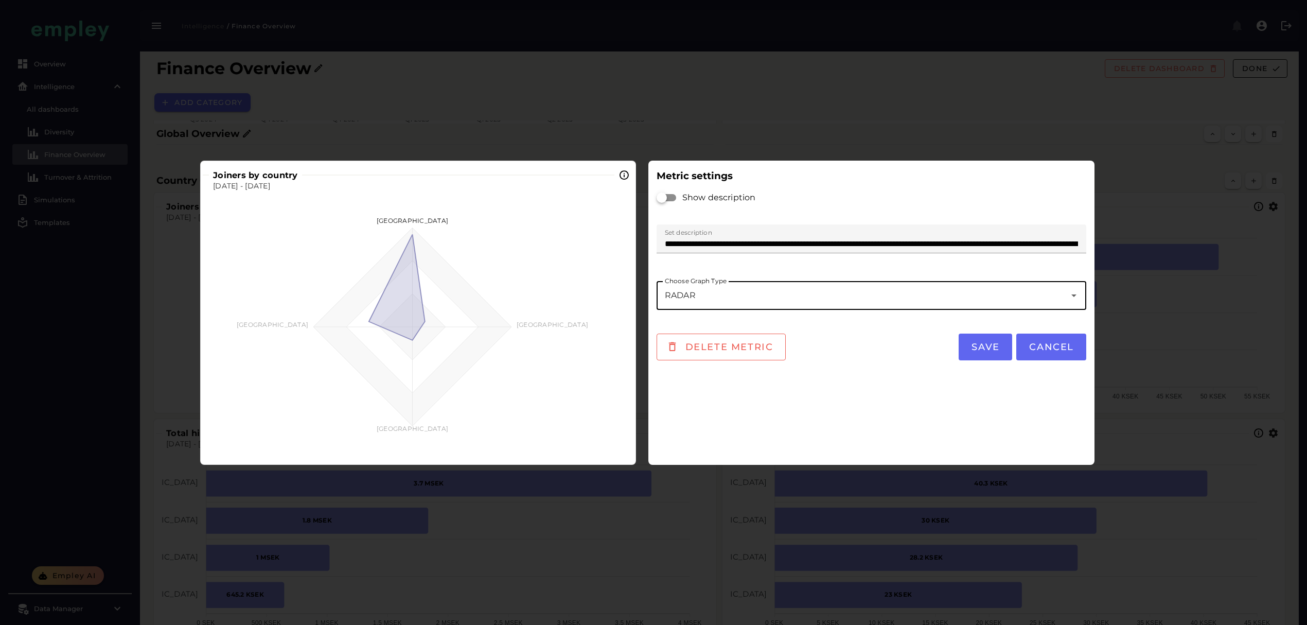
click at [766, 286] on div "RADAR *****" at bounding box center [861, 295] width 409 height 29
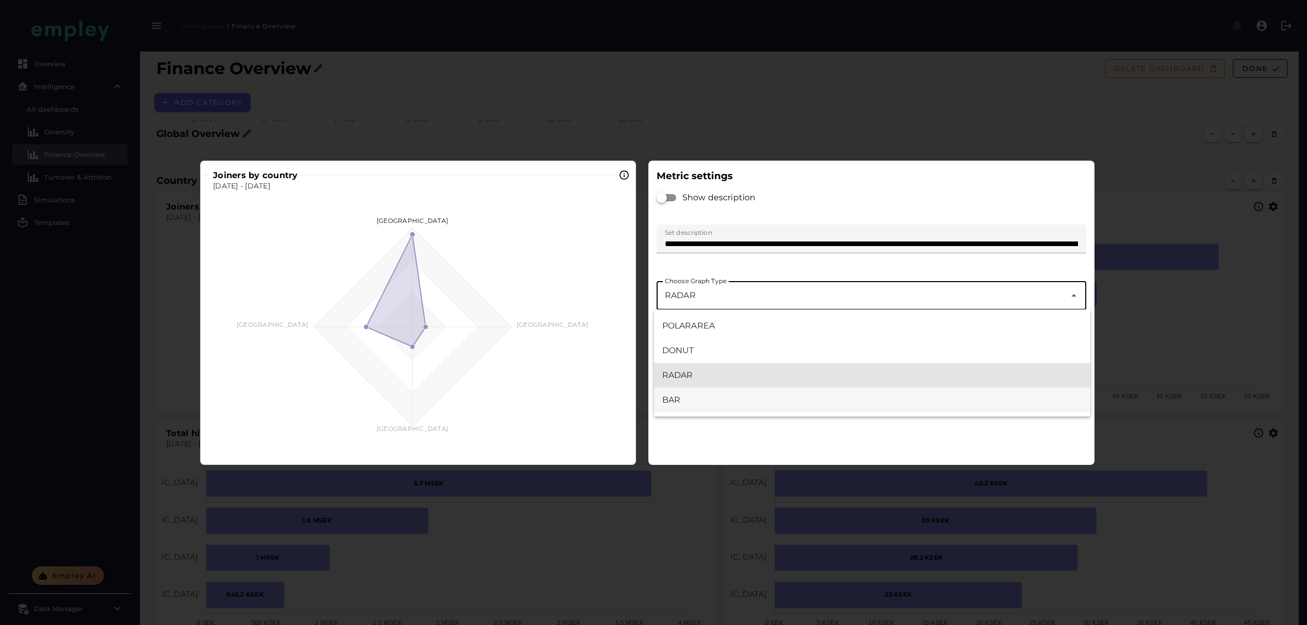
click at [703, 398] on div "BAR" at bounding box center [872, 400] width 420 height 12
type input "***"
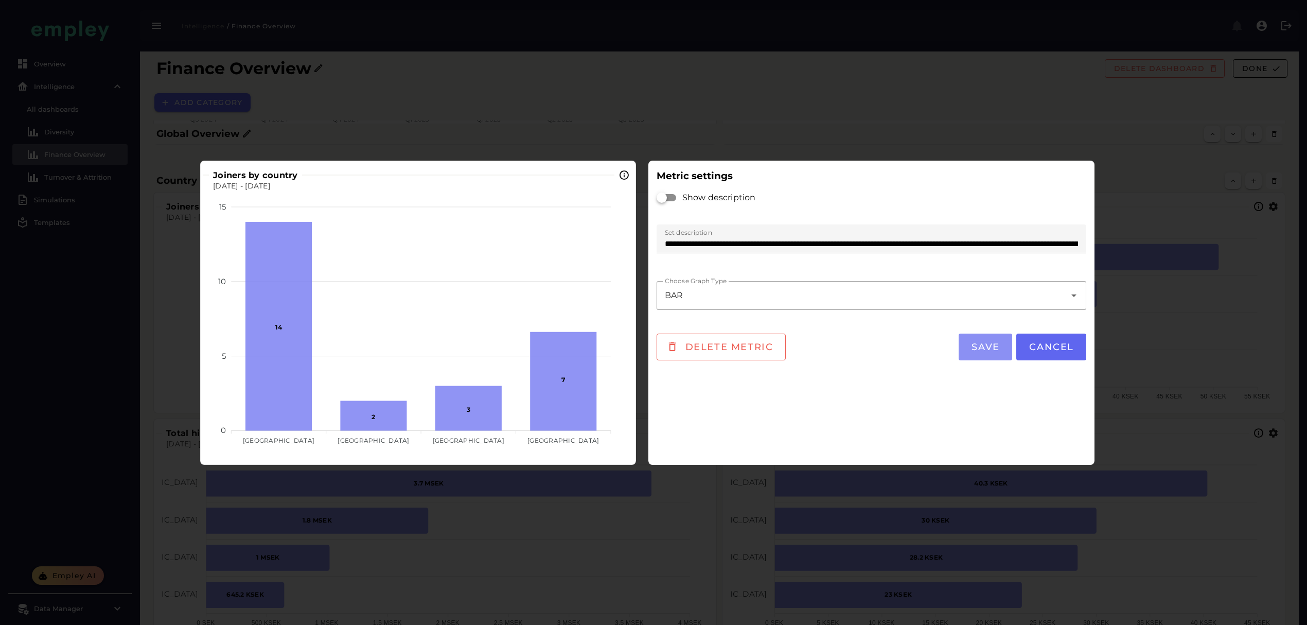
click at [986, 341] on span "Save" at bounding box center [985, 346] width 29 height 11
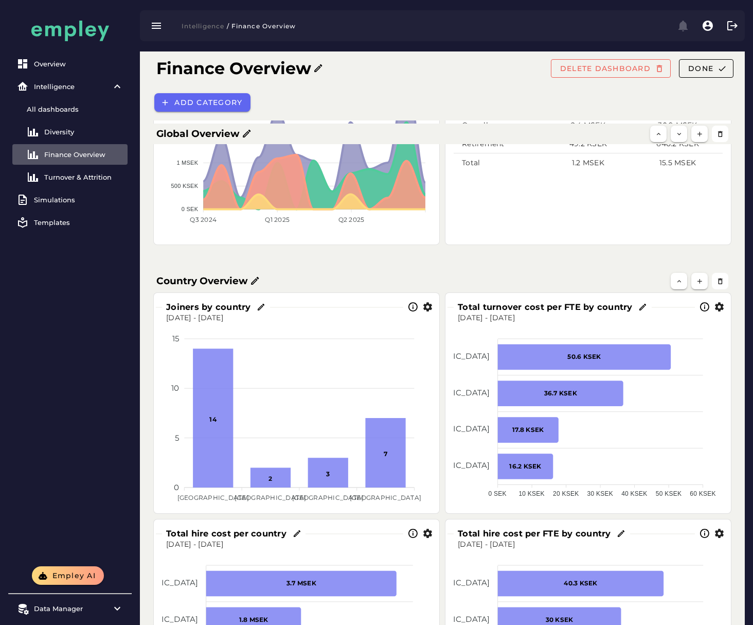
scroll to position [223, 0]
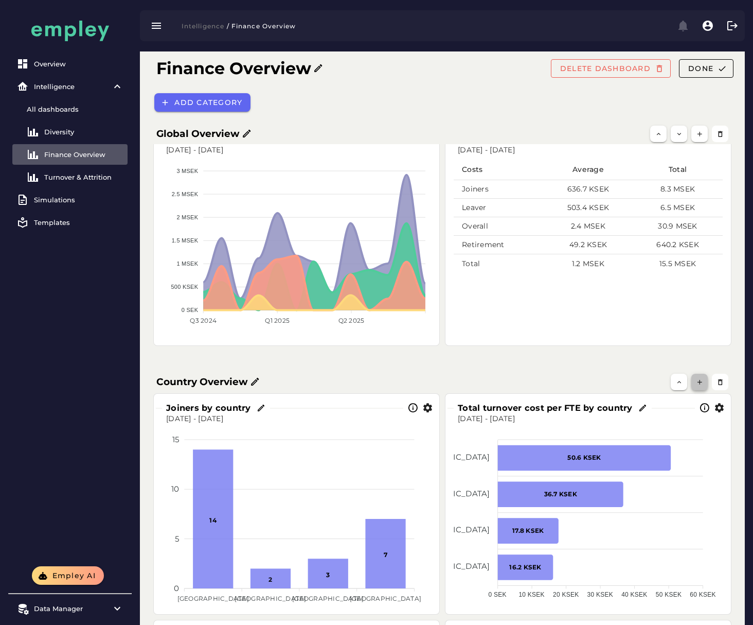
click at [700, 379] on icon "button" at bounding box center [700, 382] width 8 height 8
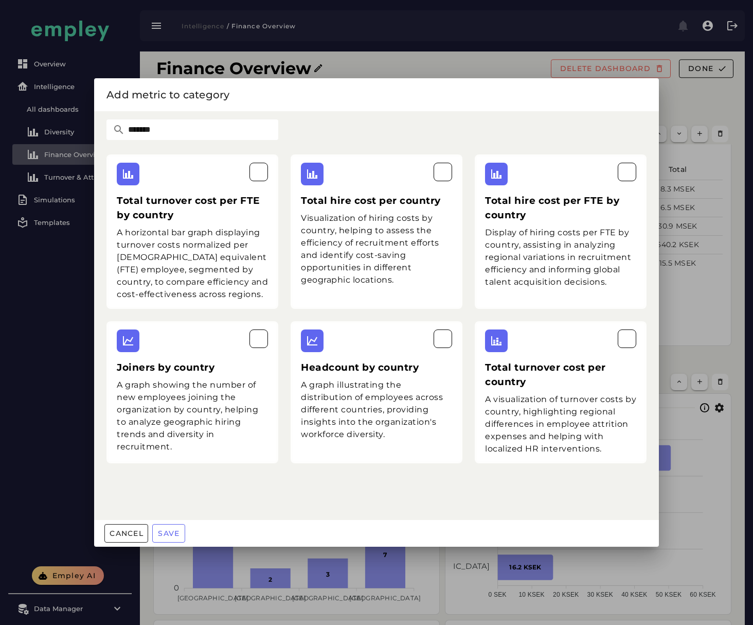
click at [696, 243] on div at bounding box center [376, 312] width 753 height 625
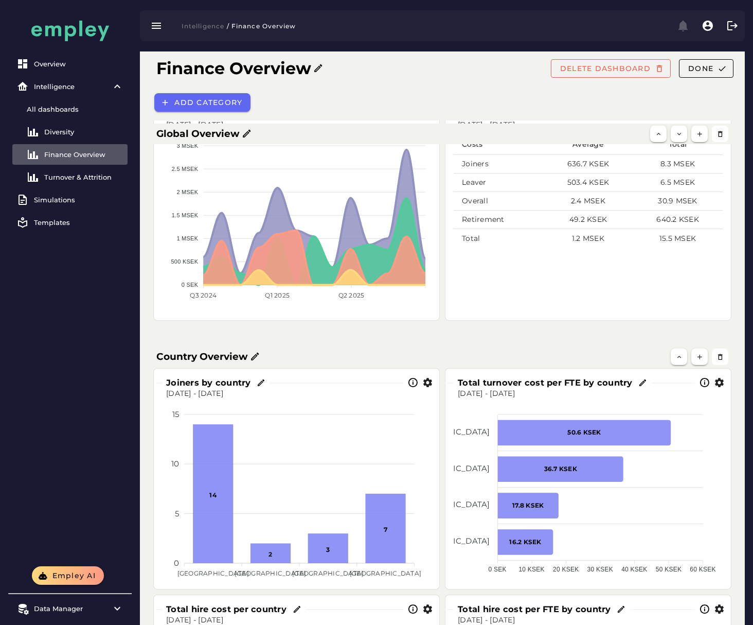
scroll to position [223, 0]
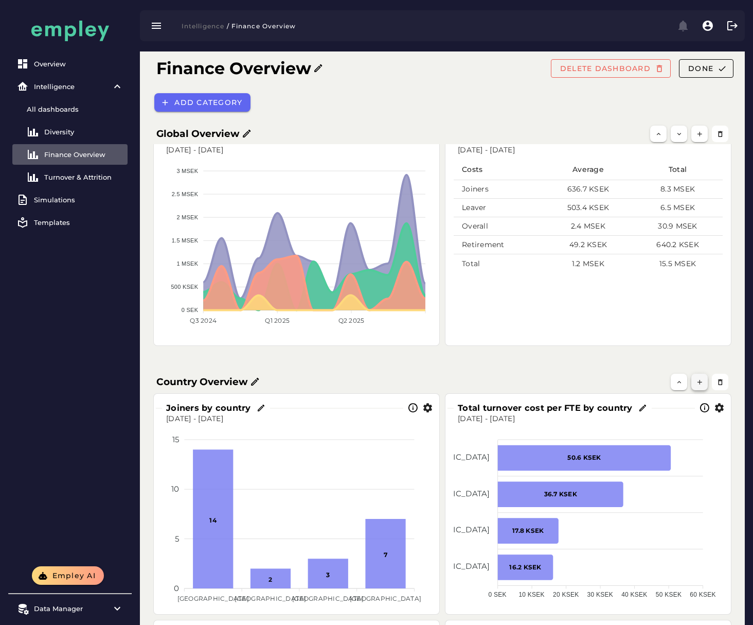
click at [696, 380] on icon "button" at bounding box center [700, 382] width 8 height 8
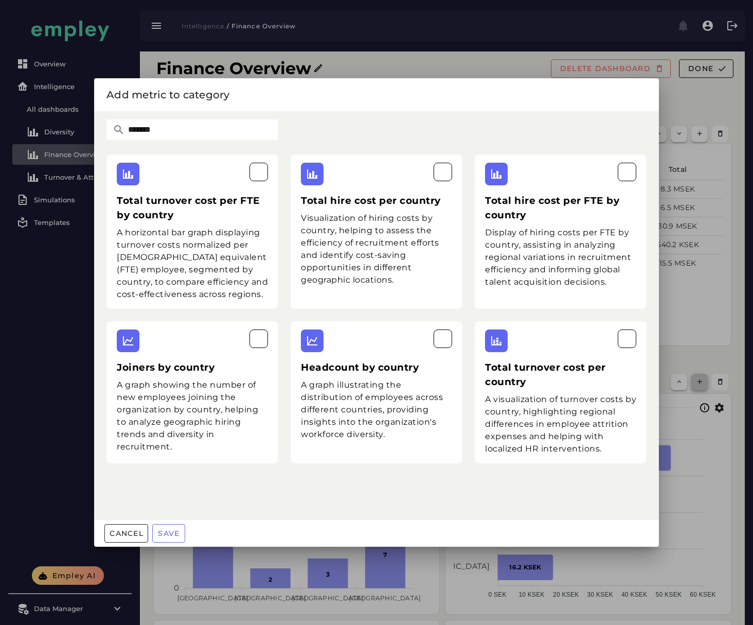
scroll to position [0, 0]
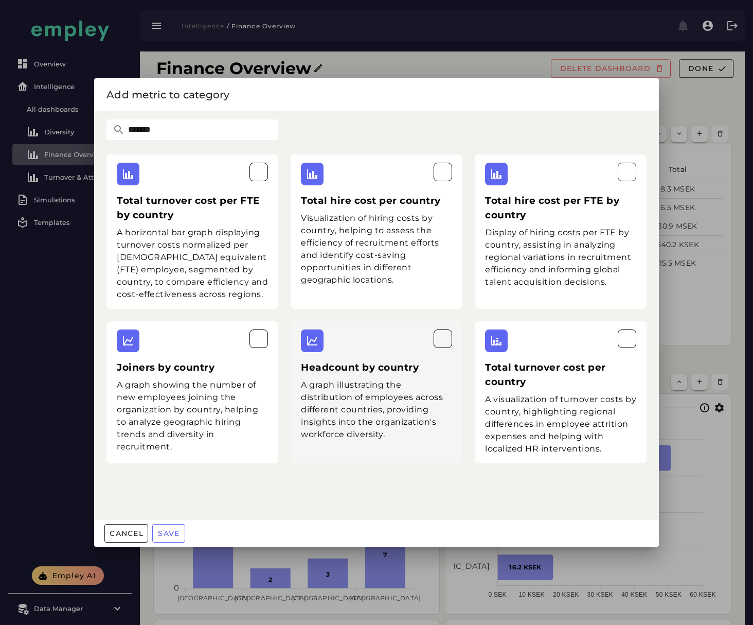
click at [383, 411] on div "A graph illustrating the distribution of employees across different countries, …" at bounding box center [376, 410] width 151 height 62
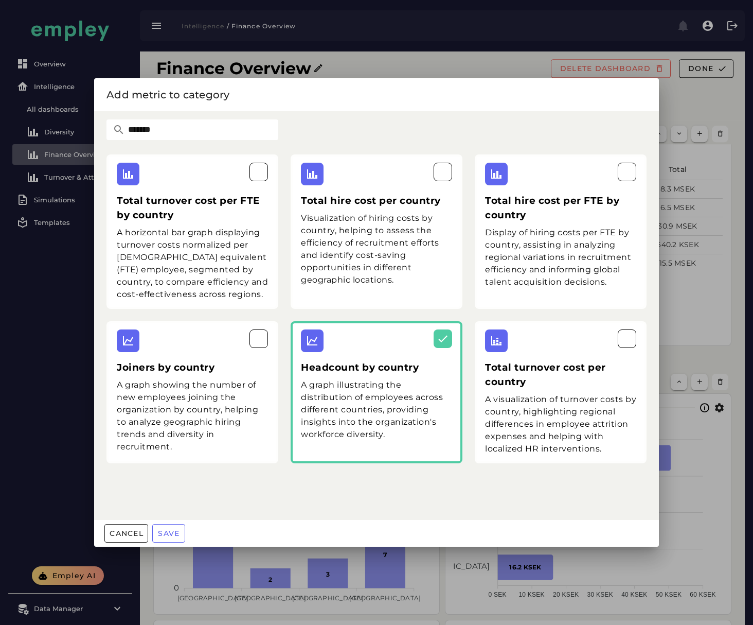
click at [171, 543] on div "Cancel Save" at bounding box center [376, 533] width 565 height 27
click at [171, 535] on span "Save" at bounding box center [168, 532] width 22 height 9
click at [711, 137] on div at bounding box center [376, 312] width 753 height 625
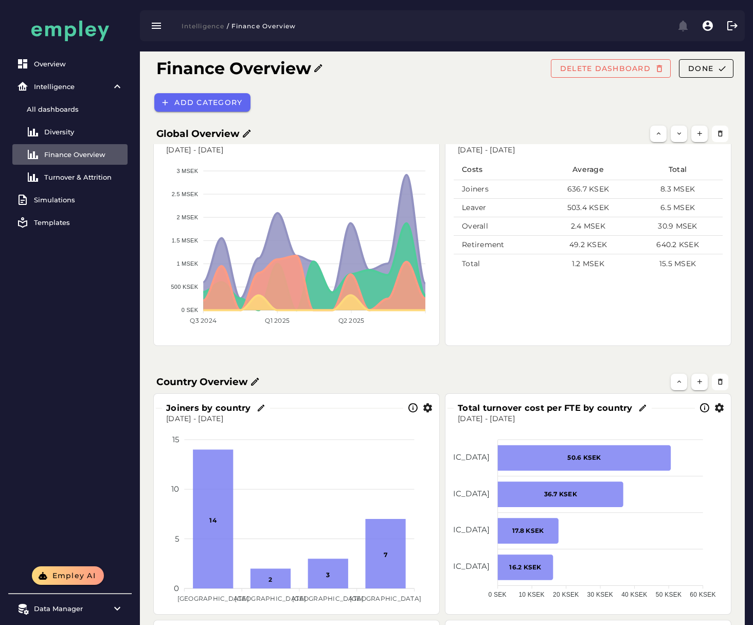
click at [497, 74] on div "Finance Overview DELETE DASHBOARD Done" at bounding box center [445, 69] width 594 height 35
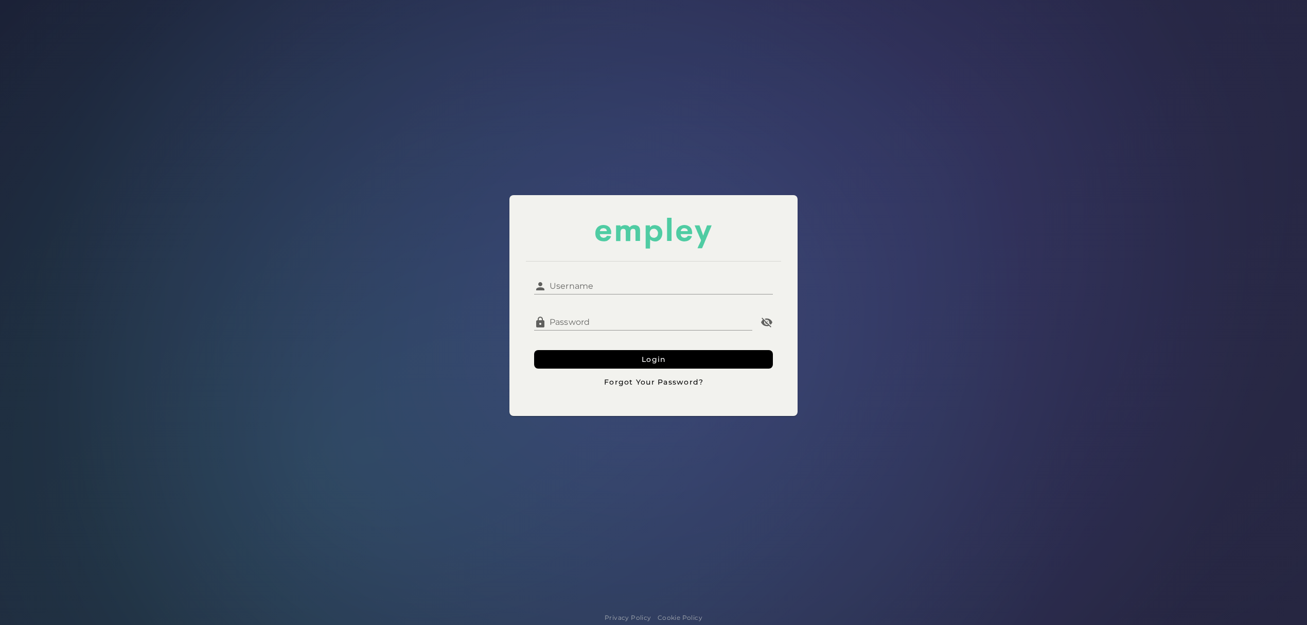
drag, startPoint x: 571, startPoint y: 291, endPoint x: 607, endPoint y: 300, distance: 37.2
click at [571, 291] on input "Username" at bounding box center [659, 282] width 226 height 25
type input "**********"
click at [580, 361] on button "Login" at bounding box center [653, 359] width 239 height 19
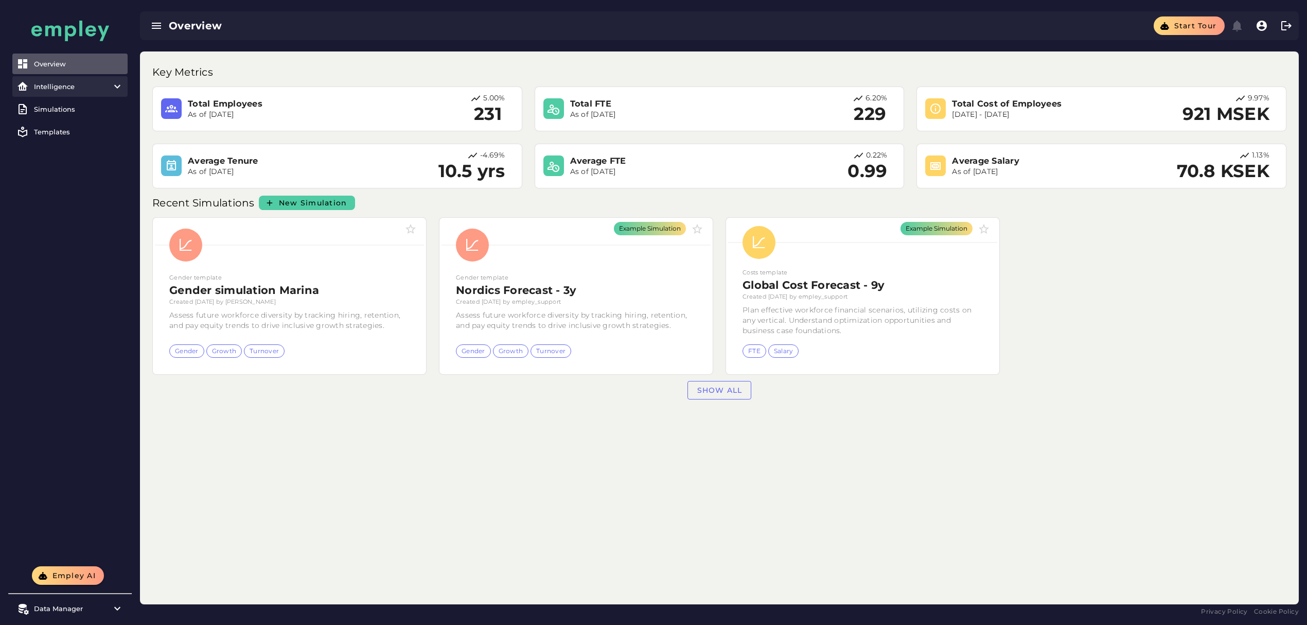
drag, startPoint x: 102, startPoint y: 78, endPoint x: 97, endPoint y: 90, distance: 12.2
click at [102, 78] on item\) "Intelligence" at bounding box center [69, 86] width 115 height 21
click at [74, 155] on div "Finance Overview" at bounding box center [83, 154] width 79 height 8
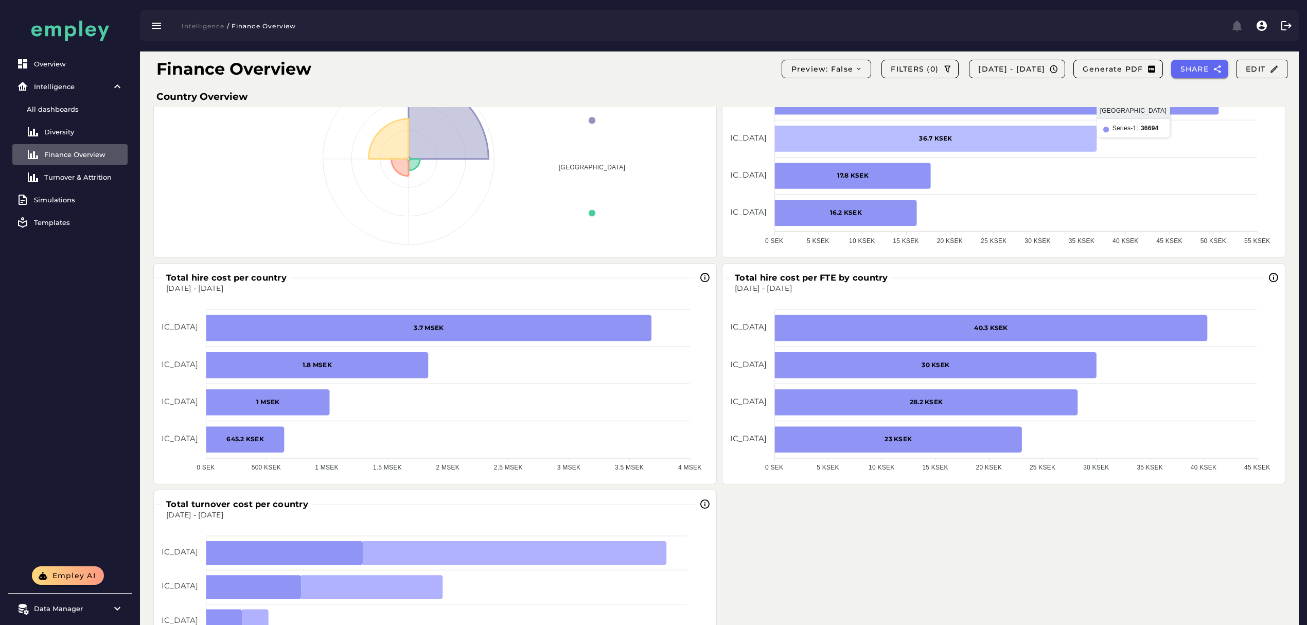
scroll to position [412, 0]
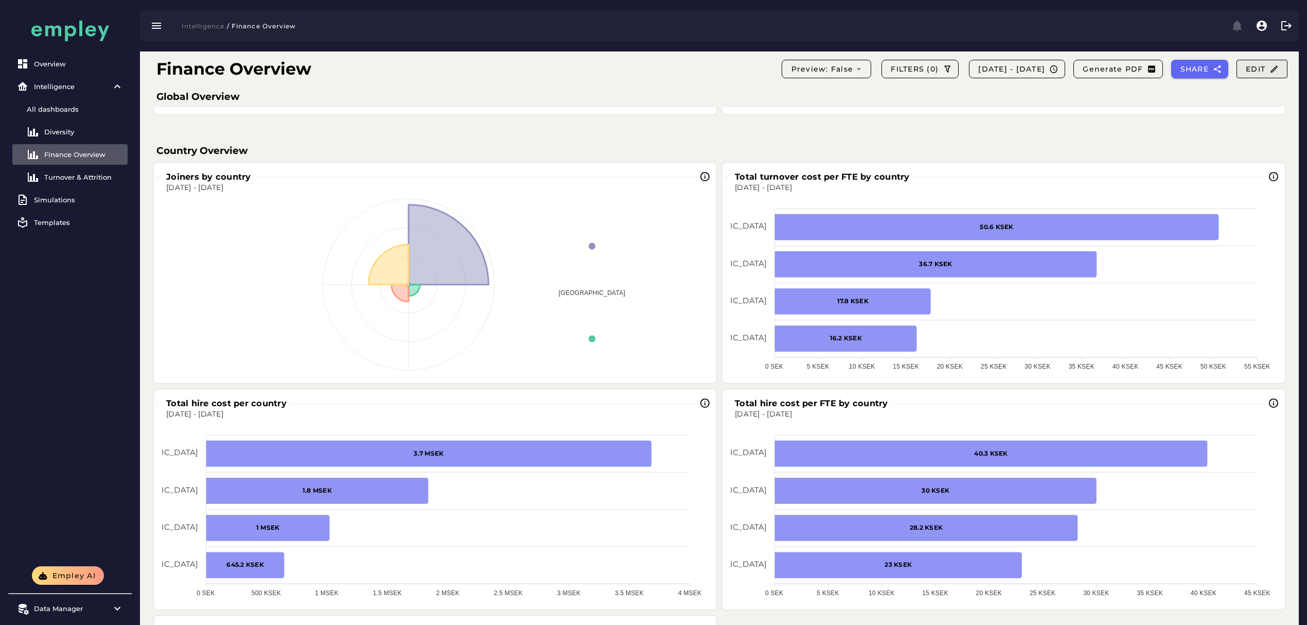
click at [1263, 68] on span "Edit" at bounding box center [1261, 68] width 33 height 9
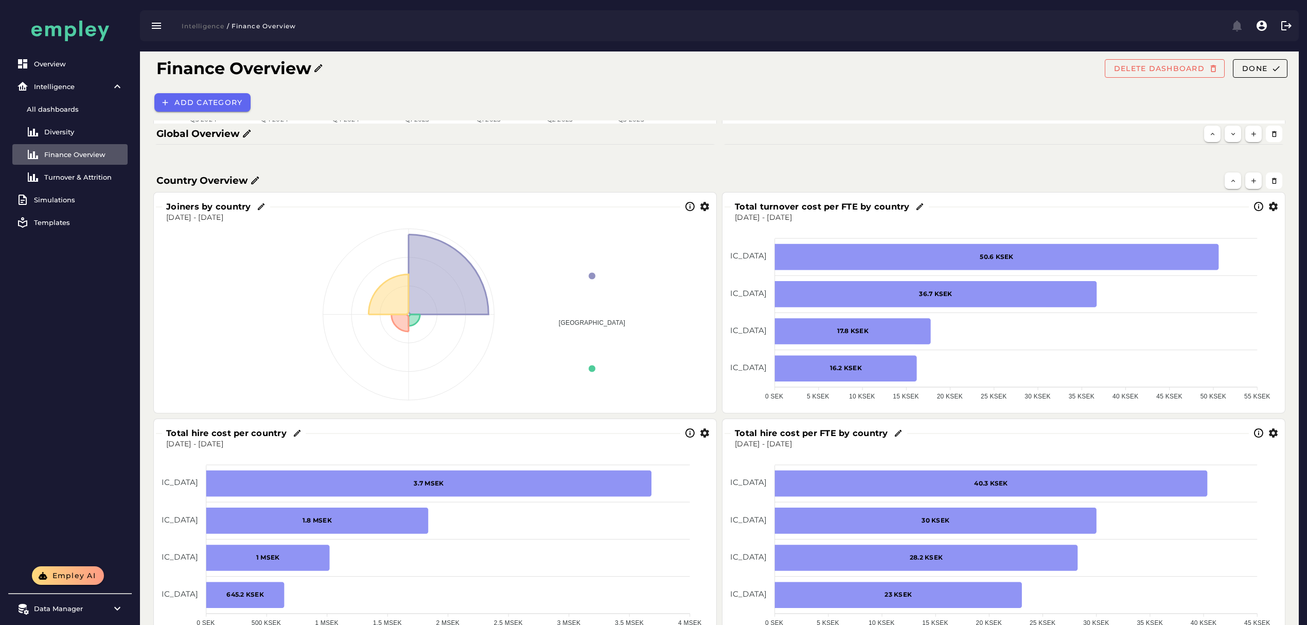
scroll to position [441, 0]
